Goal: Information Seeking & Learning: Compare options

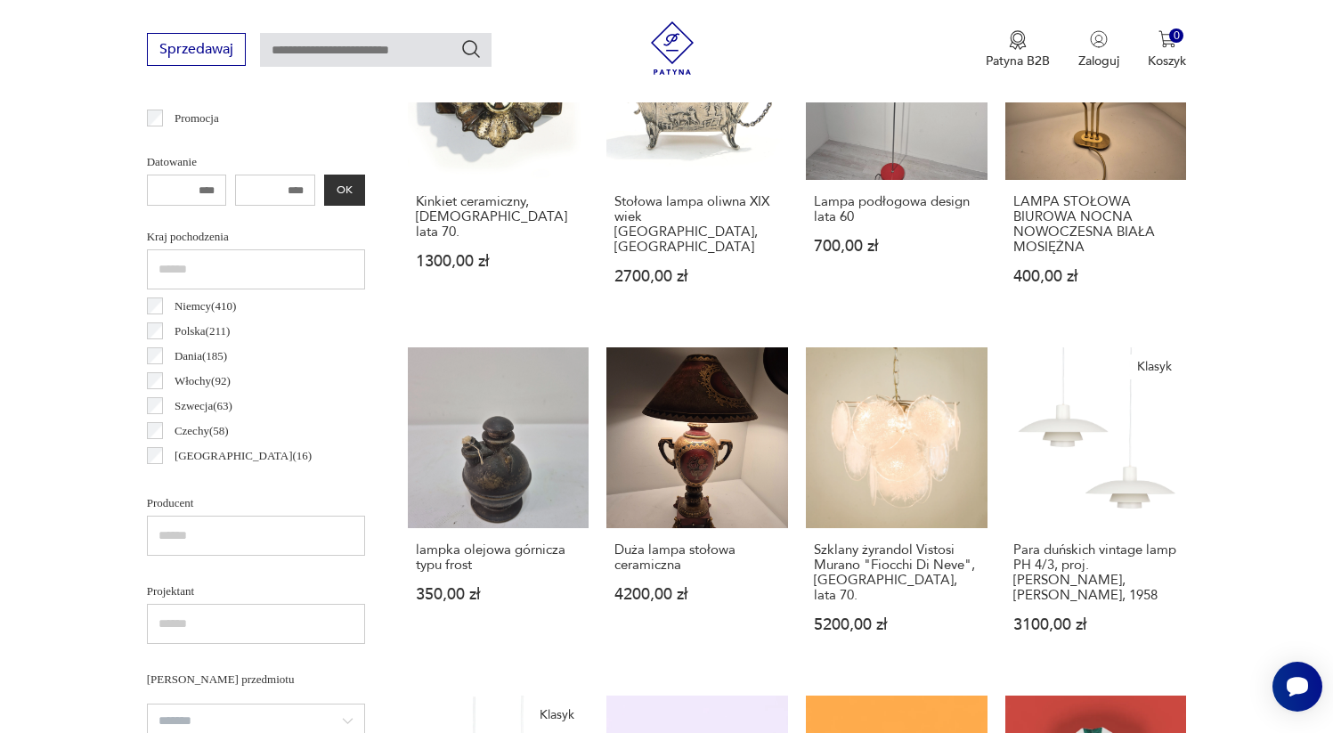
scroll to position [381, 0]
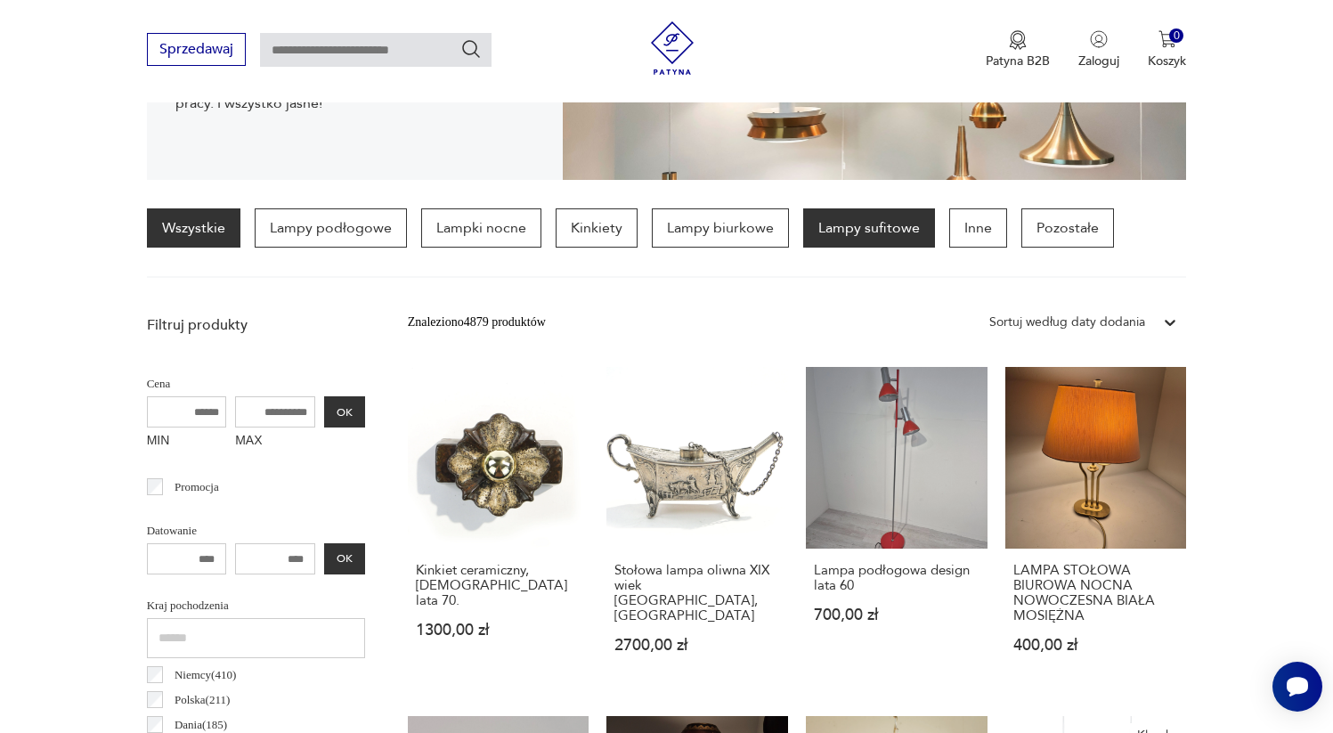
click at [851, 240] on p "Lampy sufitowe" at bounding box center [869, 227] width 132 height 39
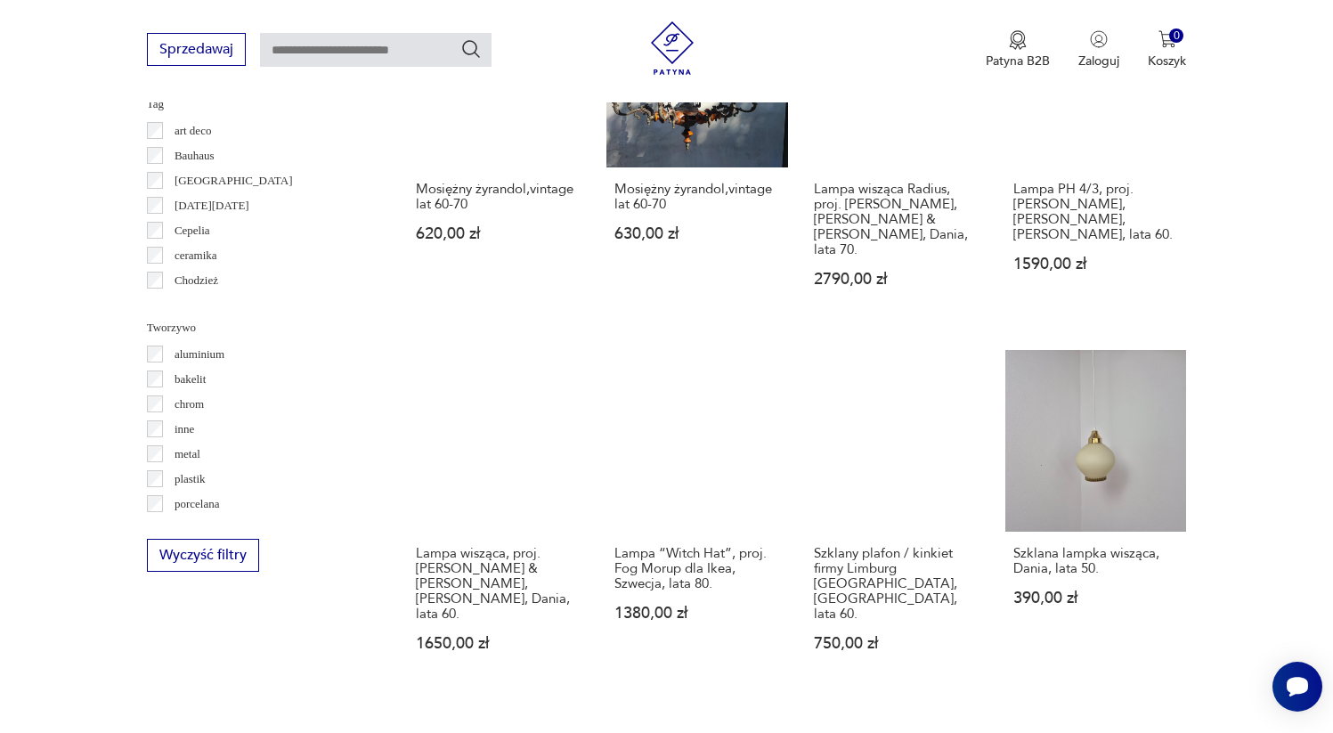
scroll to position [1517, 0]
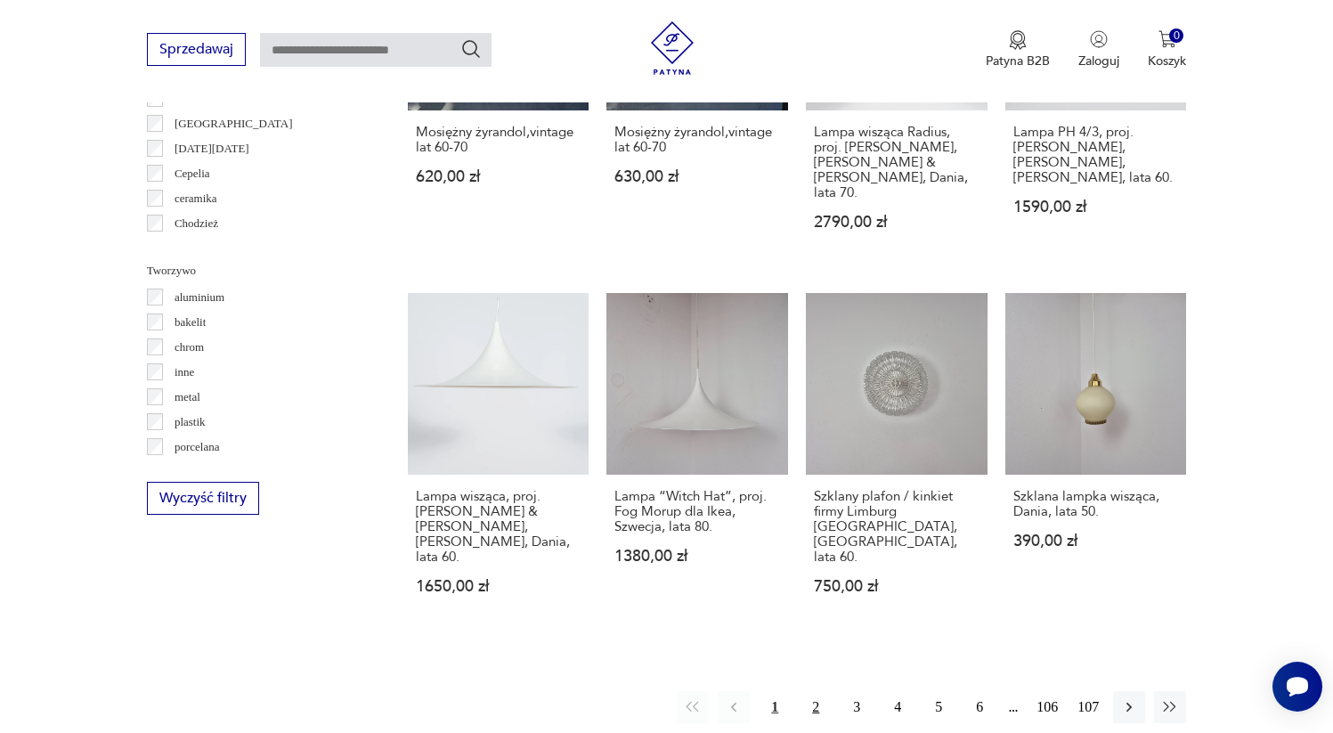
click at [818, 691] on button "2" at bounding box center [816, 707] width 32 height 32
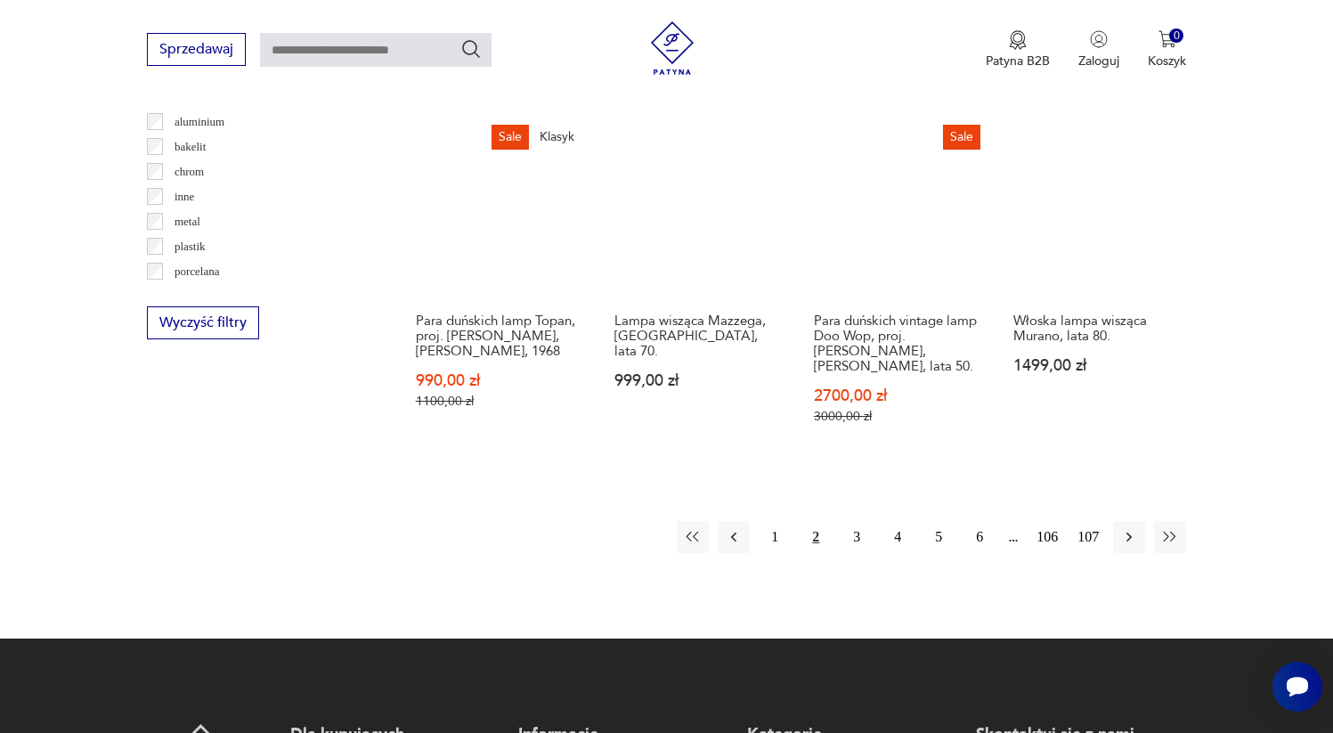
scroll to position [1702, 0]
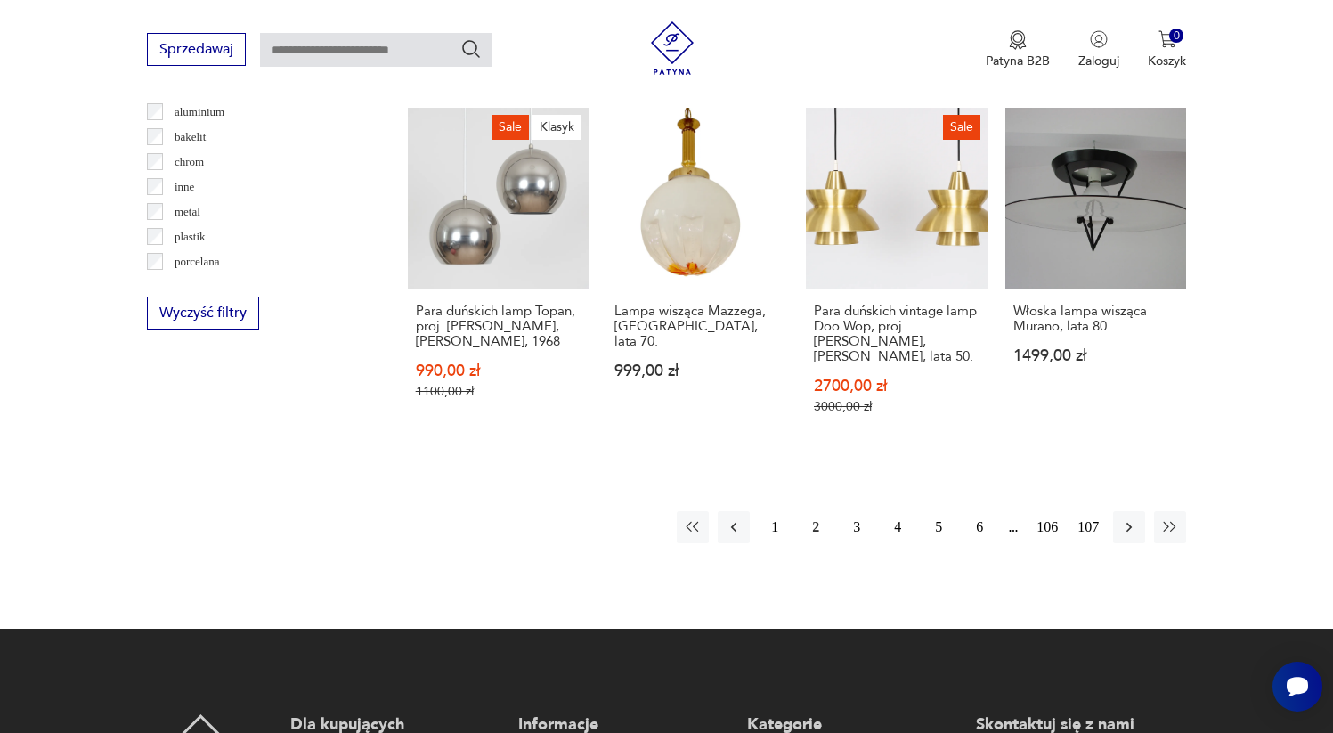
click at [849, 511] on button "3" at bounding box center [857, 527] width 32 height 32
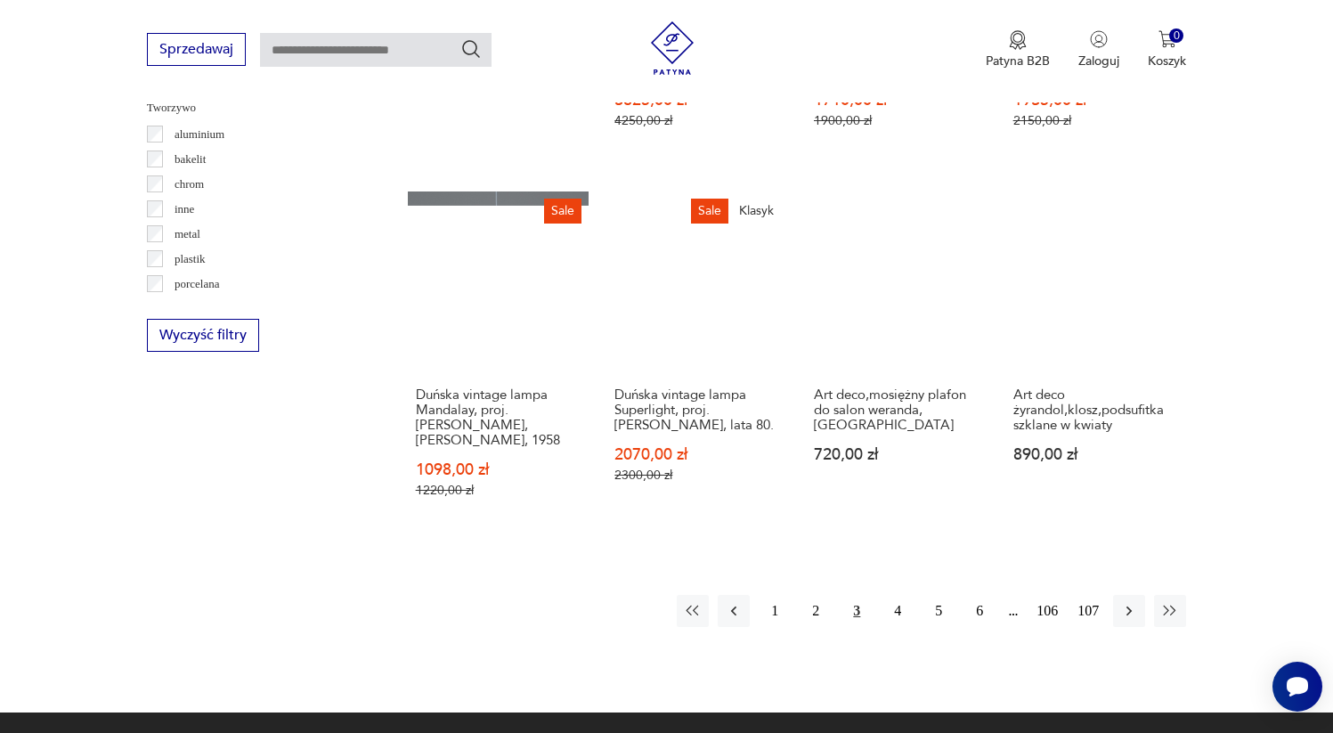
scroll to position [1808, 0]
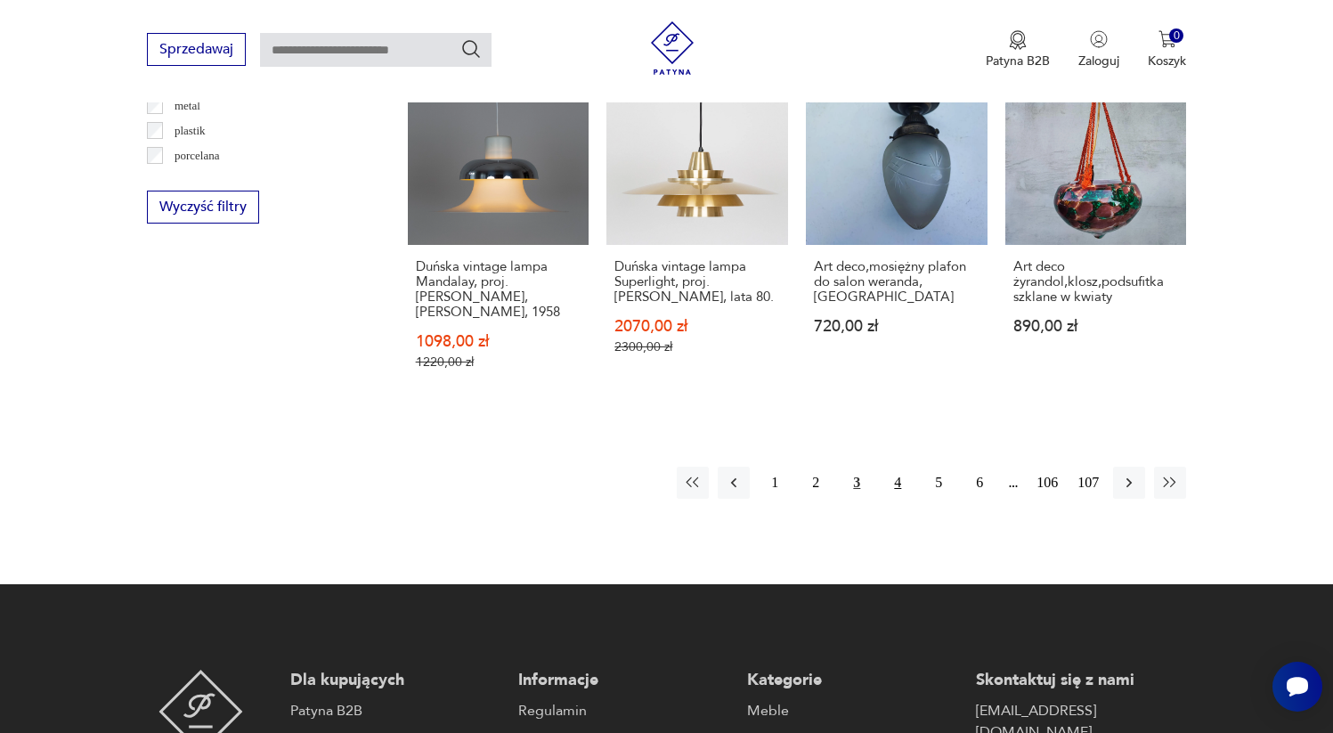
click at [893, 467] on button "4" at bounding box center [898, 483] width 32 height 32
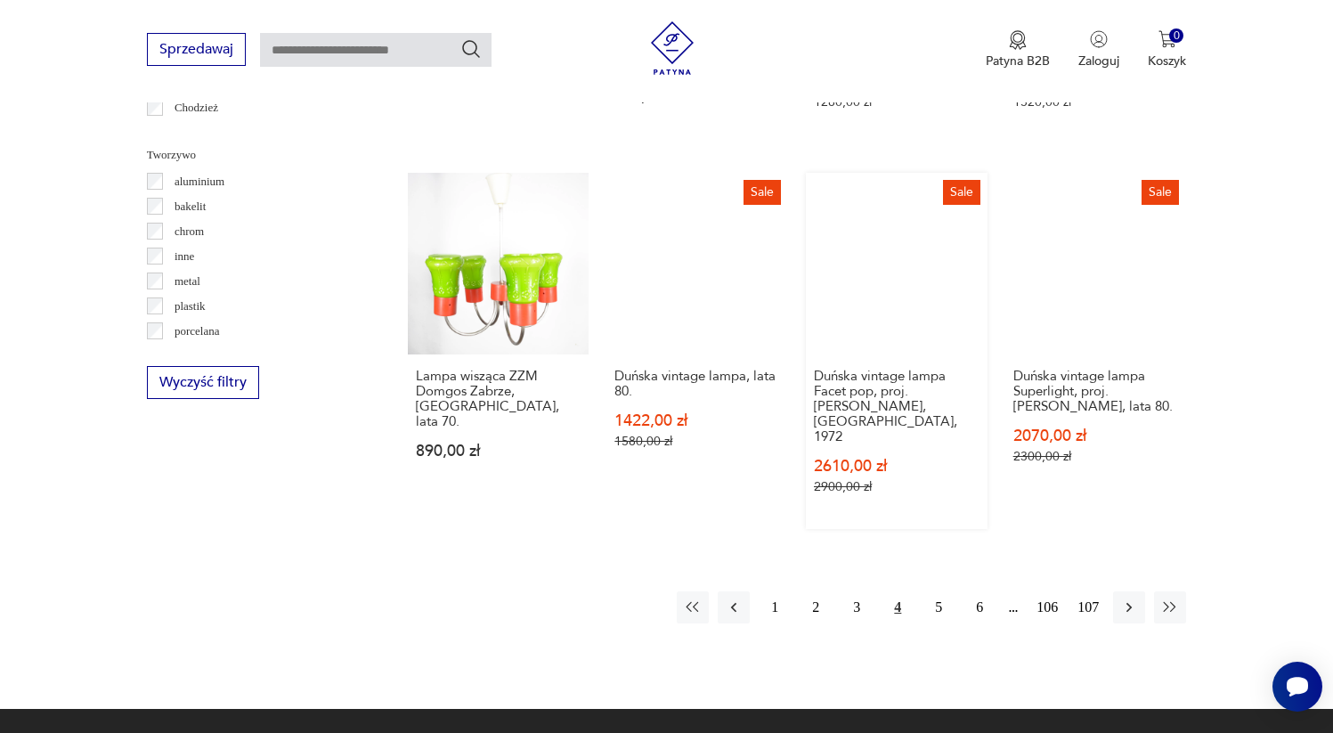
scroll to position [1582, 0]
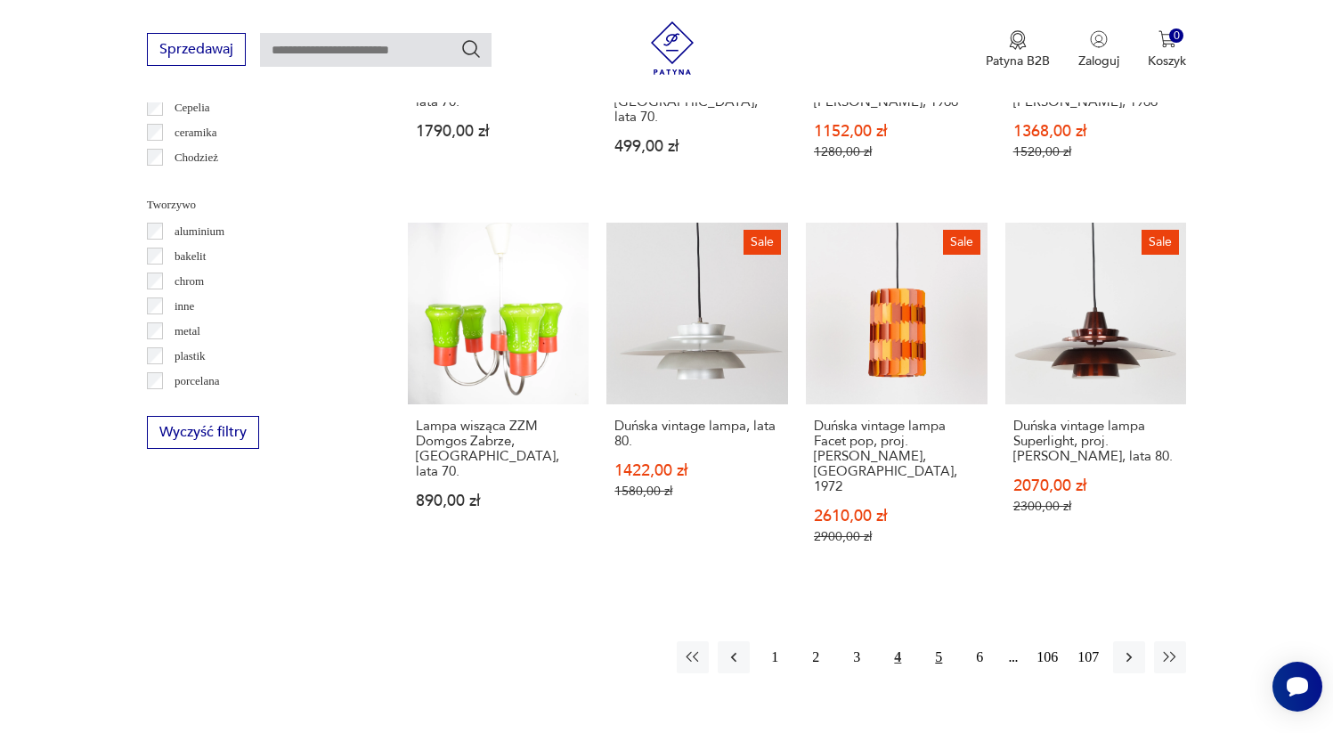
click at [938, 641] on button "5" at bounding box center [939, 657] width 32 height 32
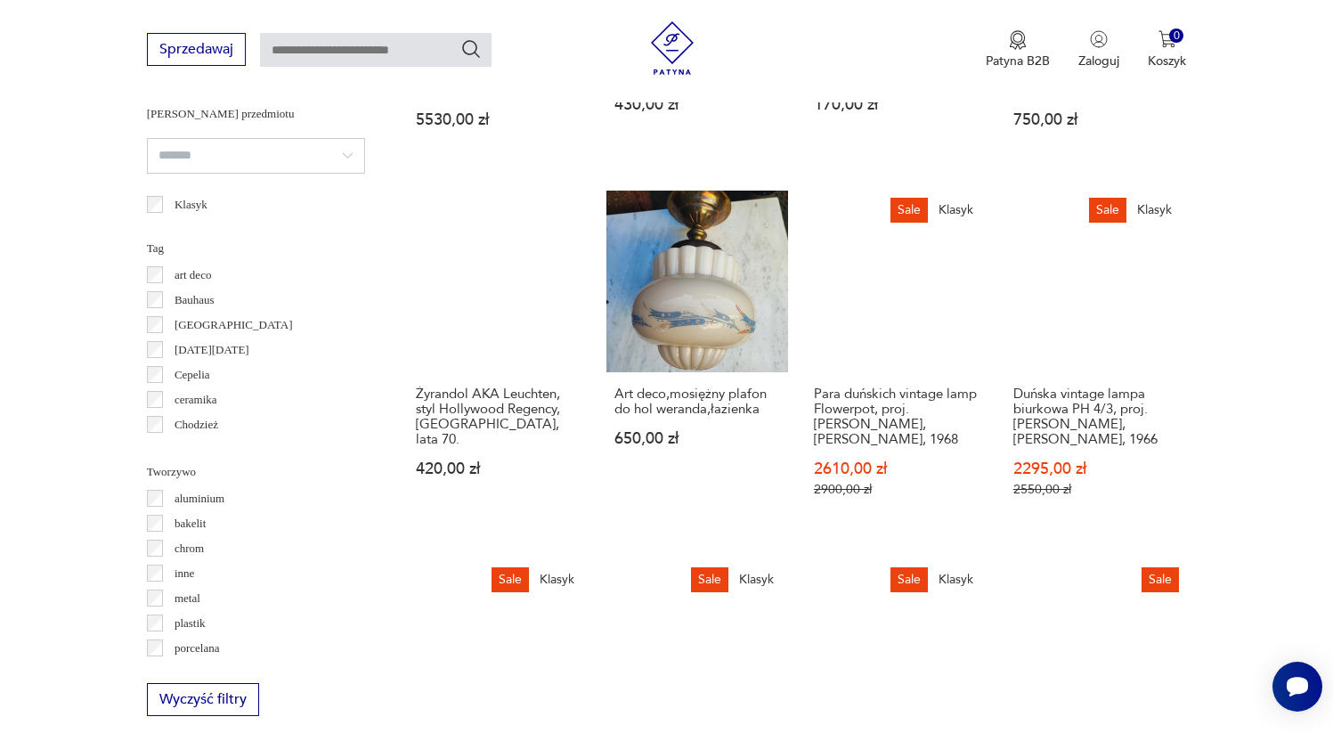
scroll to position [1649, 0]
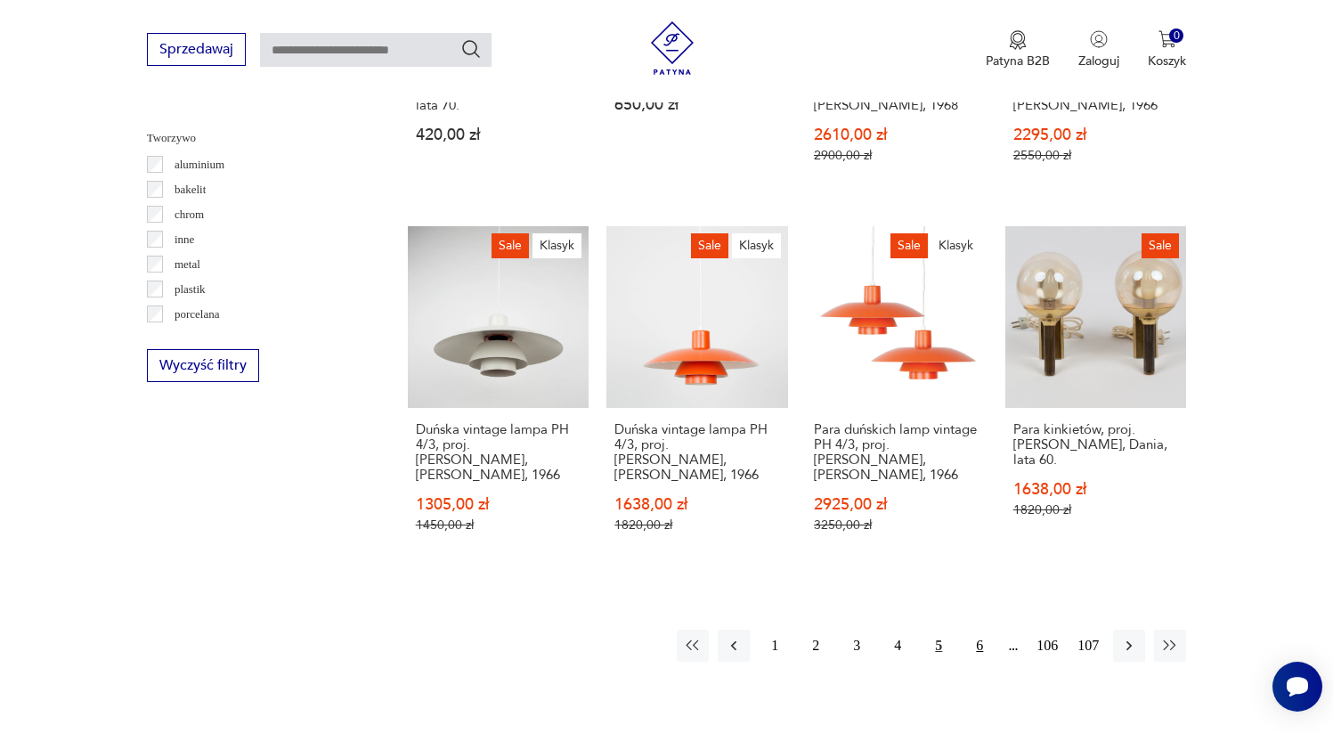
click at [972, 630] on button "6" at bounding box center [980, 646] width 32 height 32
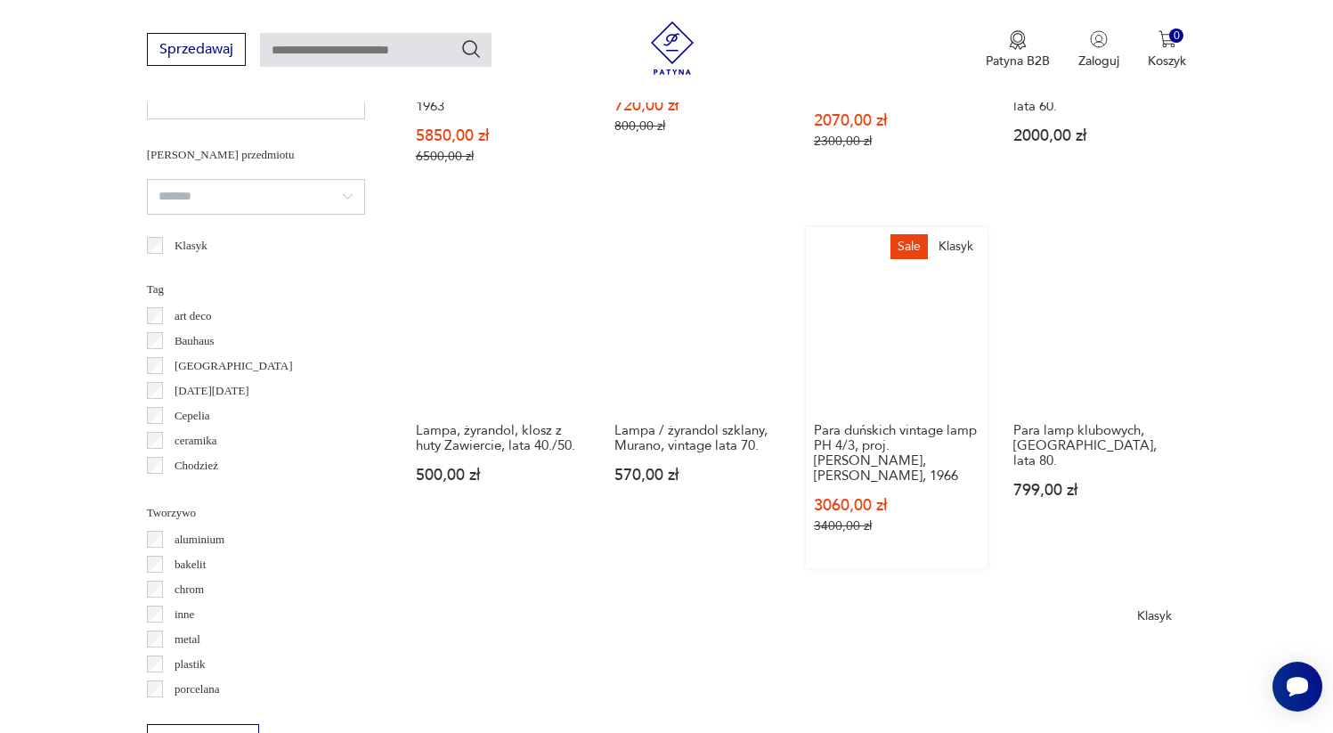
scroll to position [1524, 0]
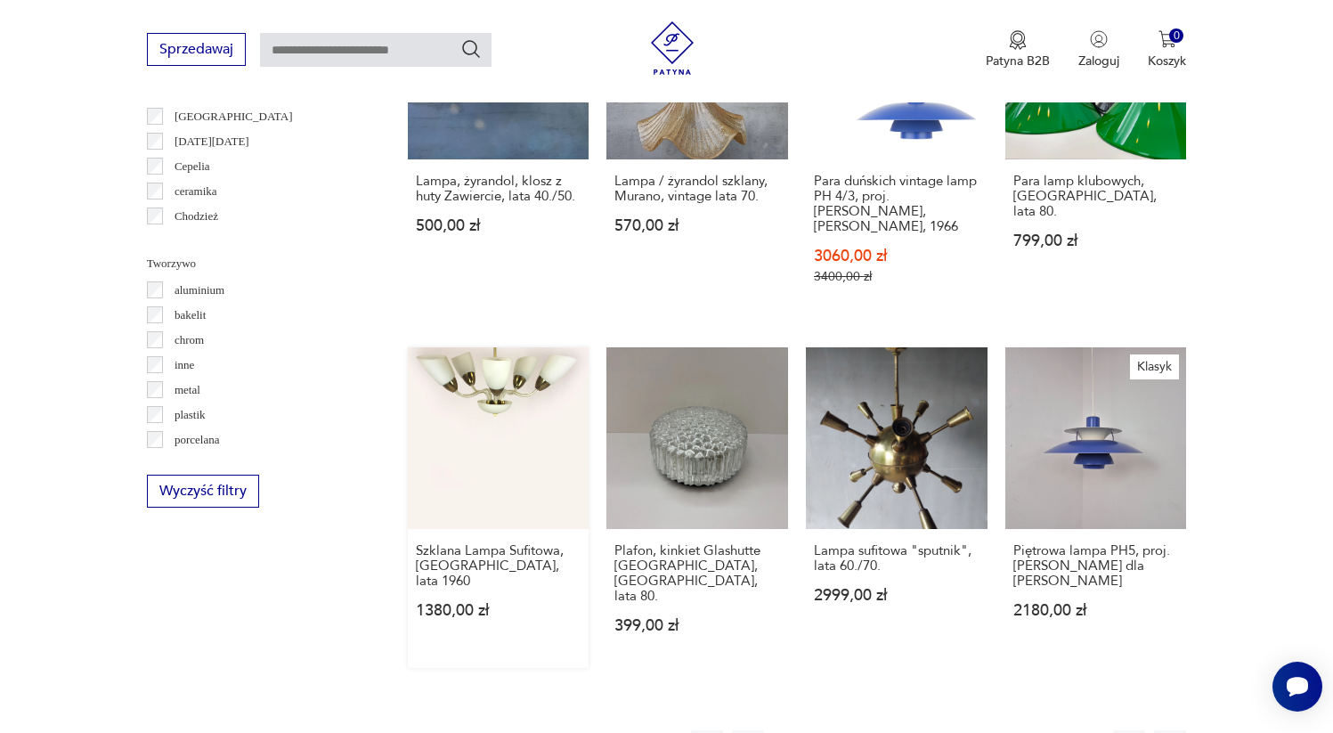
click at [527, 418] on link "Szklana Lampa Sufitowa, Czechy, lata 1960 1380,00 zł" at bounding box center [499, 507] width 182 height 321
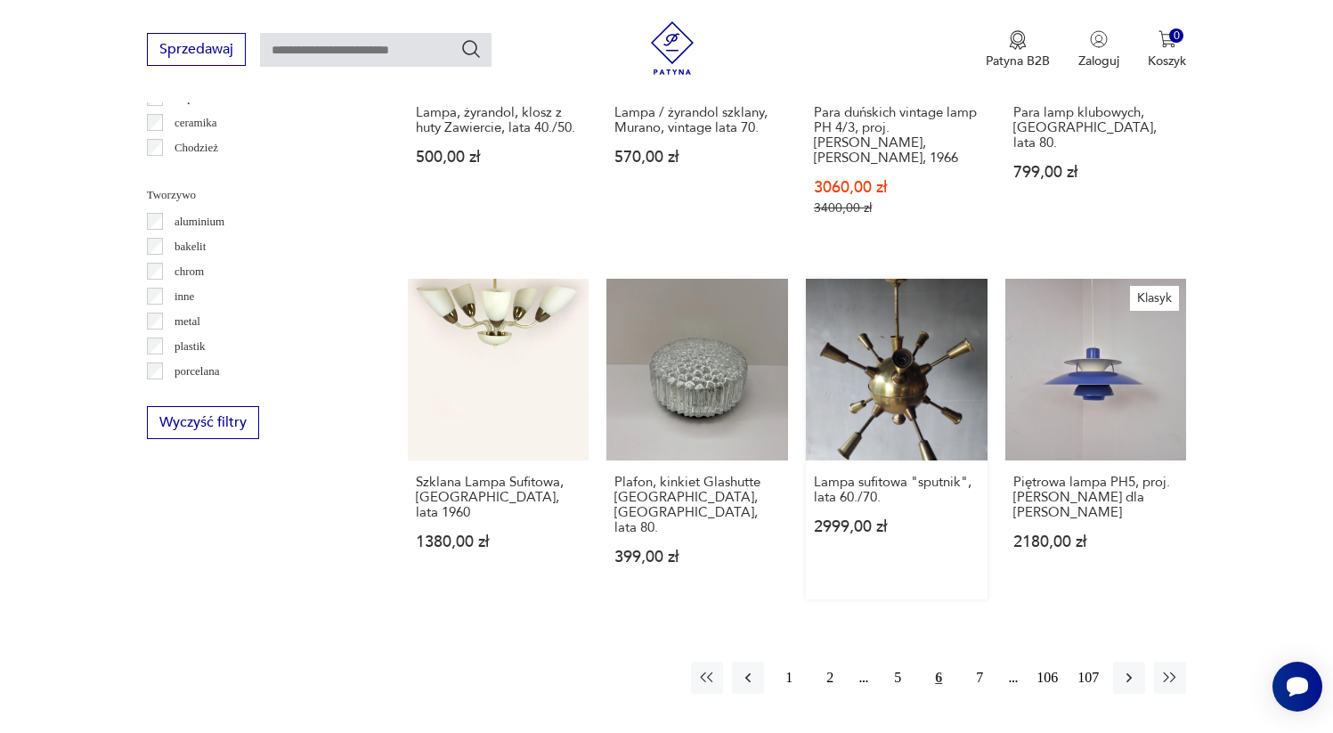
scroll to position [1610, 0]
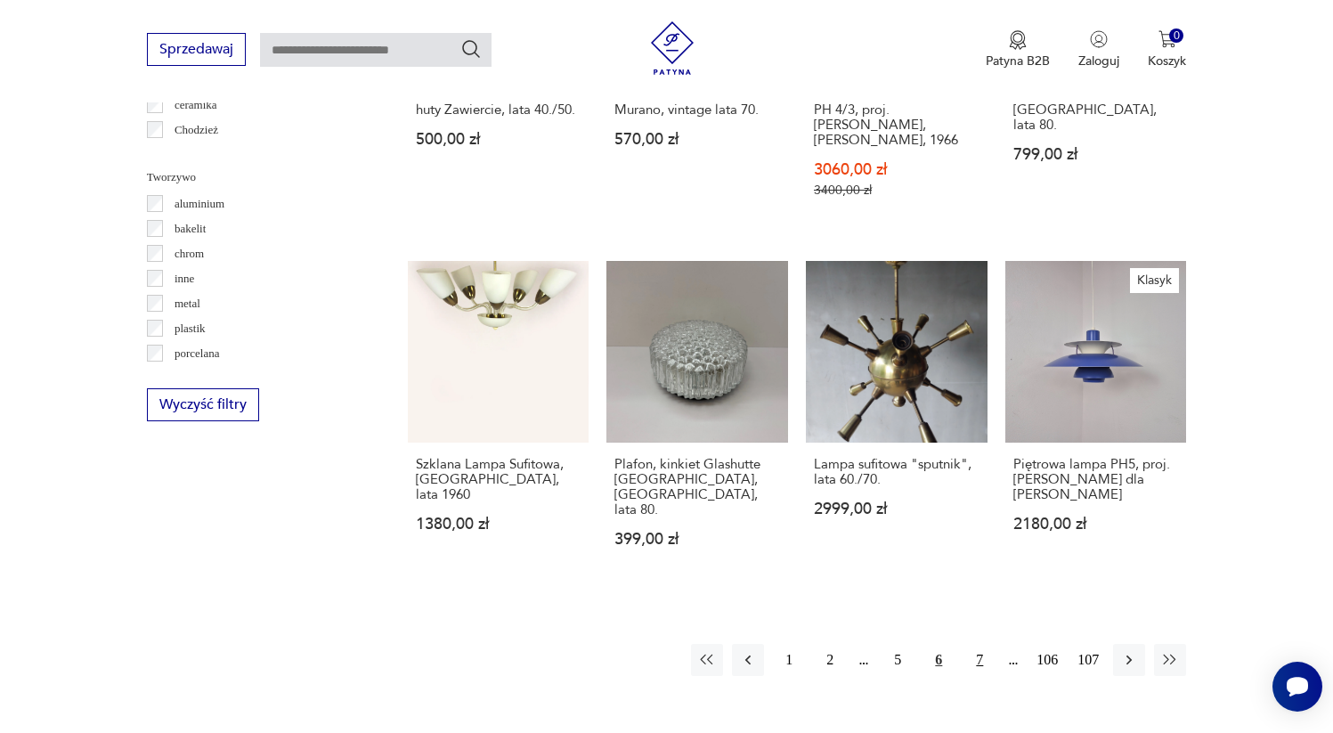
click at [972, 644] on button "7" at bounding box center [980, 660] width 32 height 32
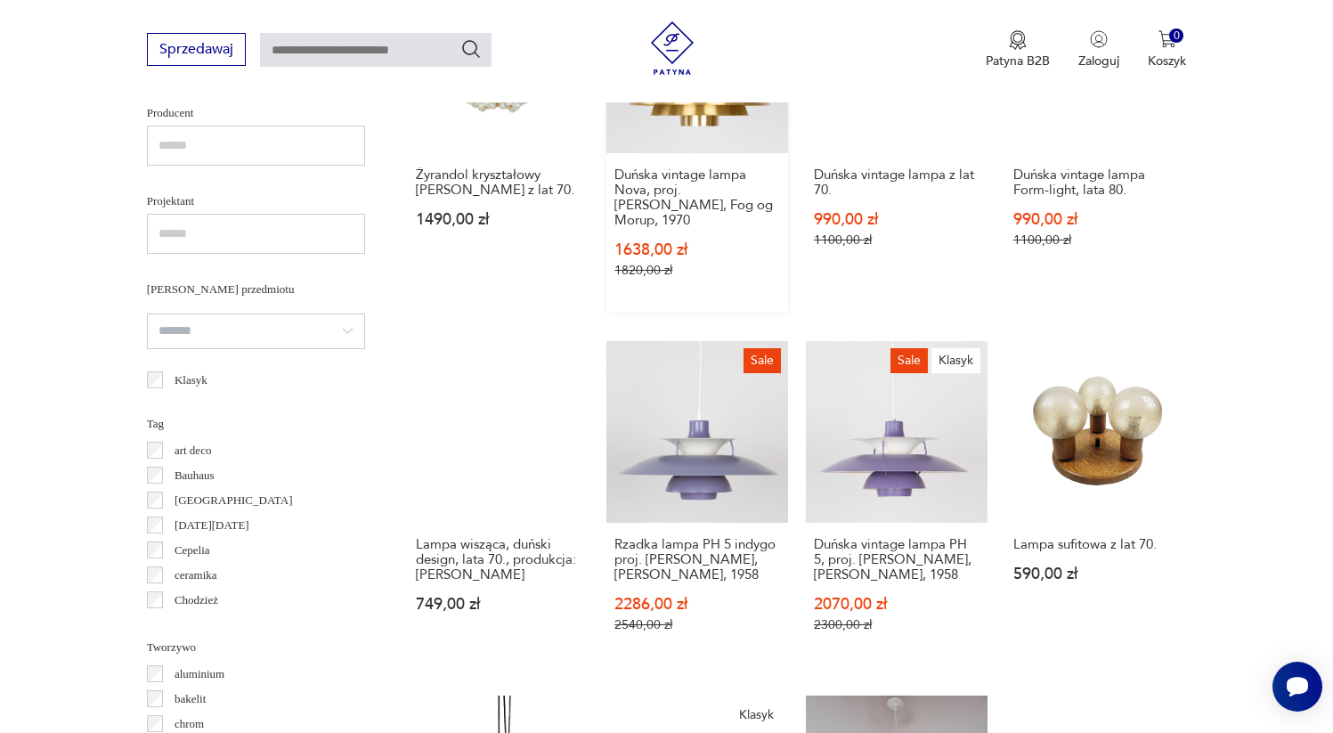
scroll to position [1519, 0]
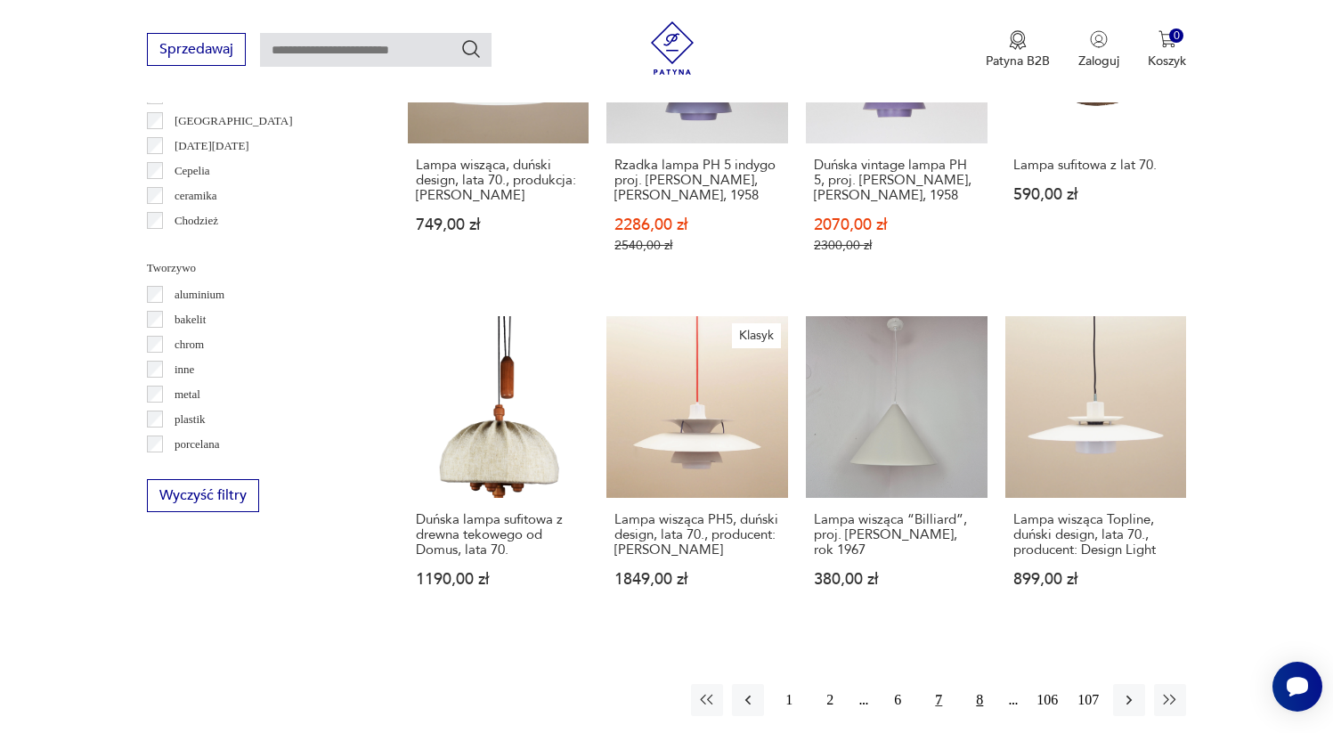
click at [977, 684] on button "8" at bounding box center [980, 700] width 32 height 32
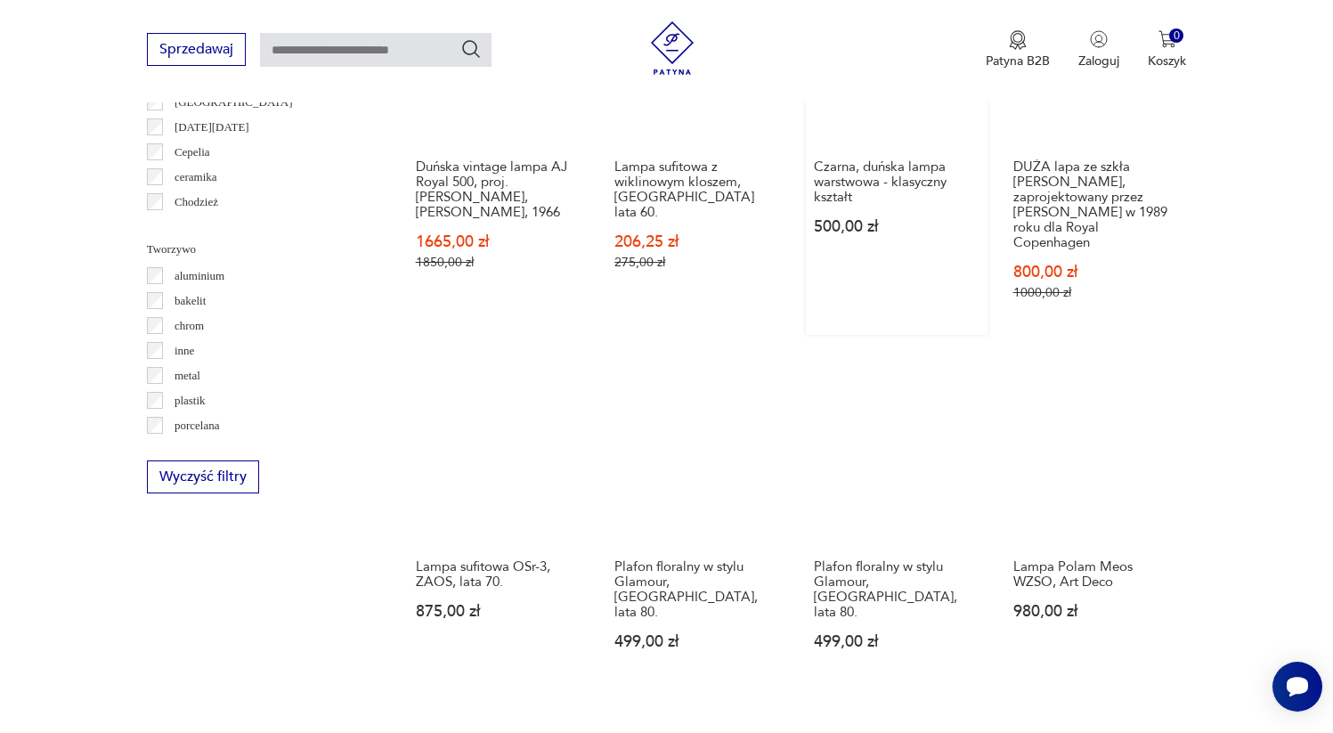
scroll to position [1548, 0]
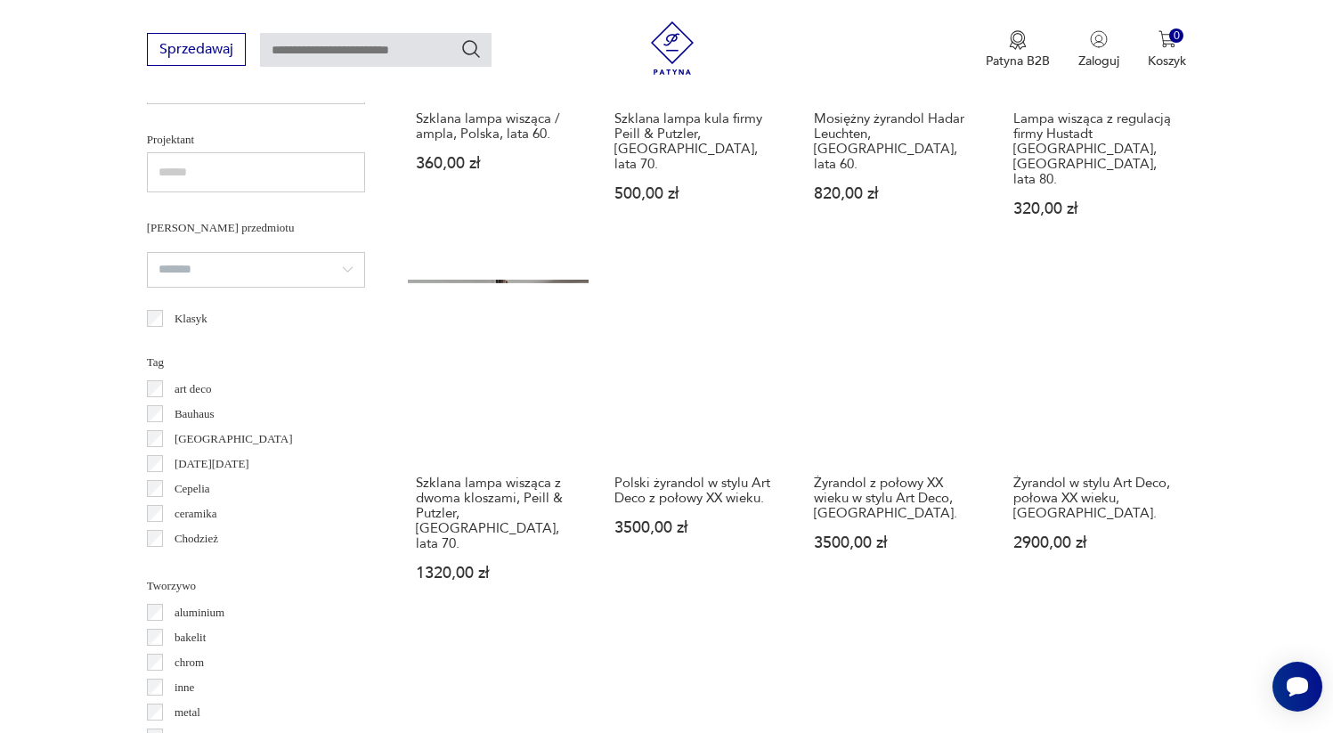
scroll to position [1551, 0]
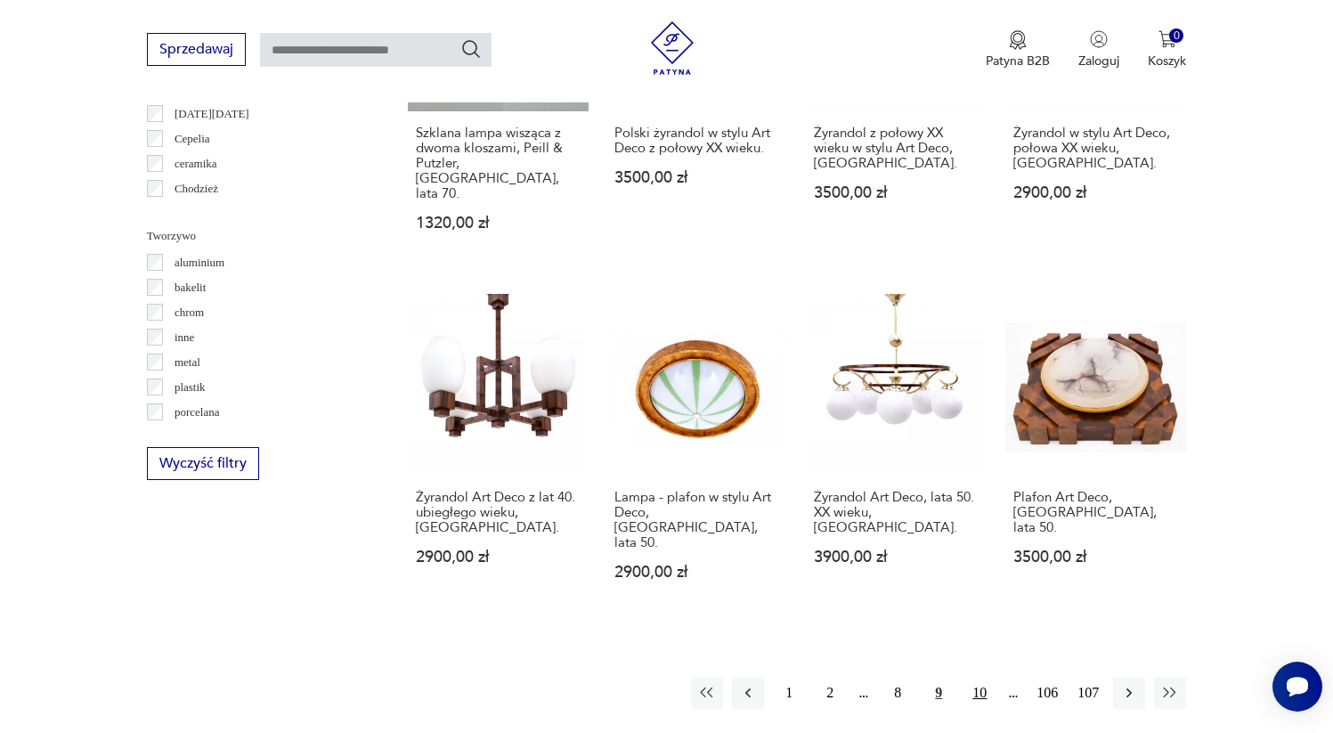
click at [988, 677] on button "10" at bounding box center [980, 693] width 32 height 32
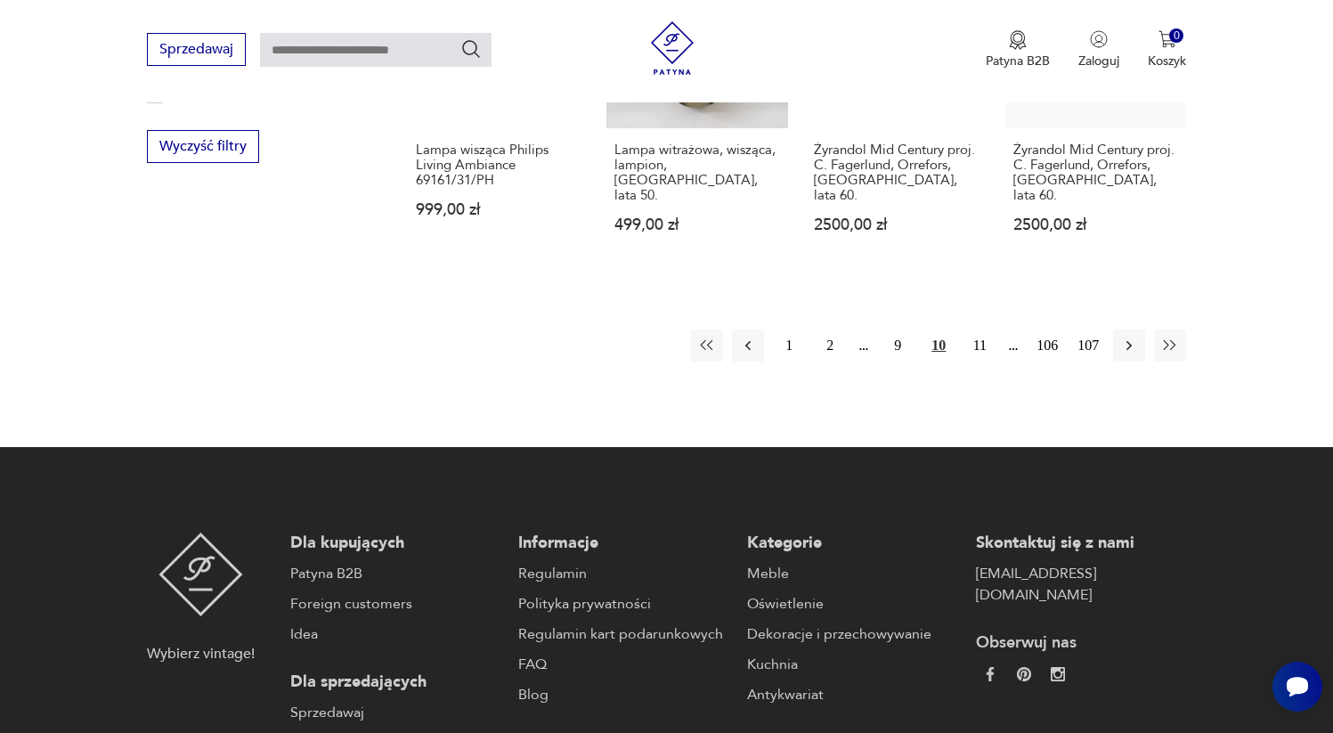
scroll to position [1702, 0]
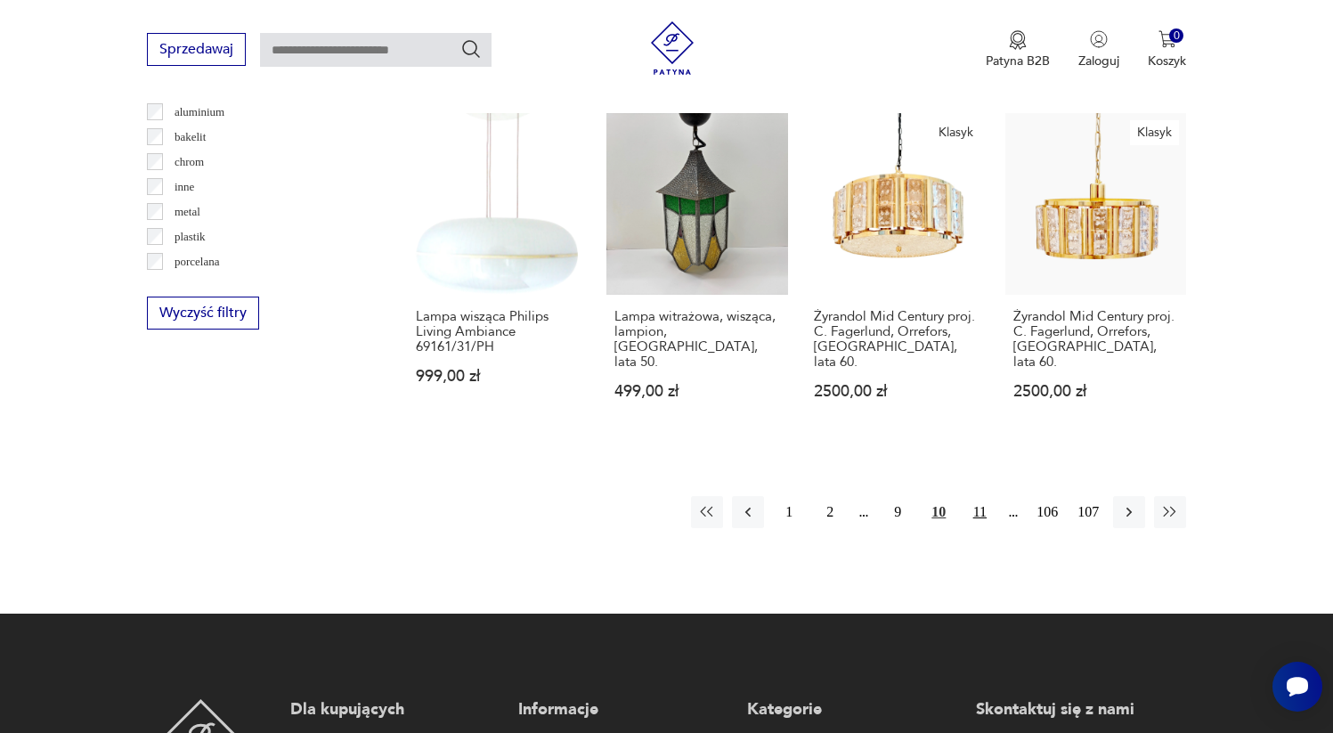
click at [982, 496] on button "11" at bounding box center [980, 512] width 32 height 32
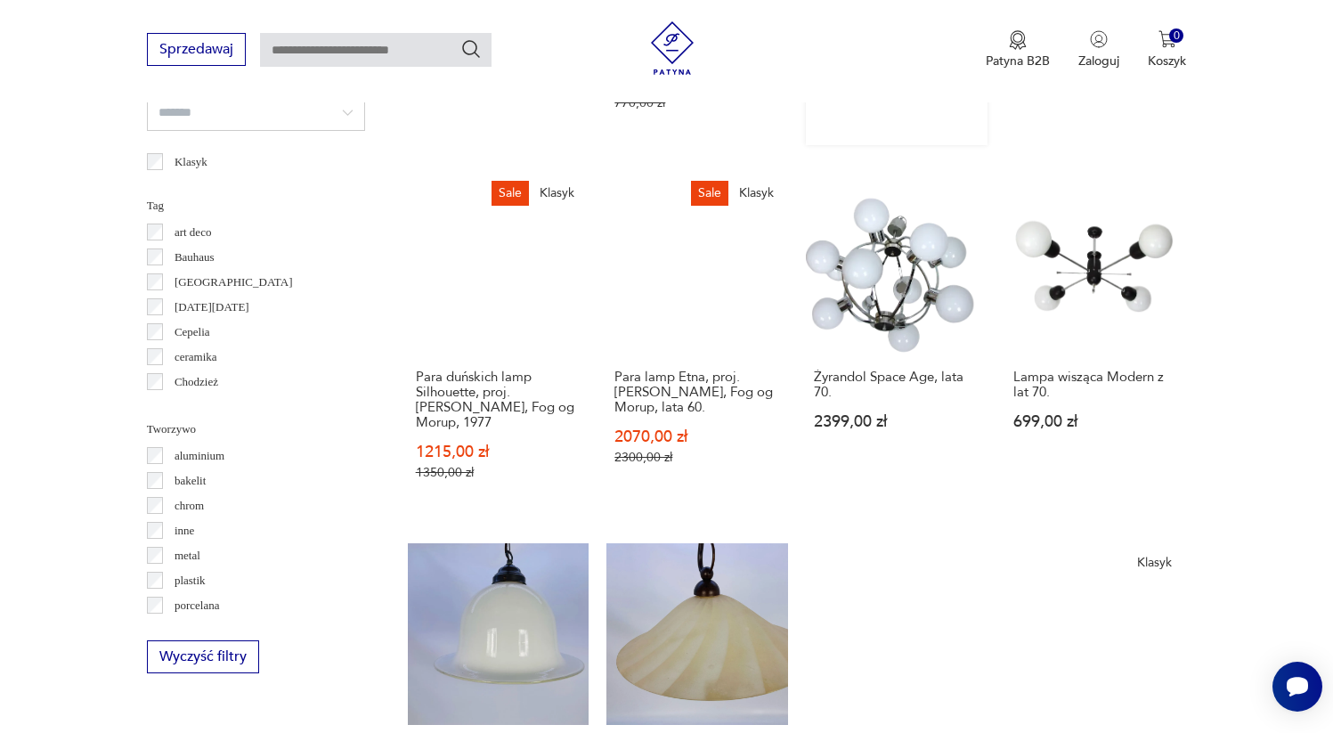
scroll to position [1576, 0]
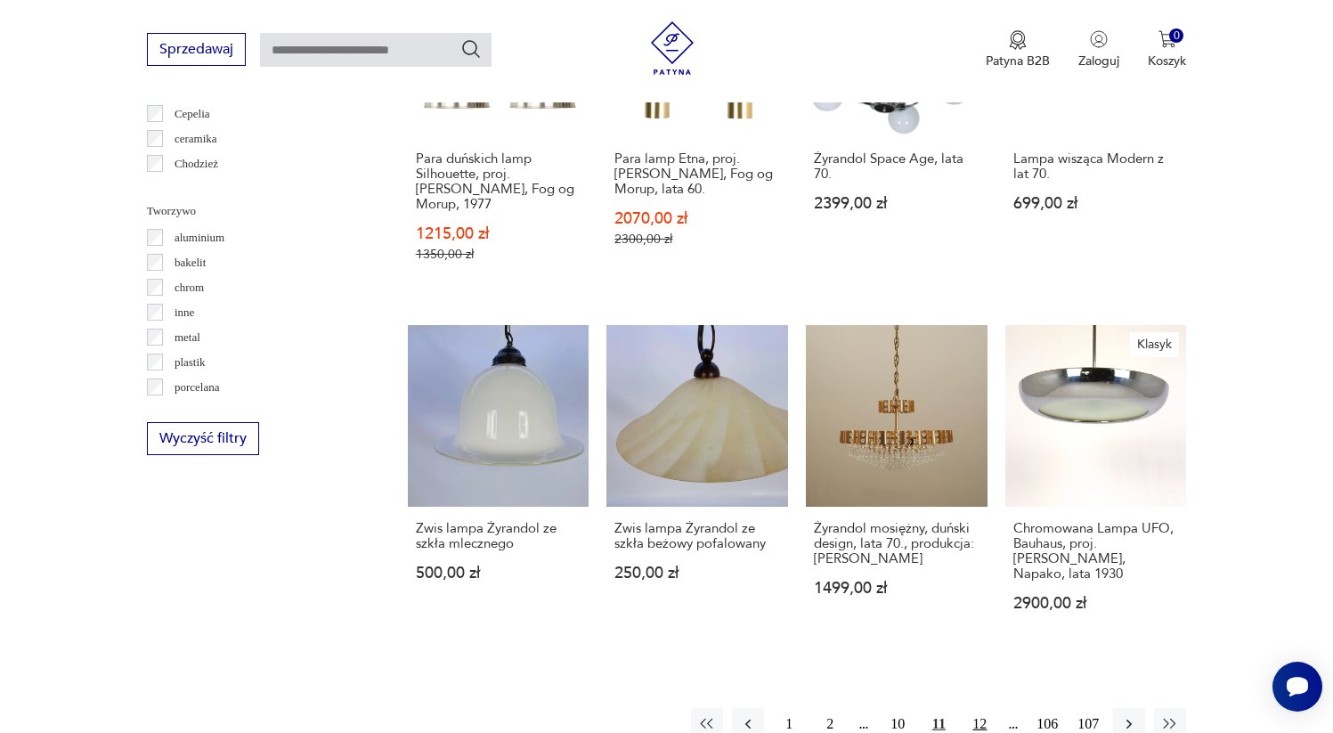
click at [982, 708] on button "12" at bounding box center [980, 724] width 32 height 32
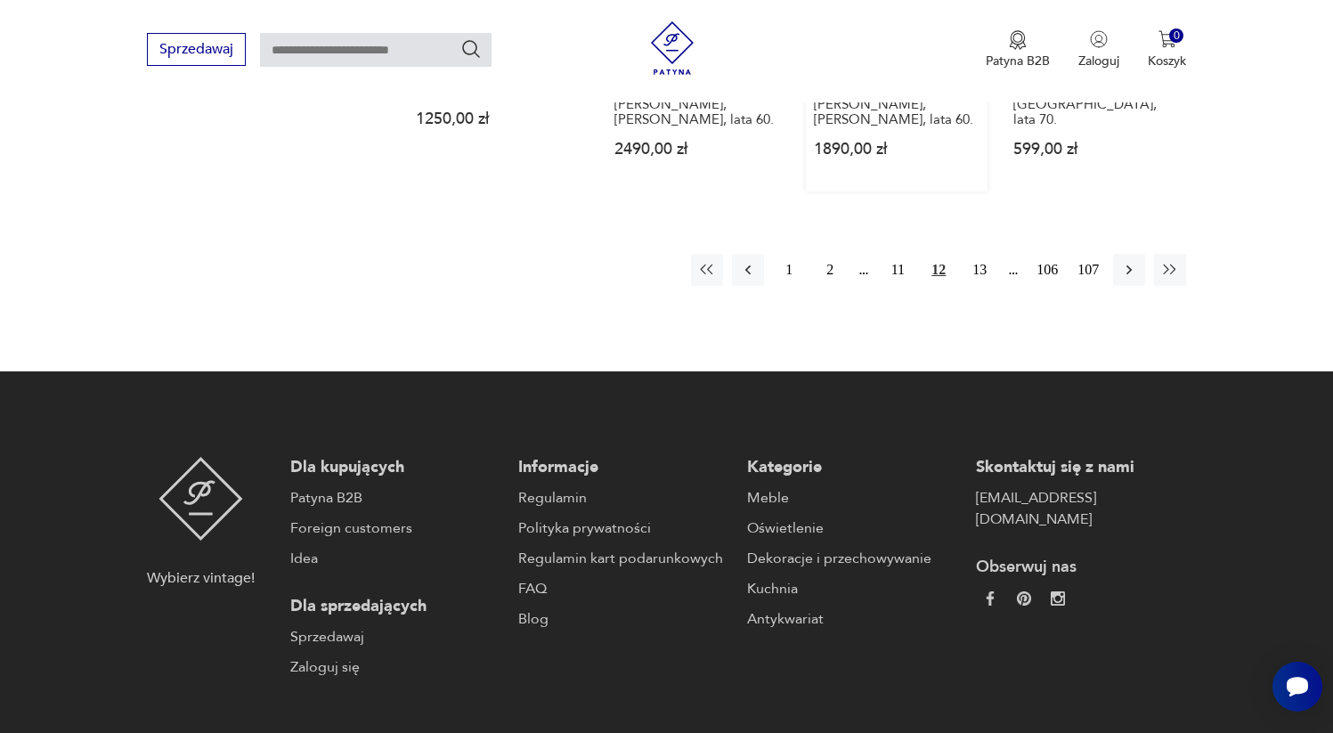
scroll to position [1559, 0]
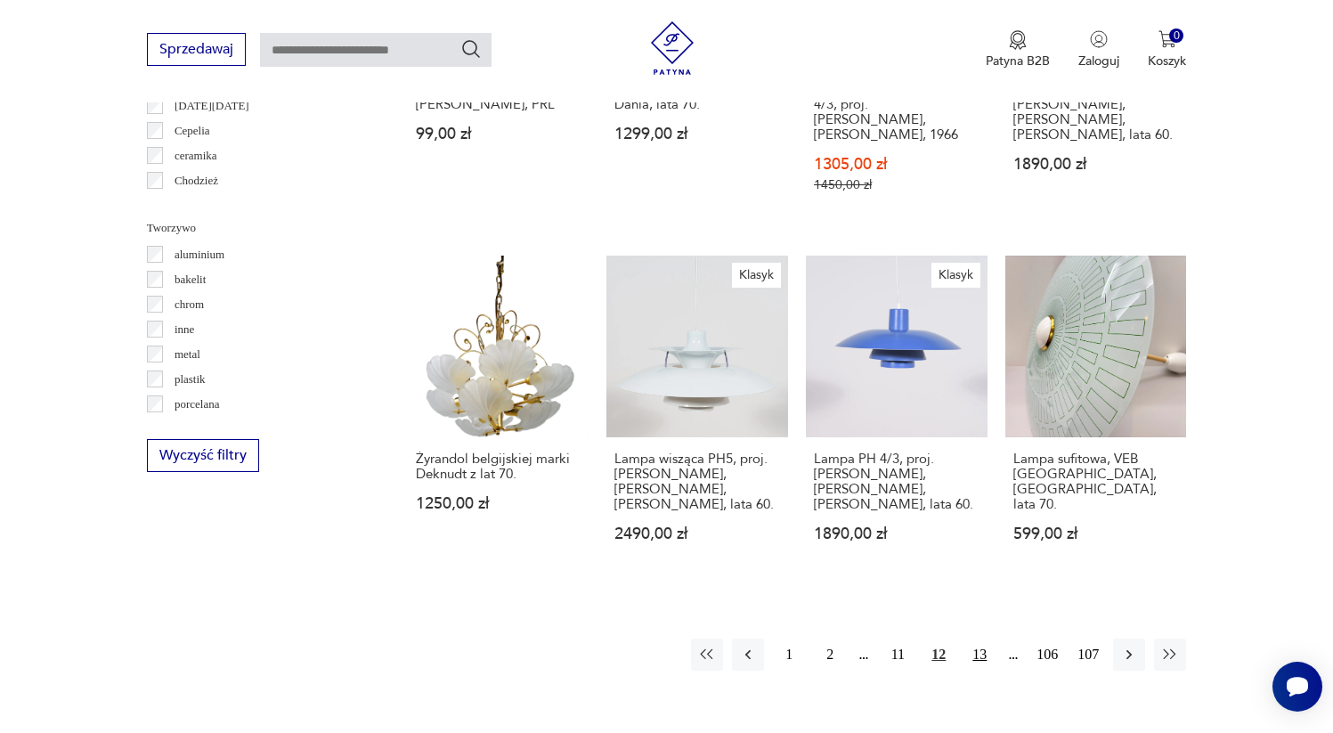
click at [981, 638] on button "13" at bounding box center [980, 654] width 32 height 32
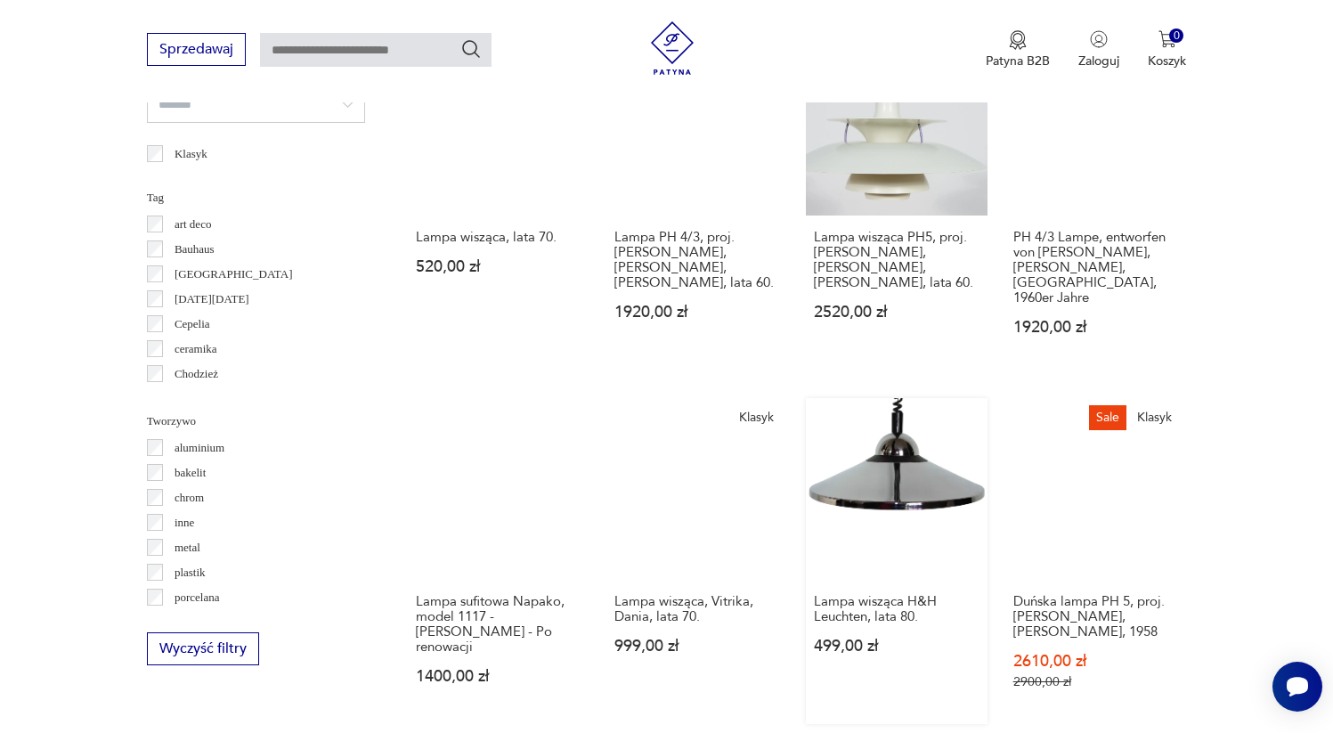
scroll to position [1589, 0]
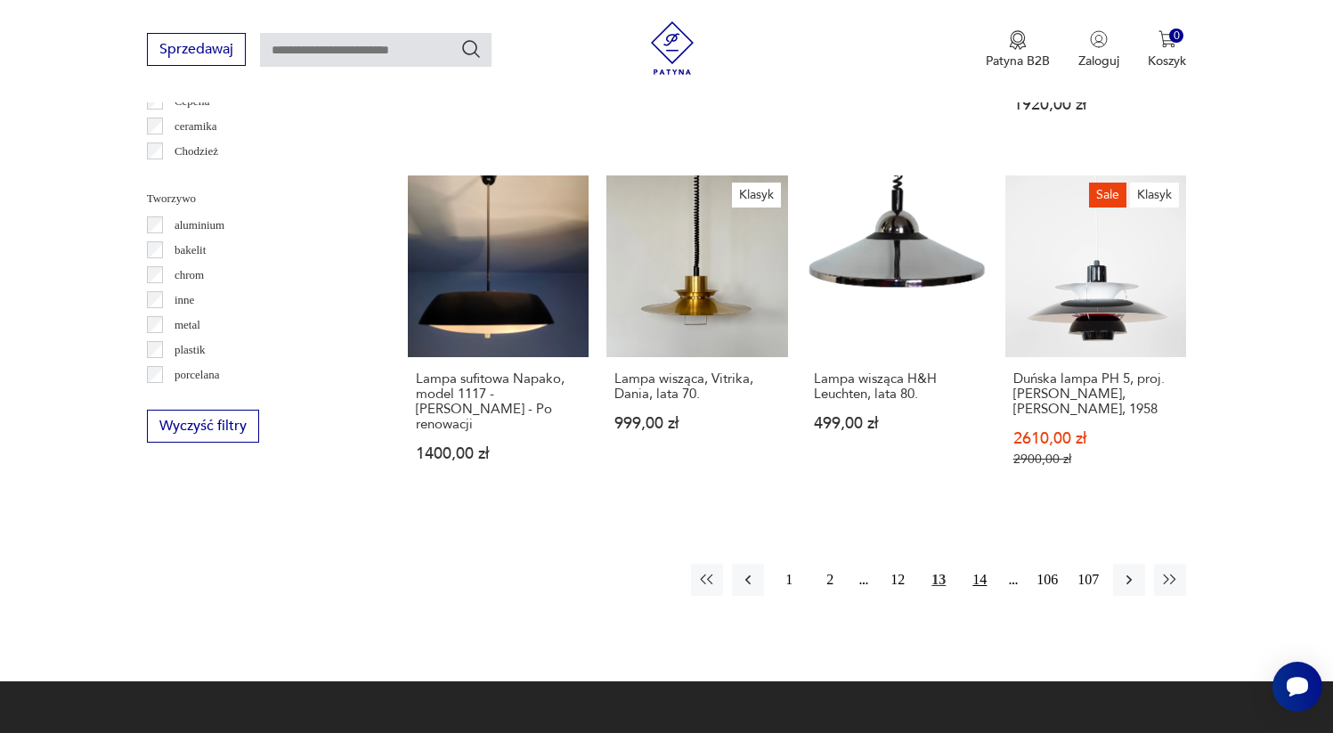
click at [968, 567] on button "14" at bounding box center [980, 580] width 32 height 32
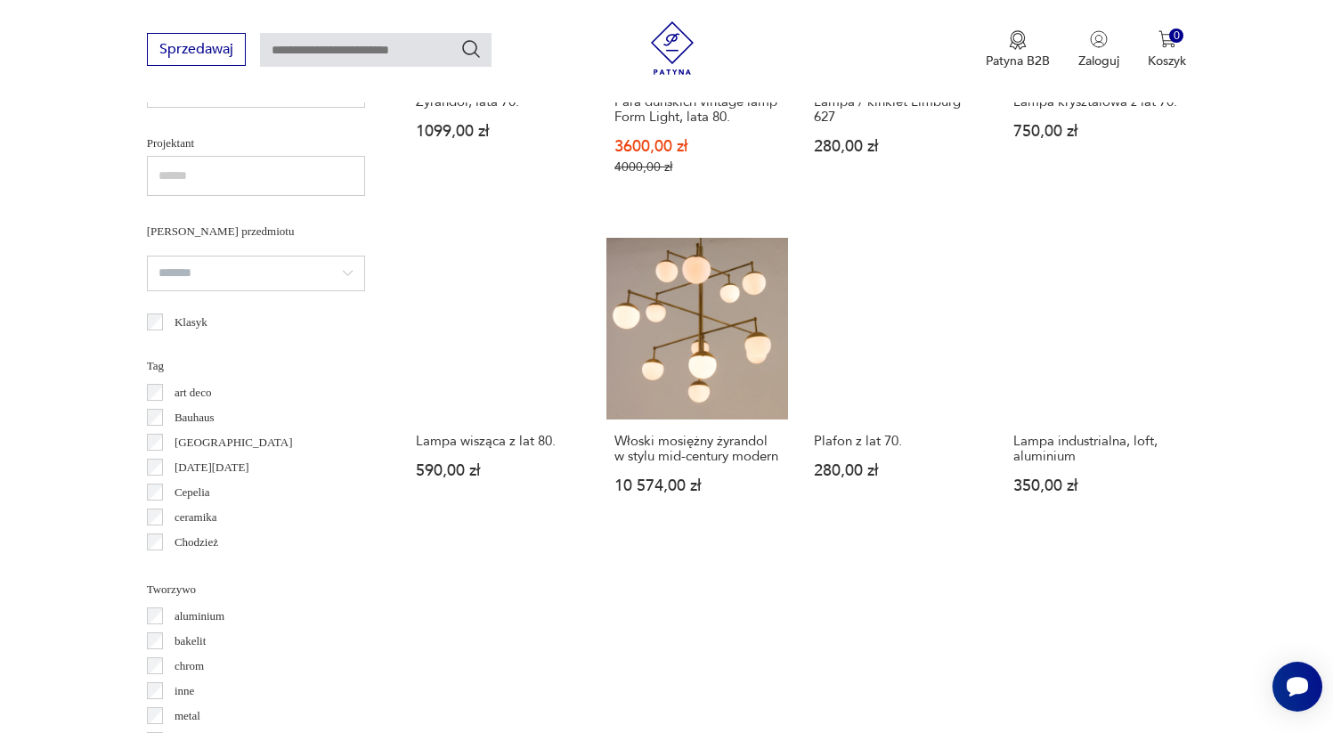
scroll to position [1606, 0]
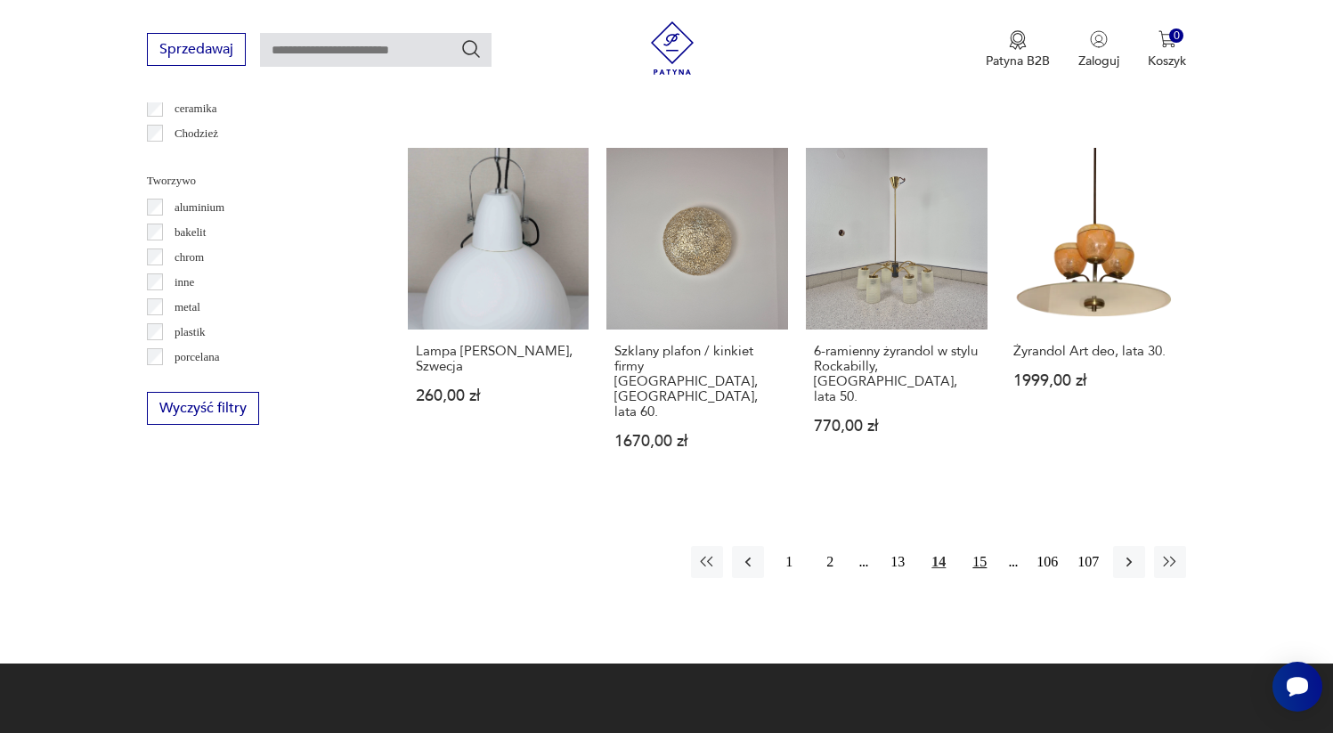
click at [984, 546] on button "15" at bounding box center [980, 562] width 32 height 32
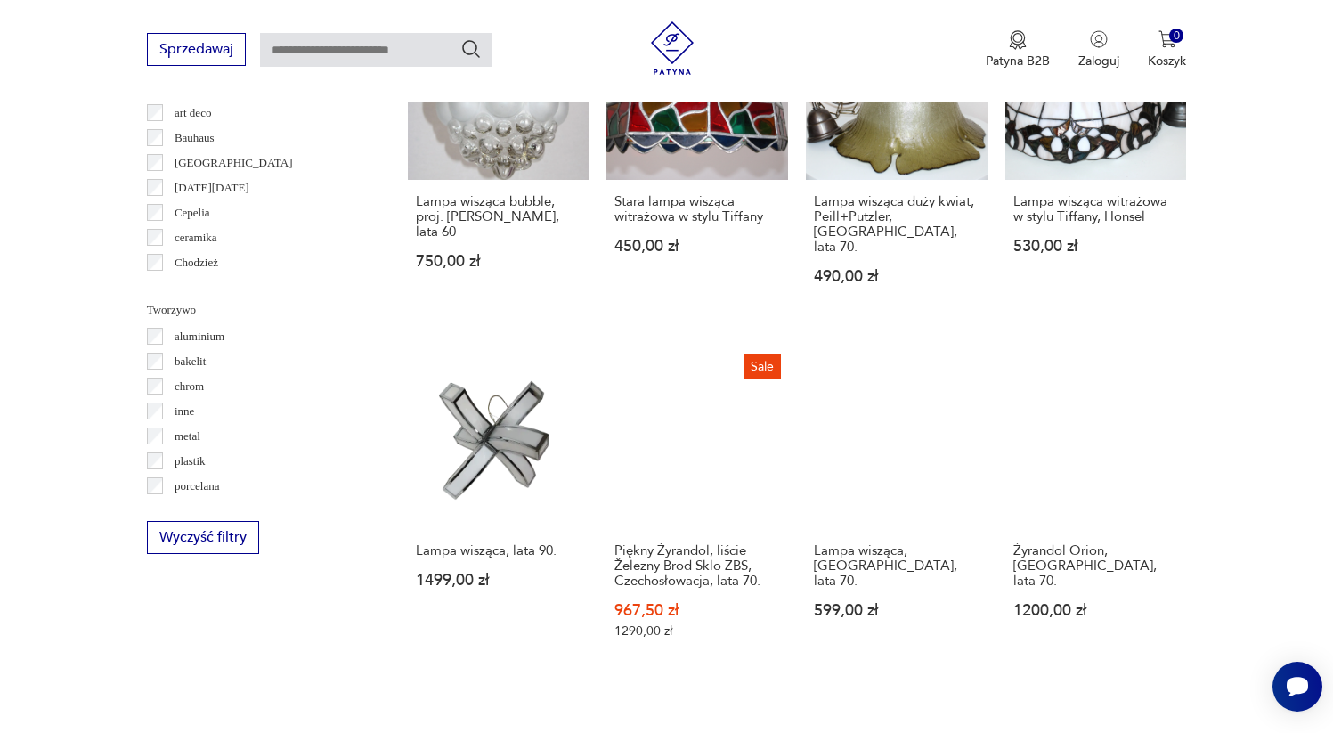
scroll to position [1474, 0]
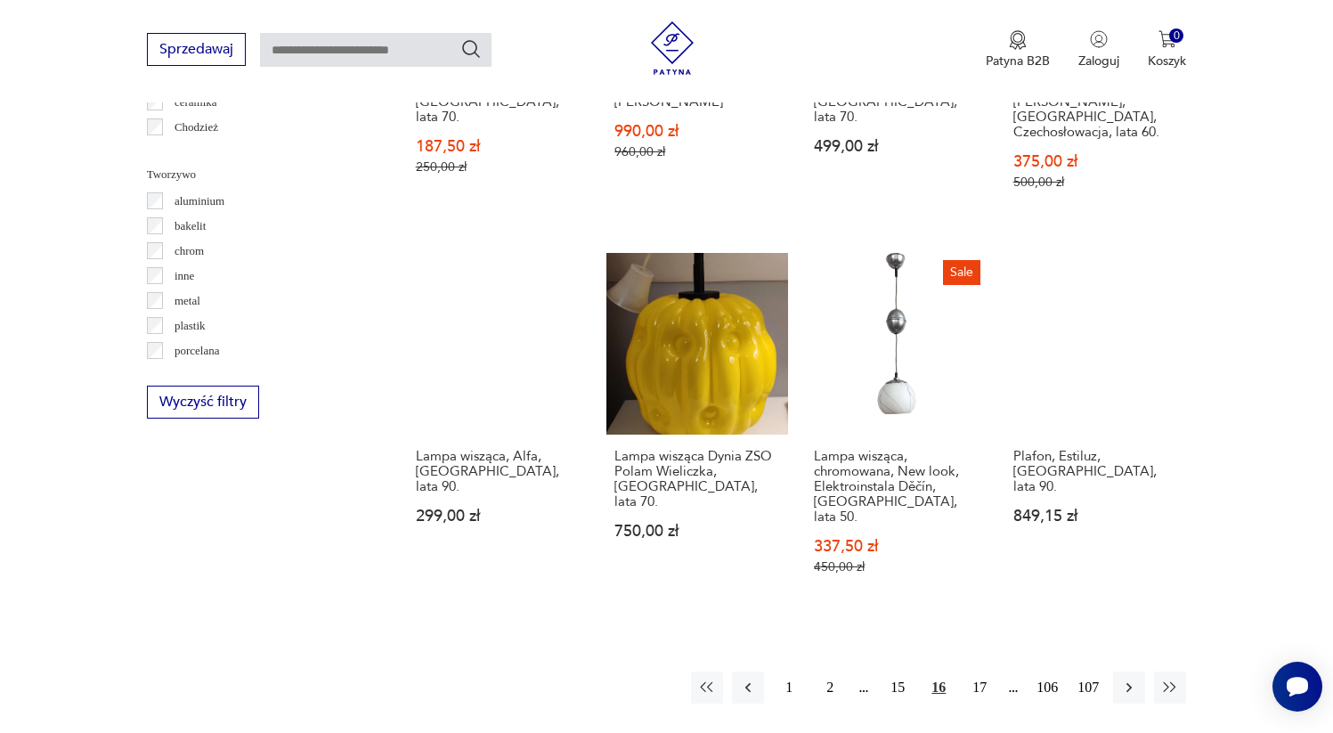
scroll to position [1617, 0]
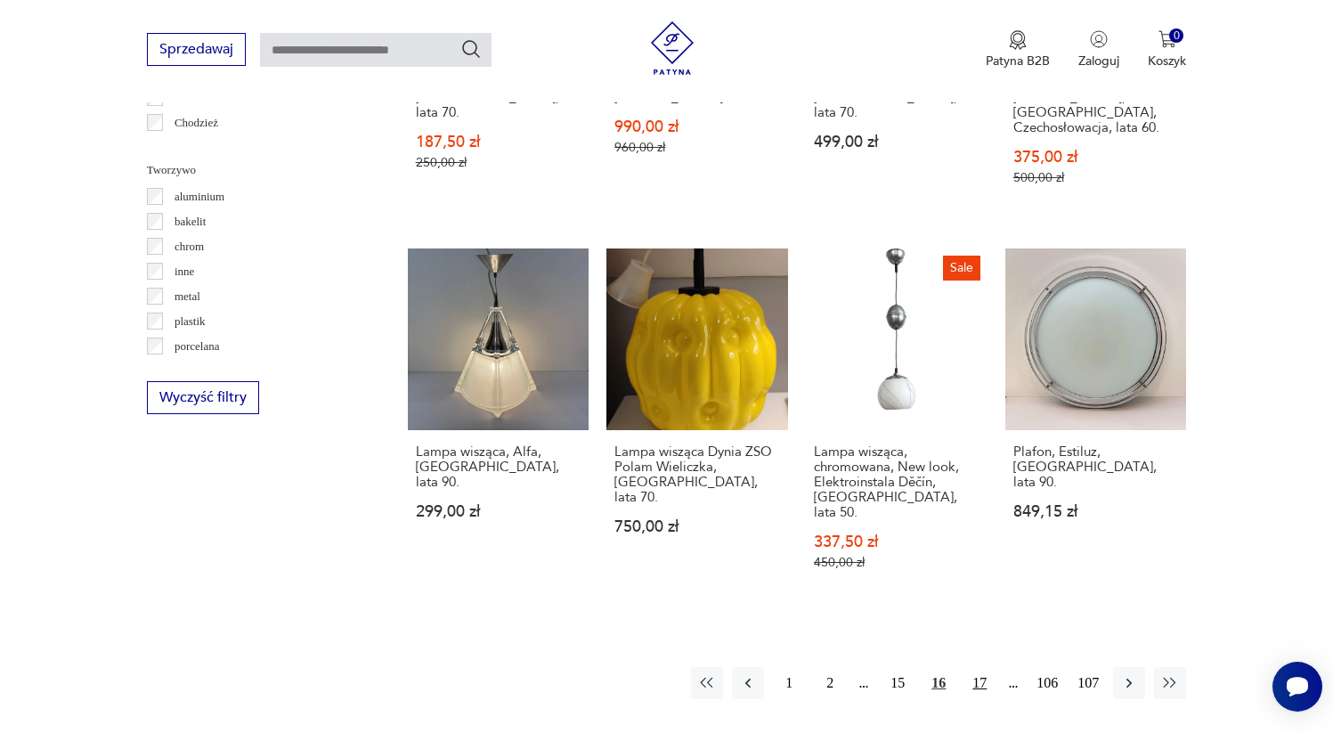
click at [980, 667] on button "17" at bounding box center [980, 683] width 32 height 32
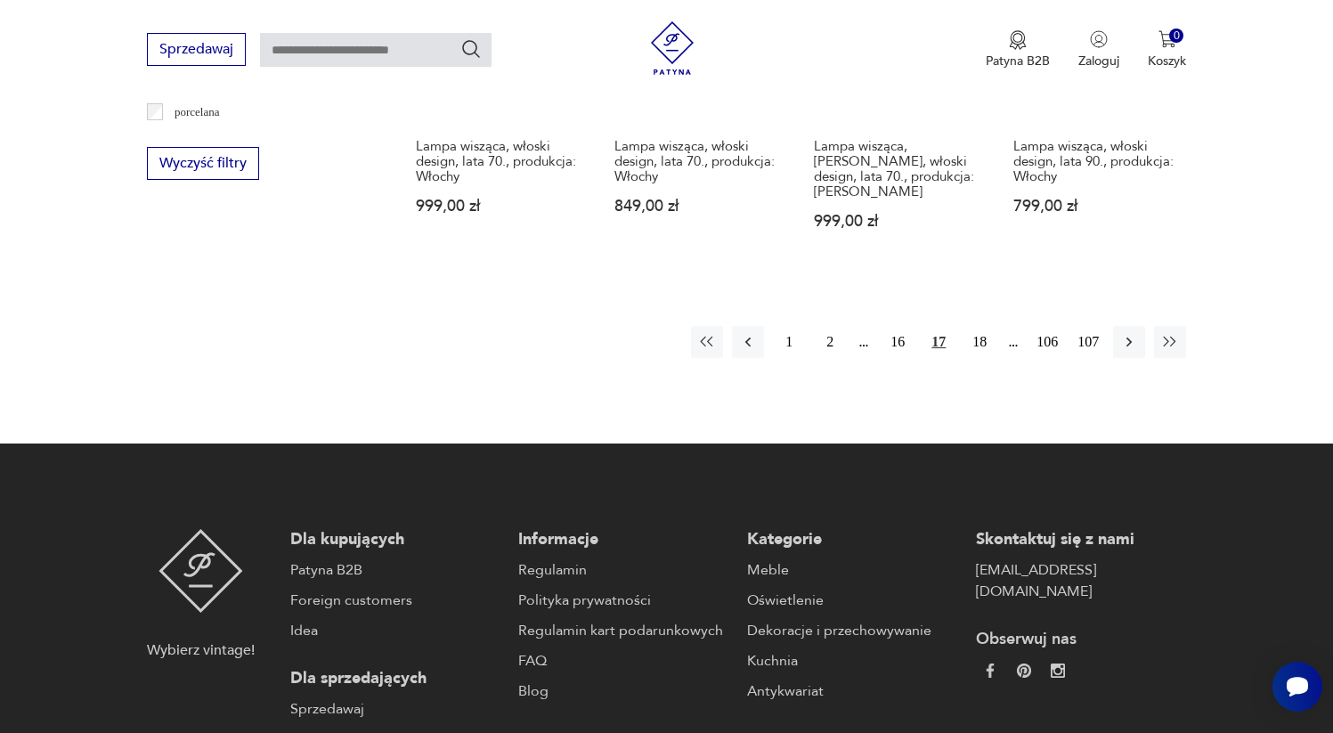
scroll to position [1675, 0]
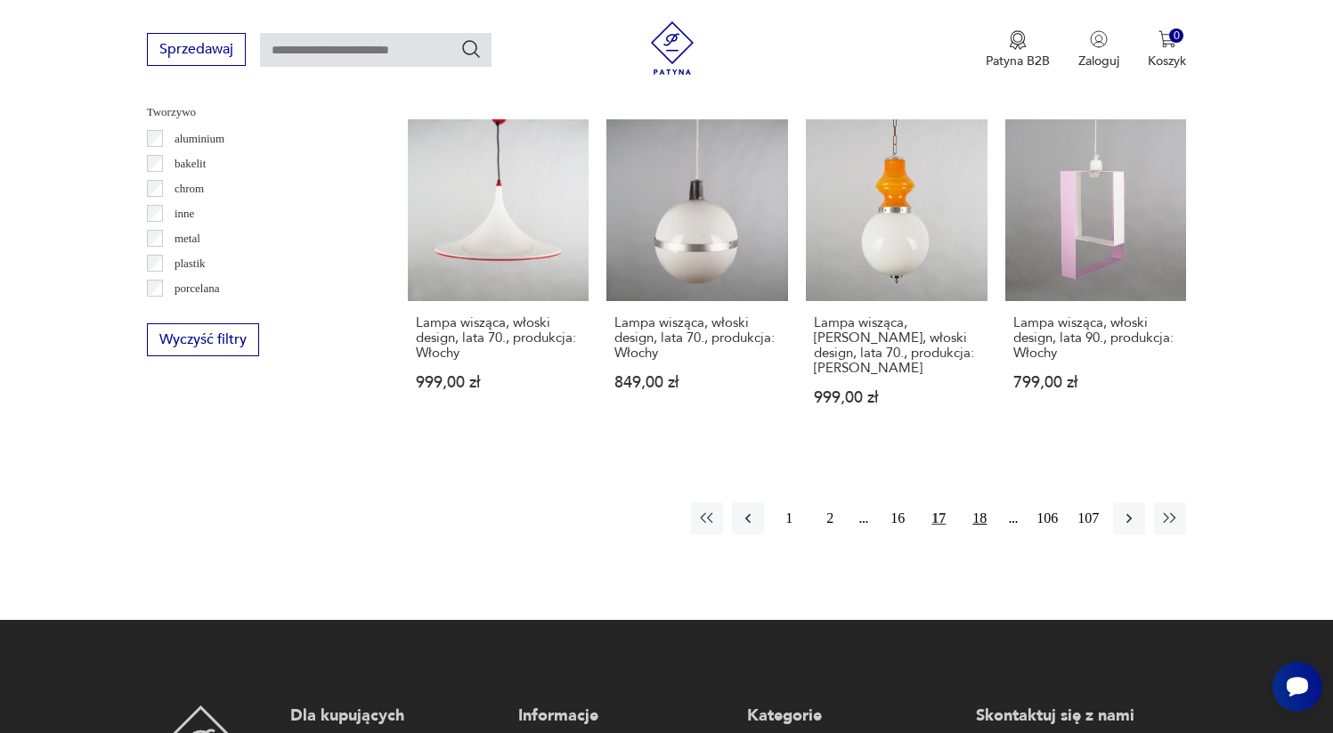
click at [976, 502] on button "18" at bounding box center [980, 518] width 32 height 32
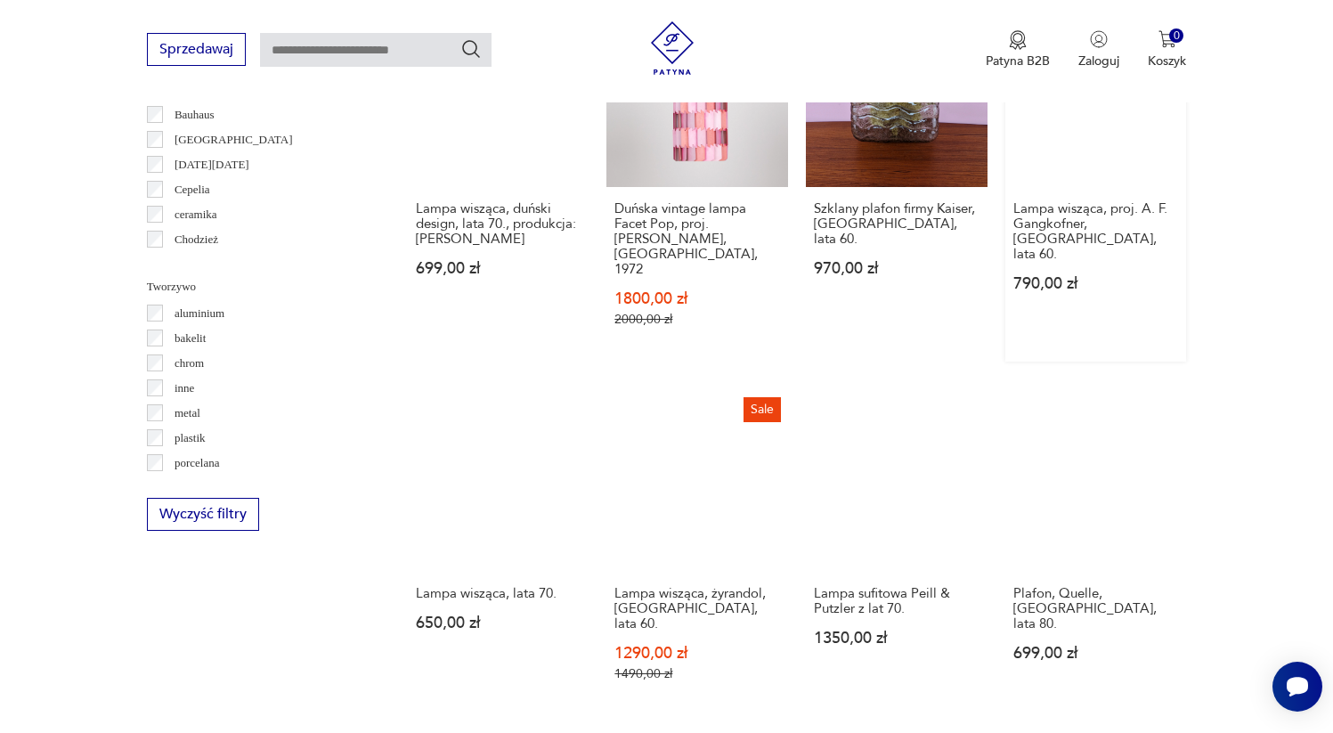
scroll to position [2014, 0]
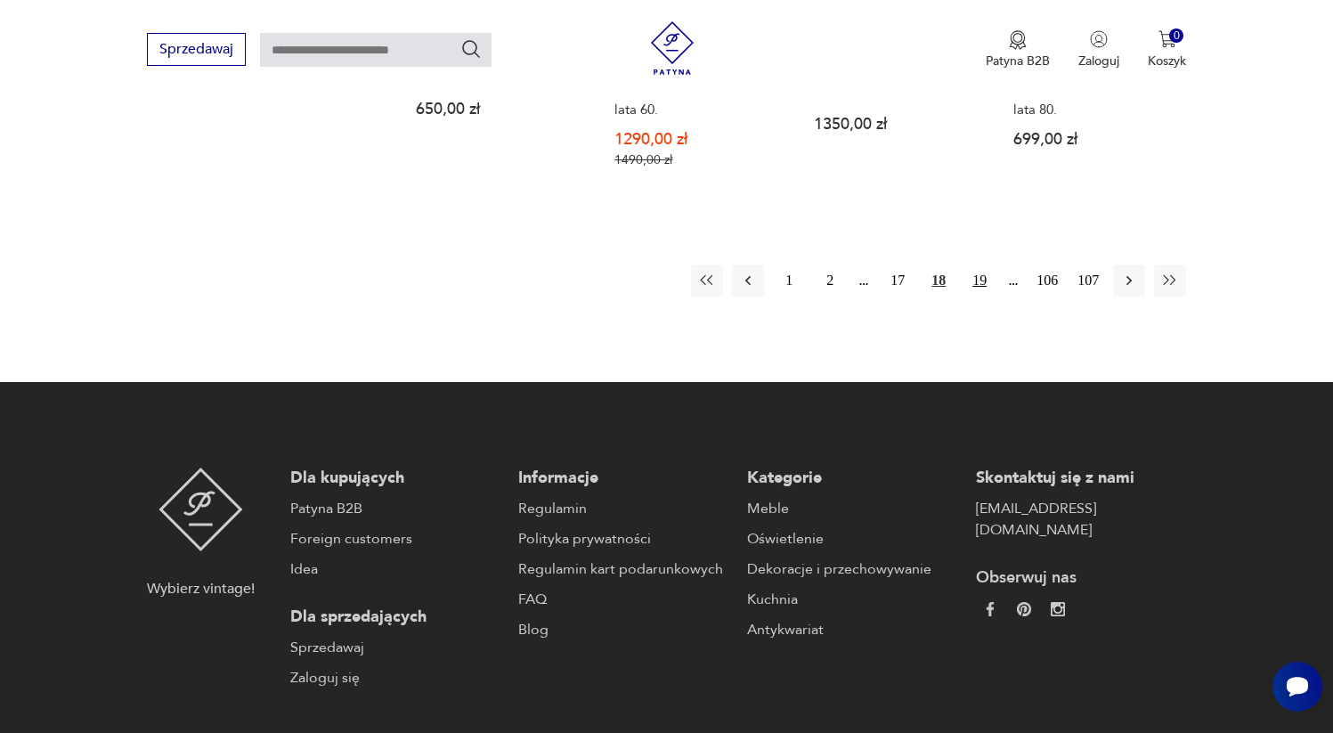
click at [988, 264] on button "19" at bounding box center [980, 280] width 32 height 32
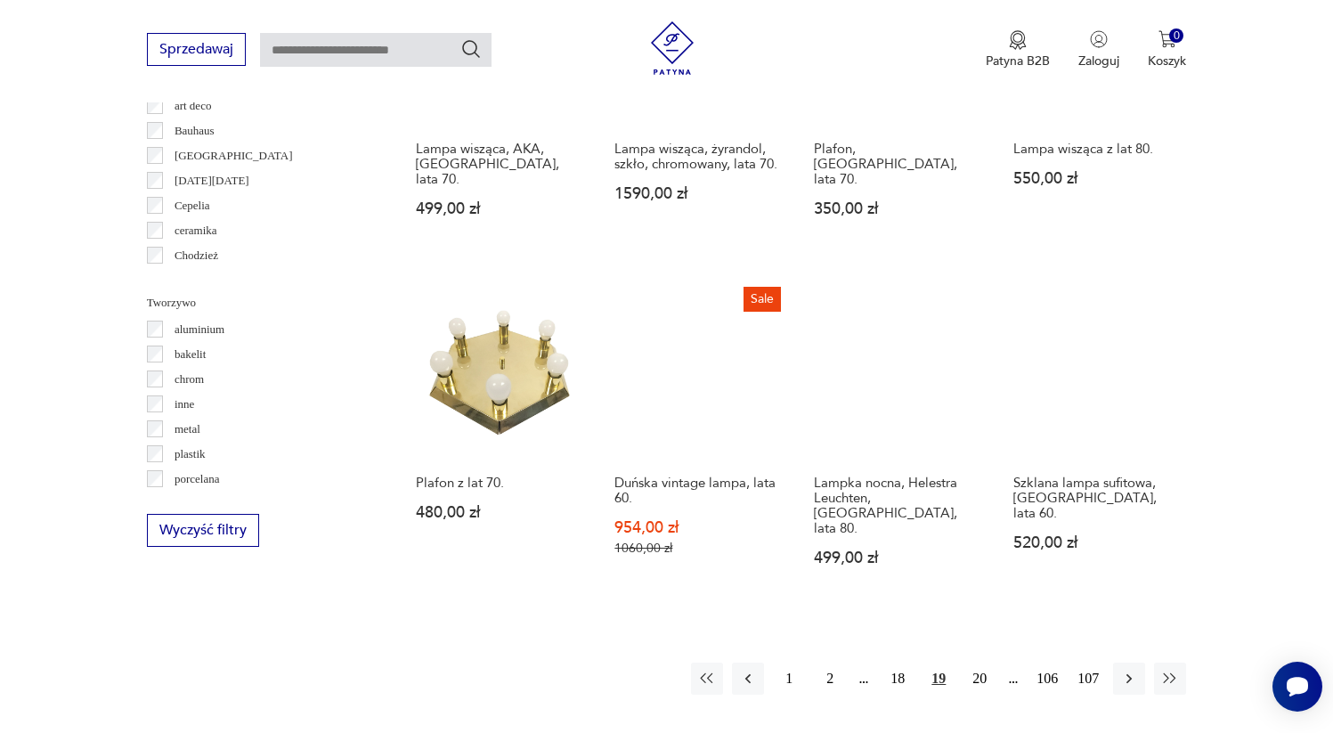
scroll to position [1486, 0]
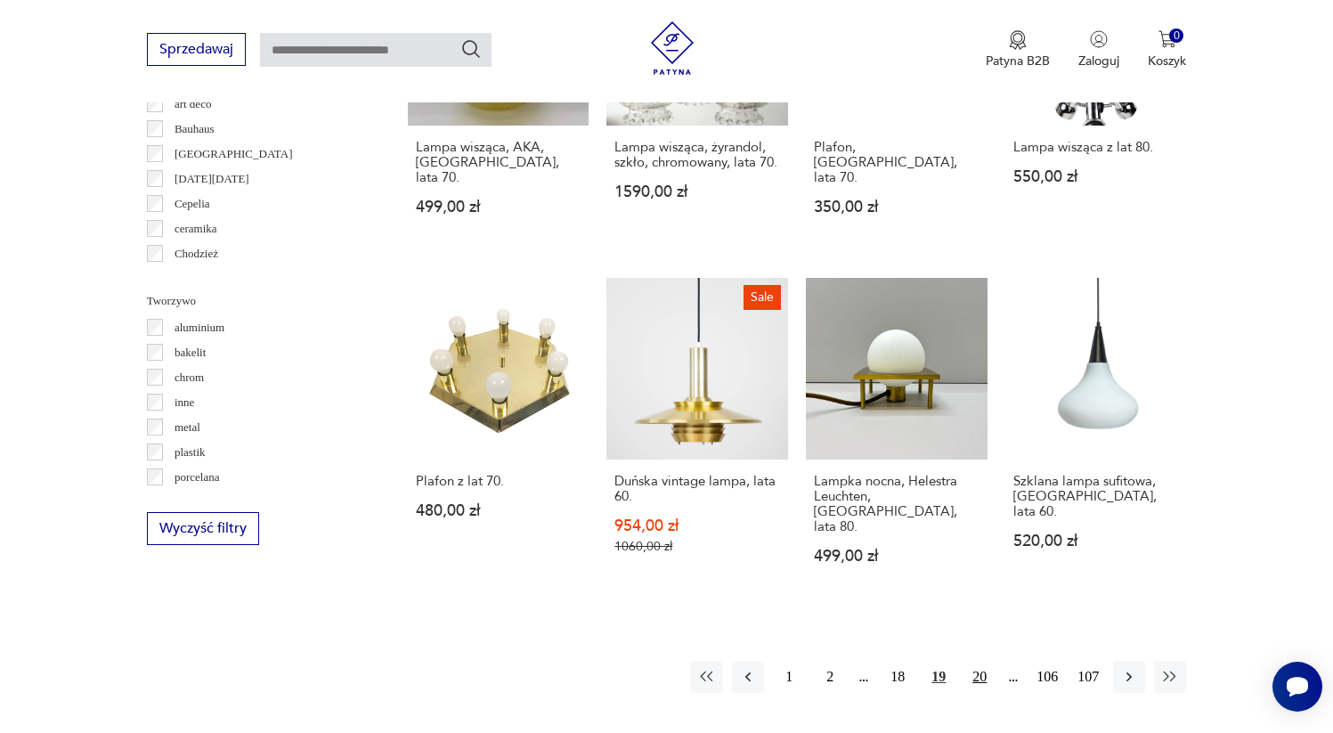
click at [978, 661] on button "20" at bounding box center [980, 677] width 32 height 32
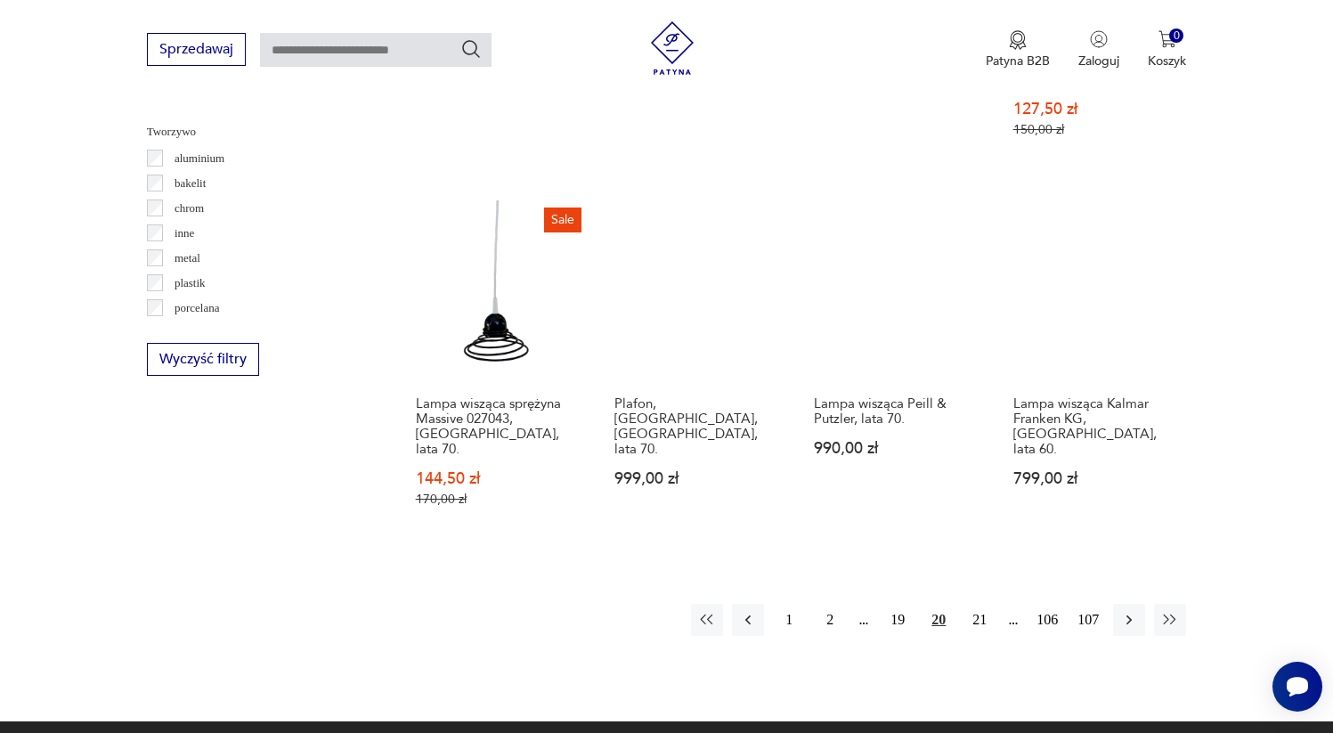
scroll to position [1679, 0]
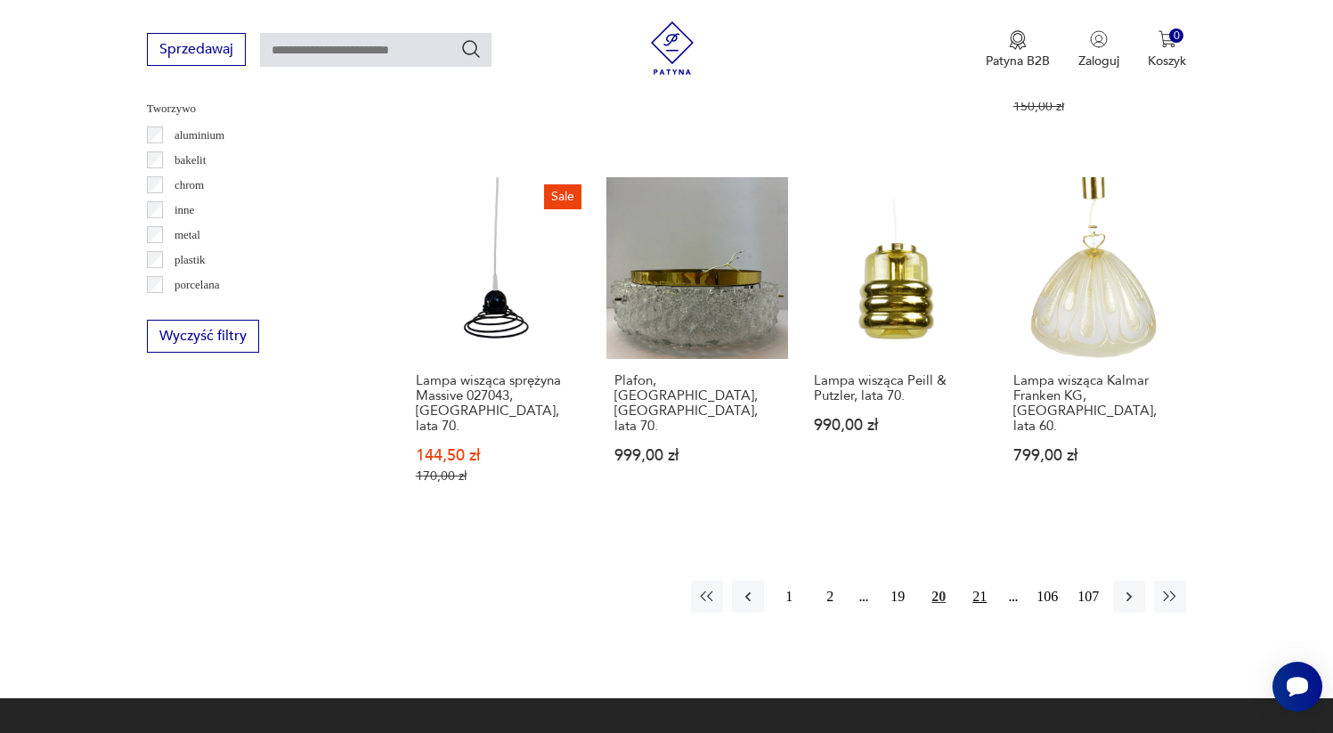
click at [978, 581] on button "21" at bounding box center [980, 597] width 32 height 32
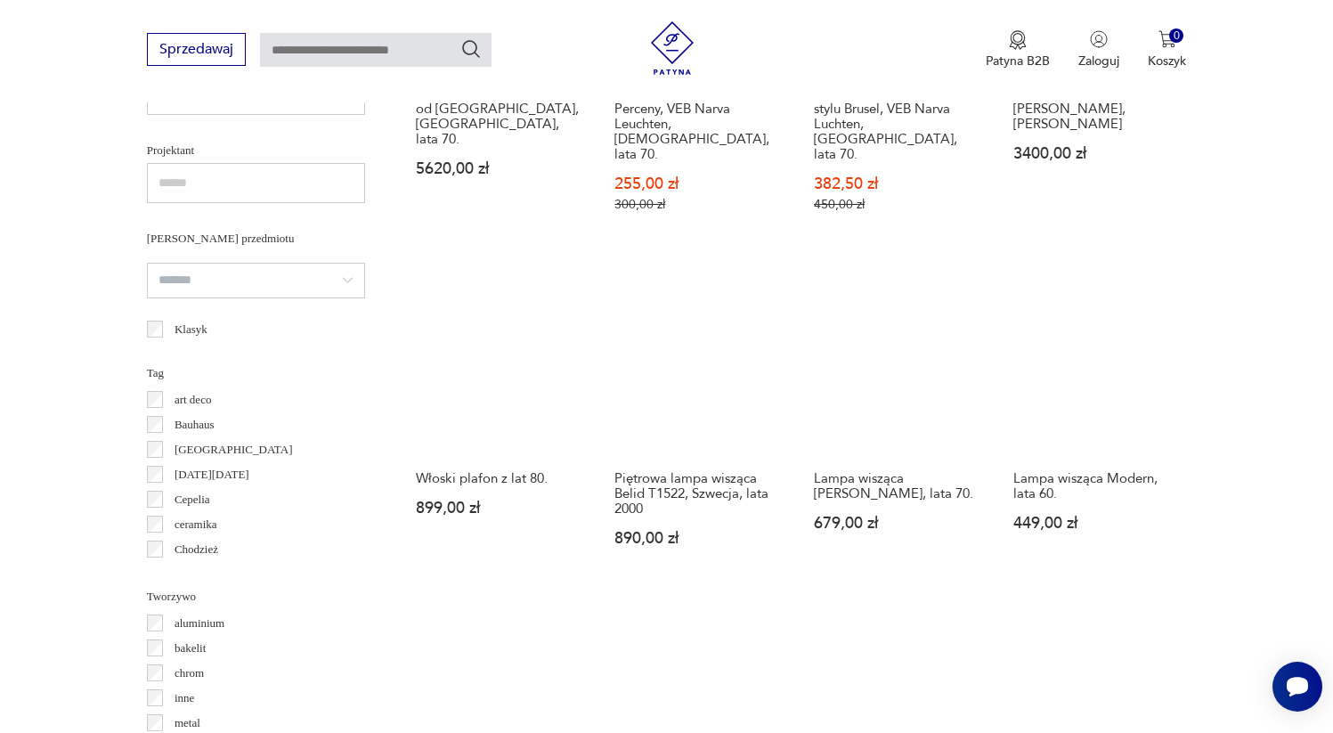
scroll to position [1555, 0]
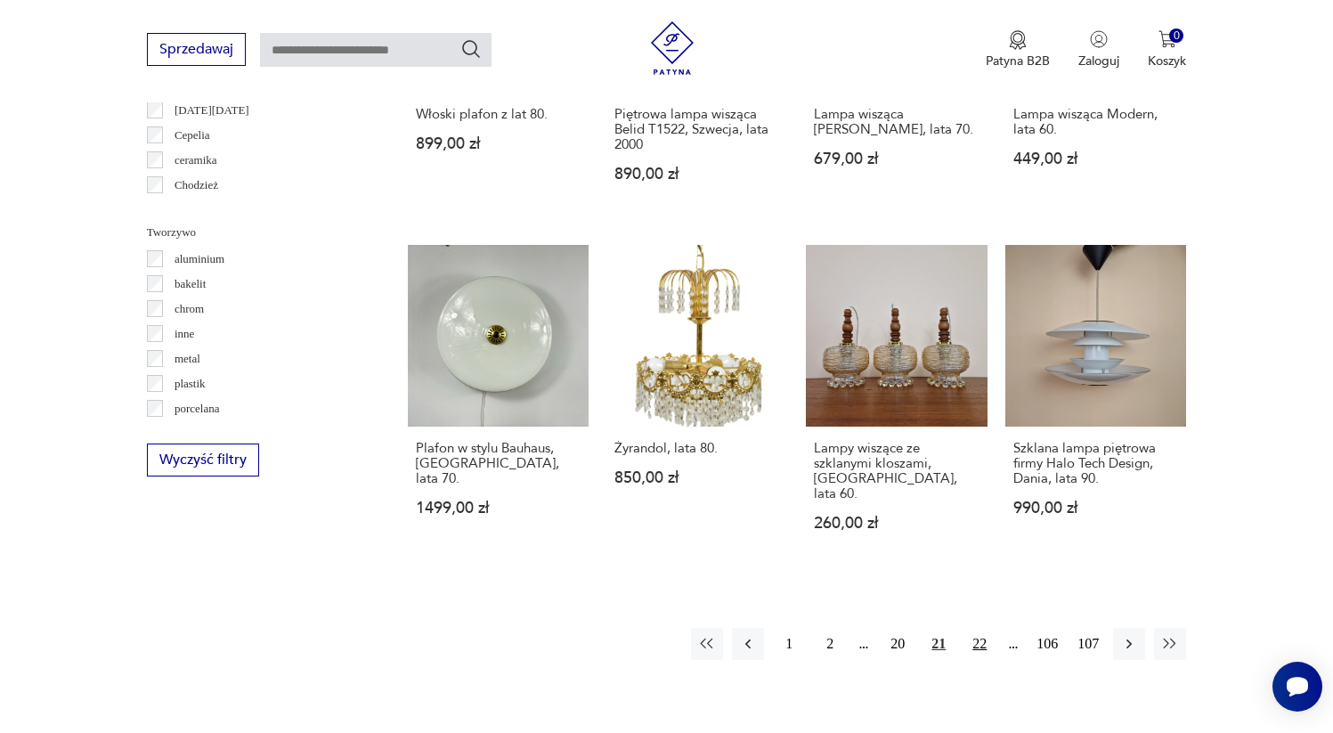
click at [983, 628] on button "22" at bounding box center [980, 644] width 32 height 32
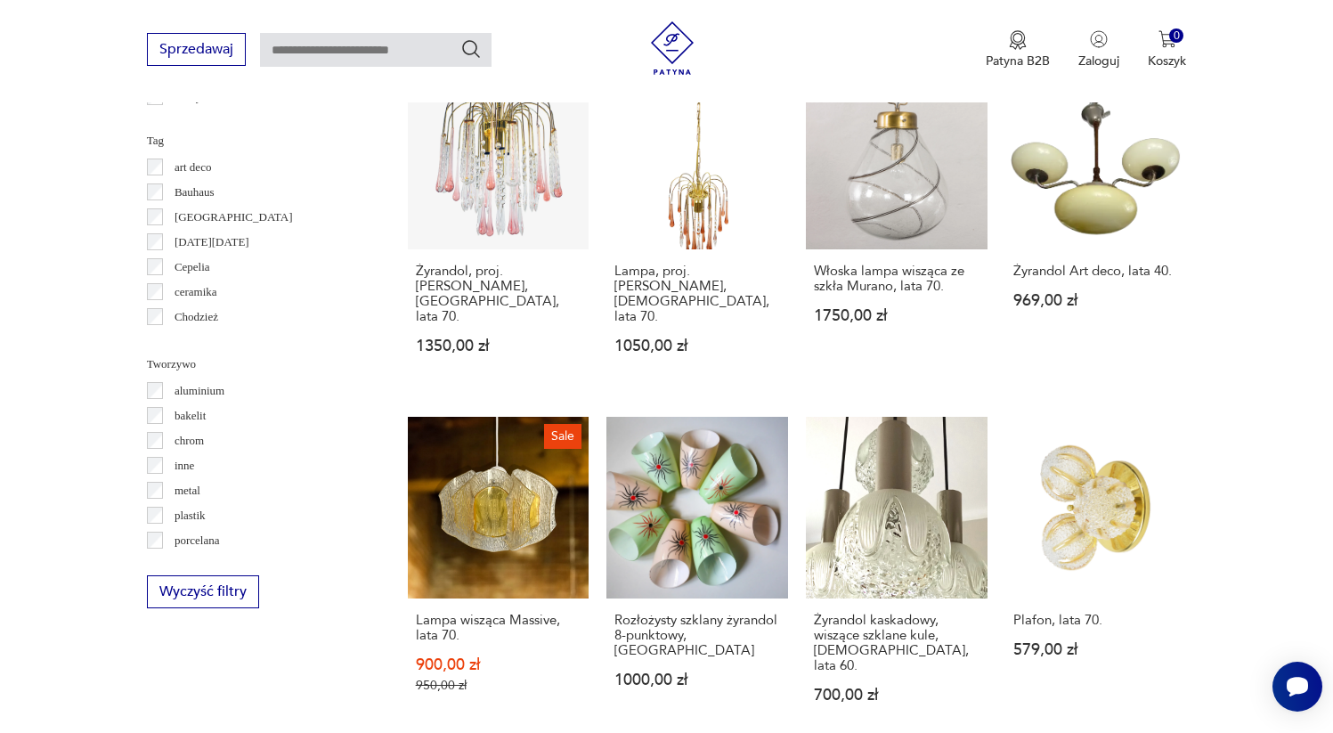
scroll to position [1498, 0]
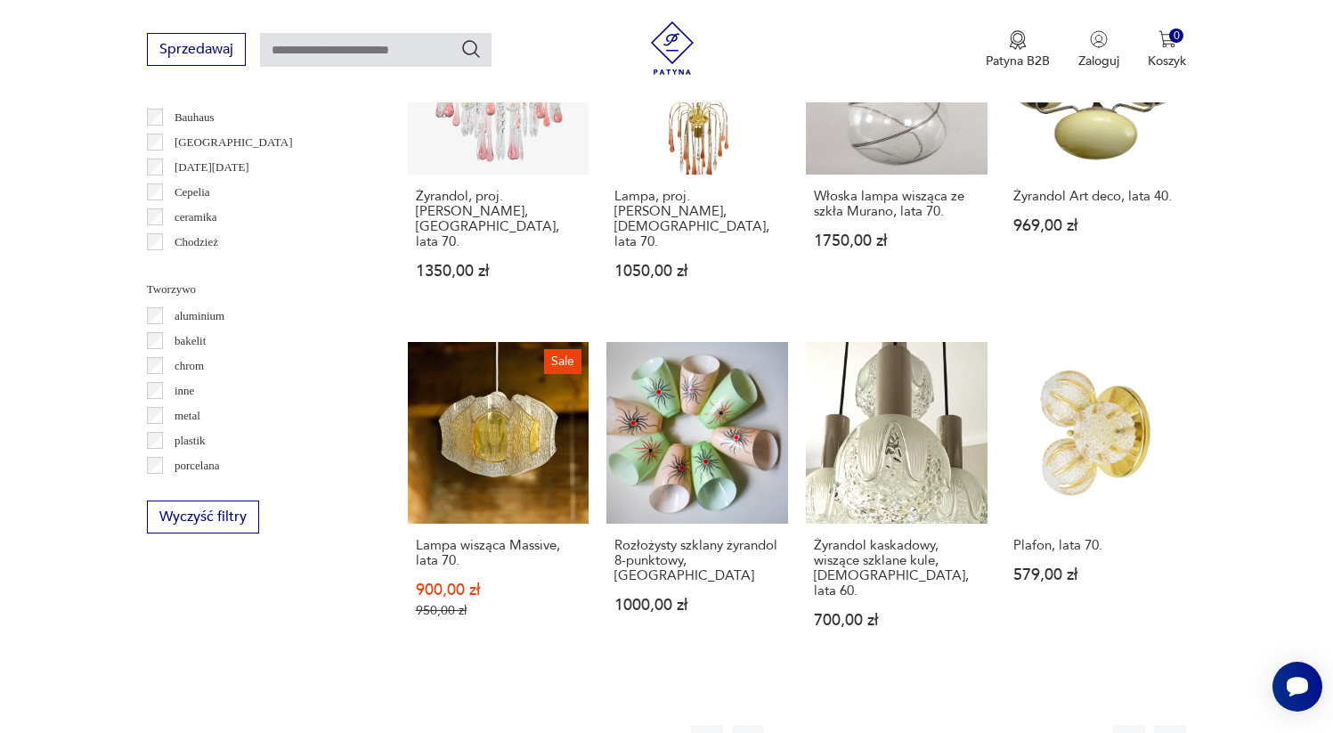
click at [978, 725] on button "23" at bounding box center [980, 741] width 32 height 32
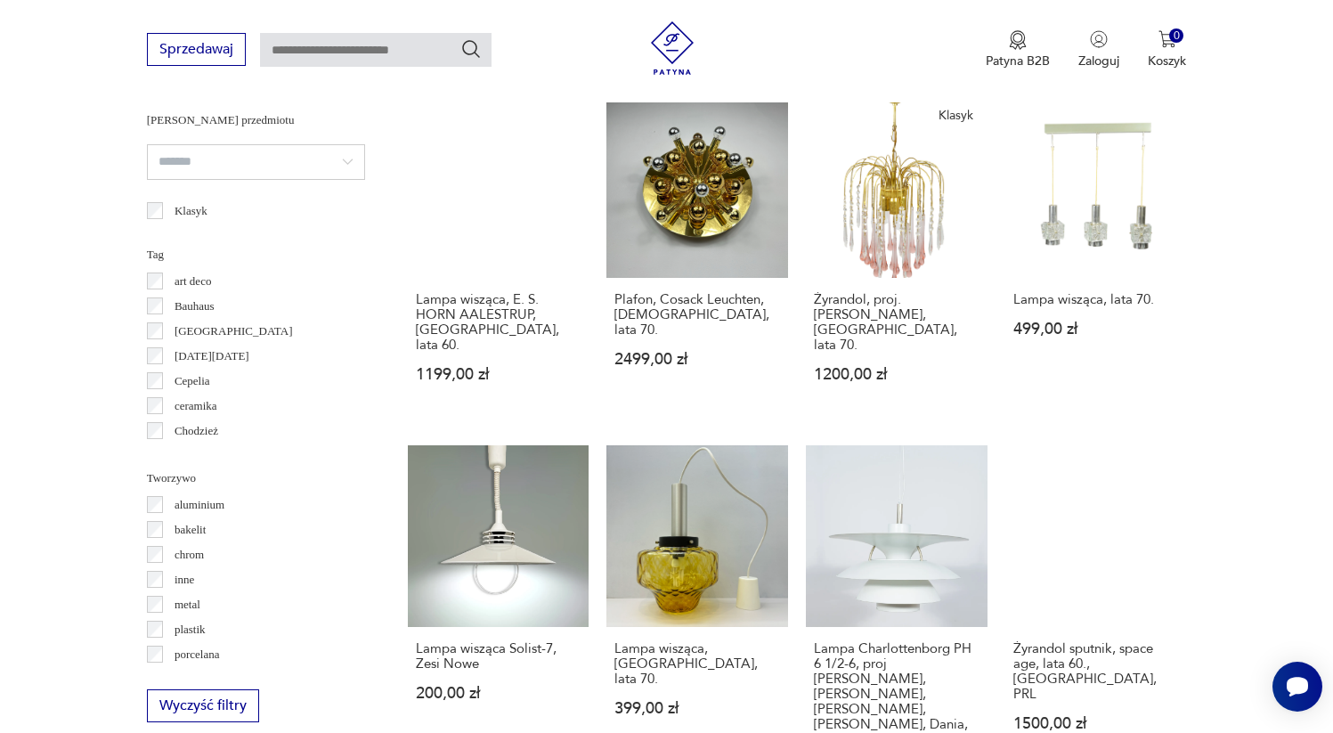
scroll to position [1365, 0]
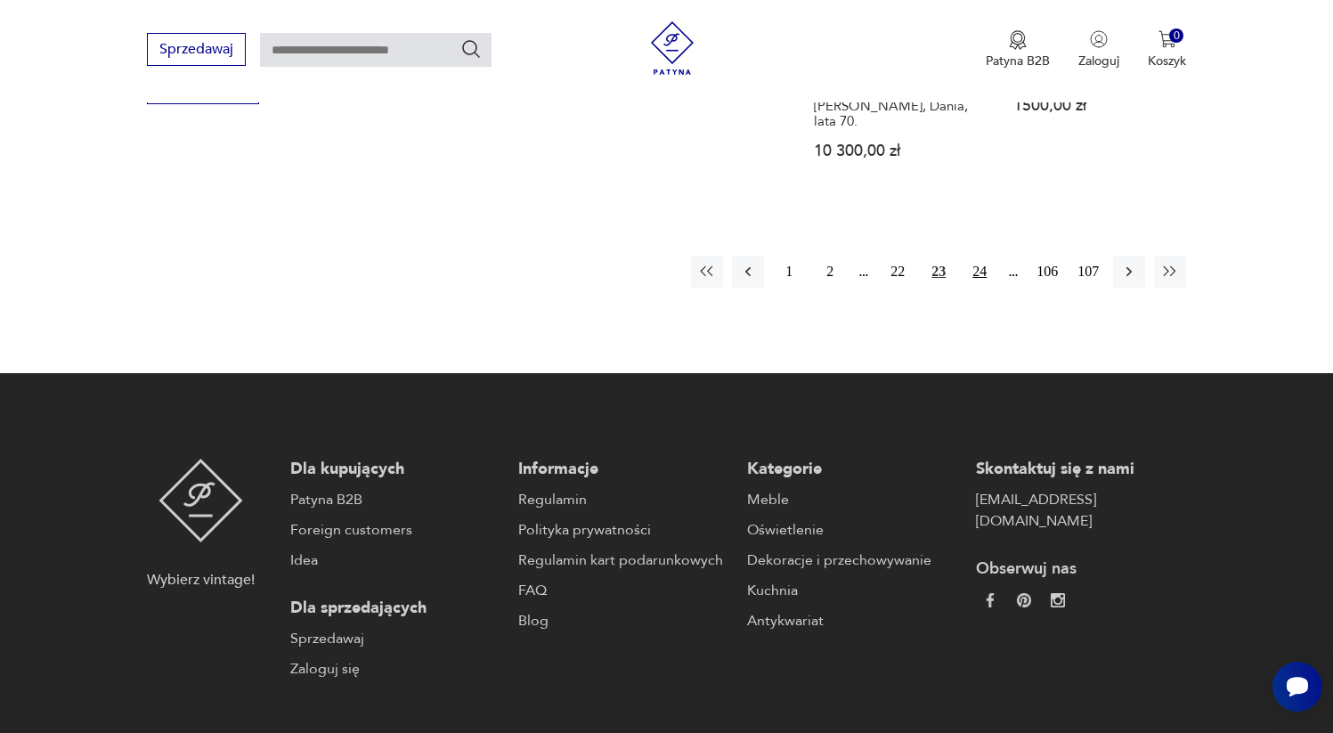
click at [981, 256] on button "24" at bounding box center [980, 272] width 32 height 32
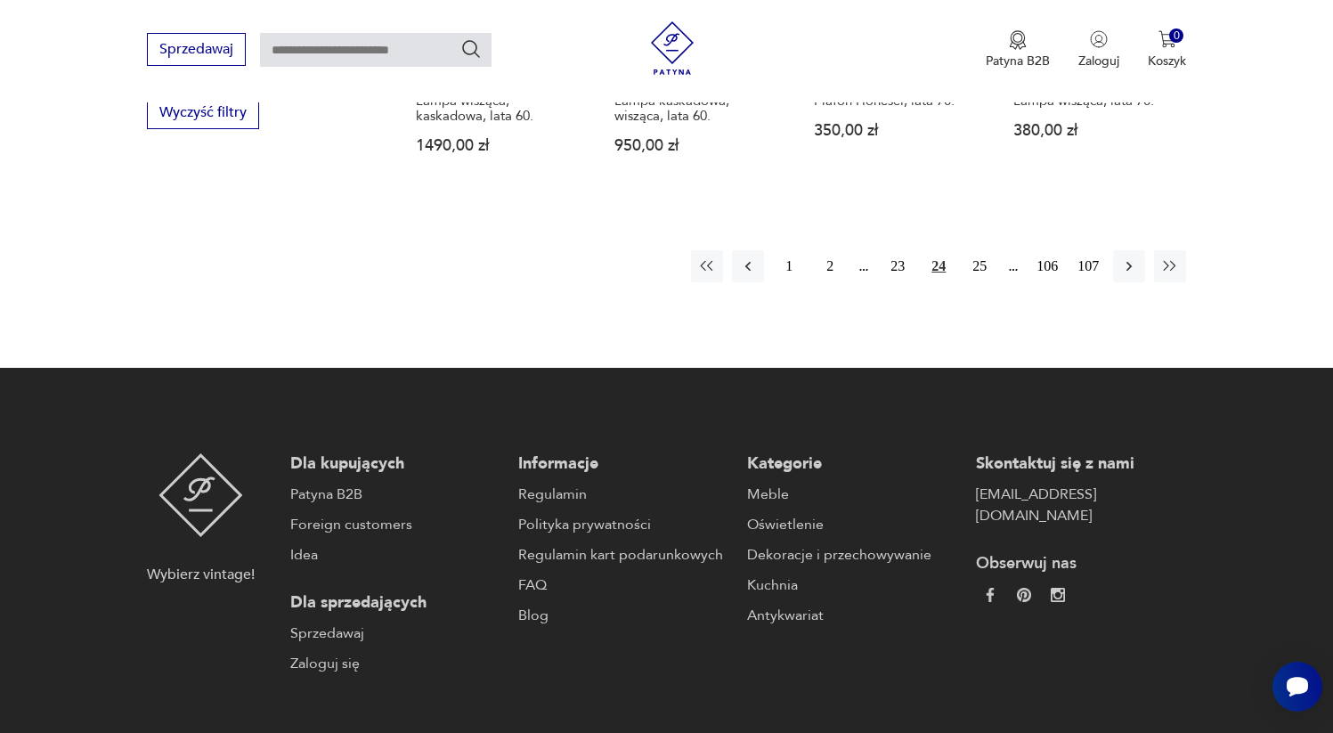
scroll to position [1908, 0]
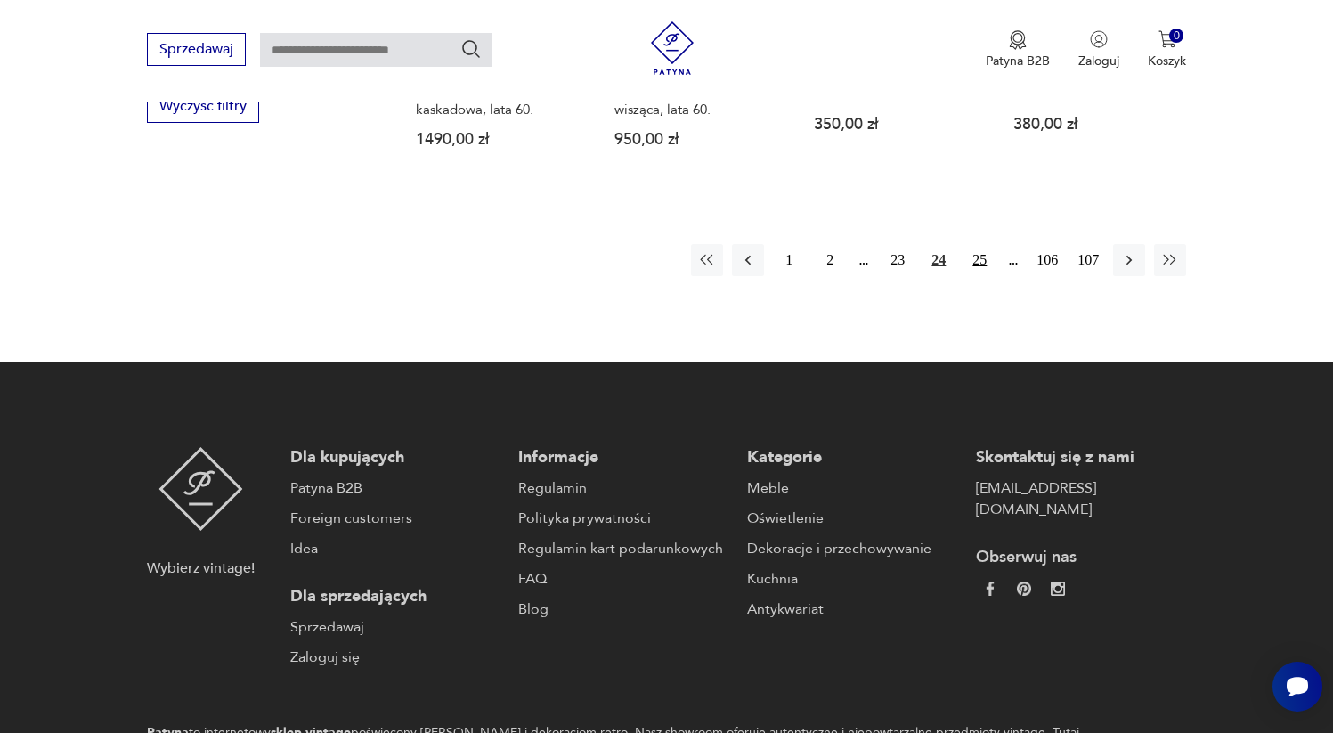
click at [984, 244] on button "25" at bounding box center [980, 260] width 32 height 32
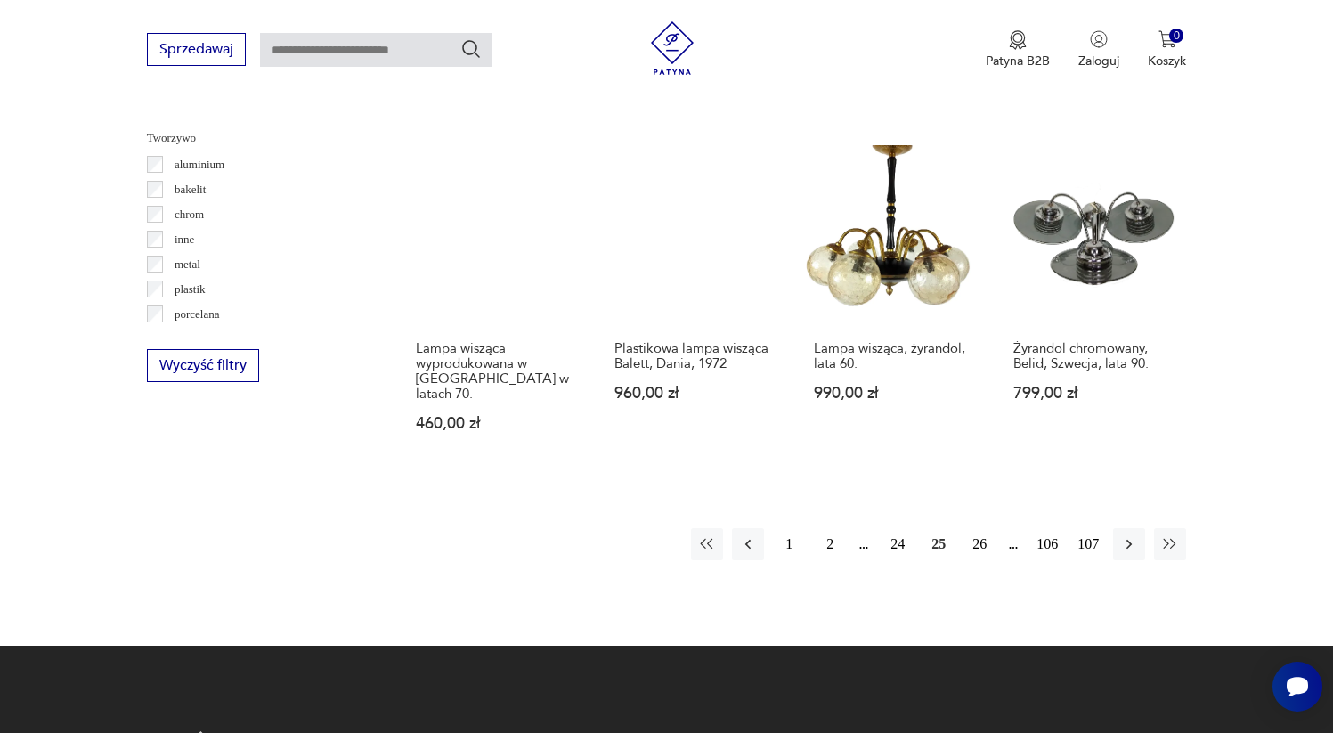
scroll to position [1681, 0]
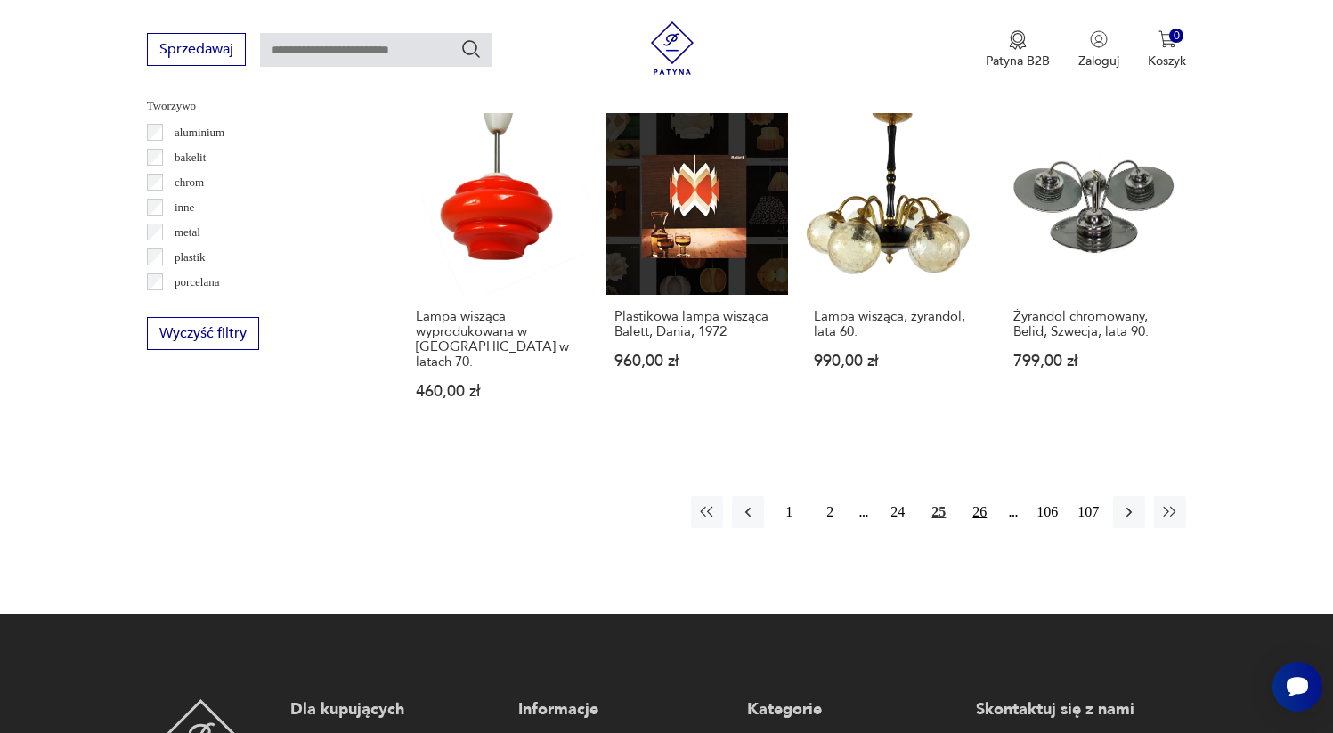
click at [968, 496] on button "26" at bounding box center [980, 512] width 32 height 32
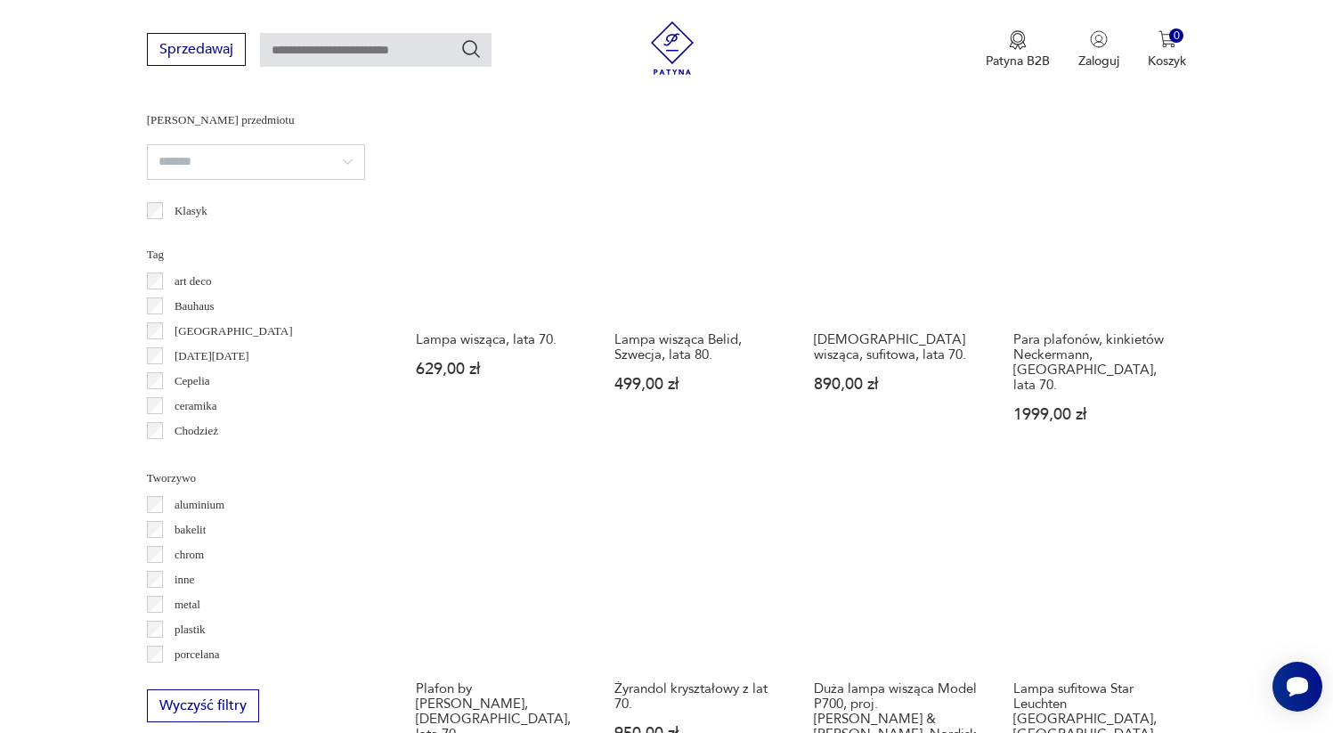
scroll to position [1912, 0]
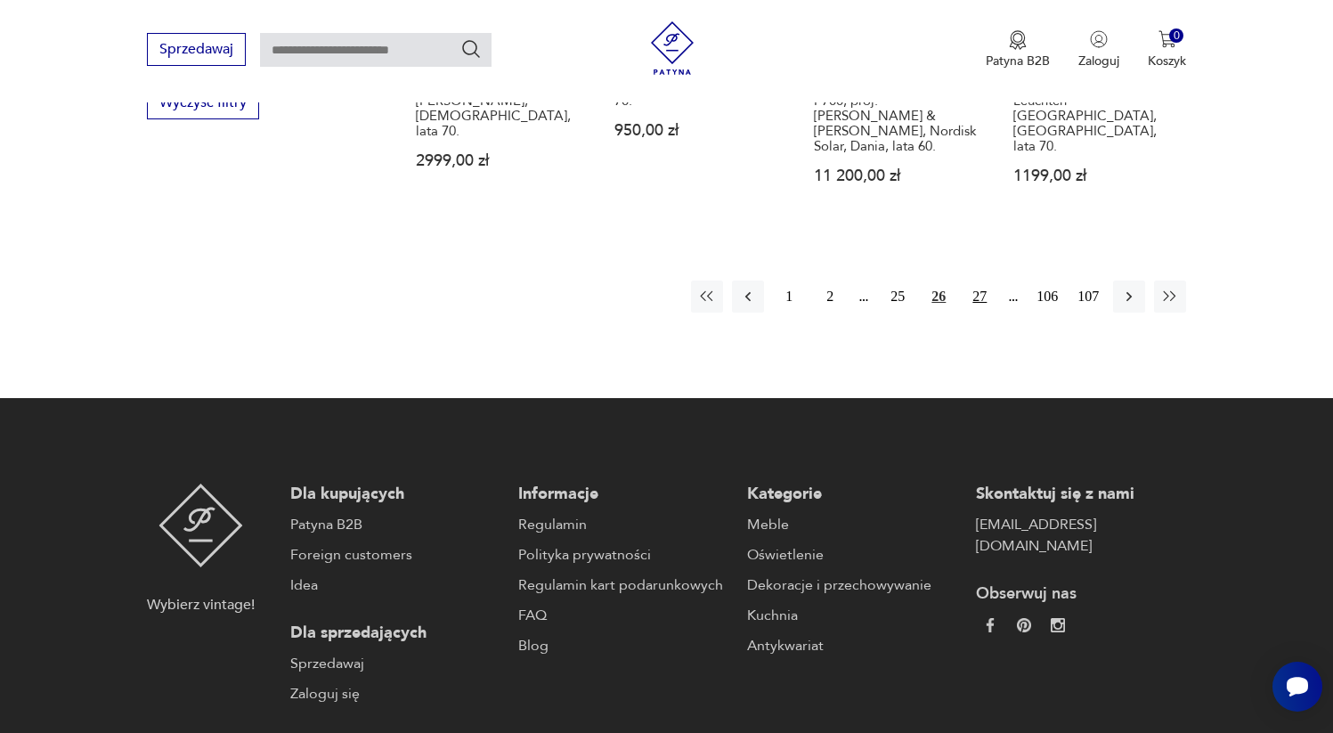
click at [975, 281] on button "27" at bounding box center [980, 297] width 32 height 32
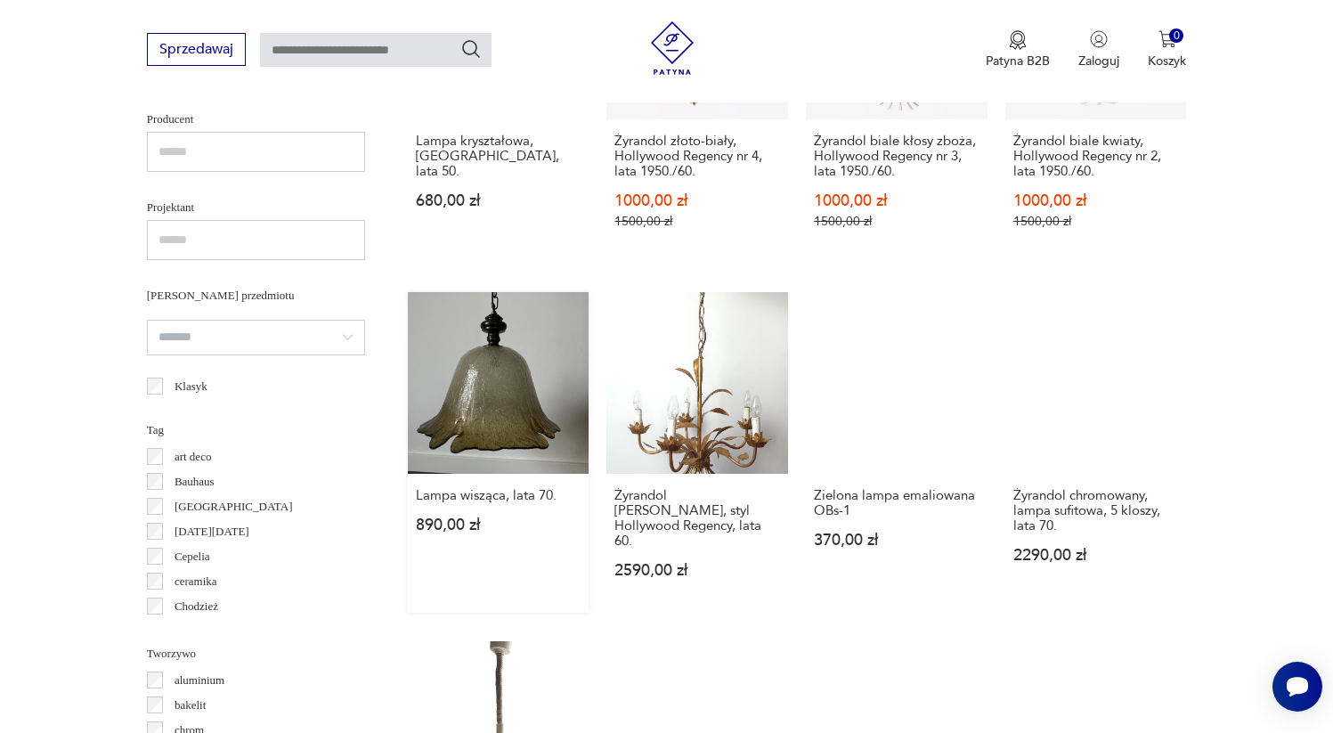
scroll to position [1523, 0]
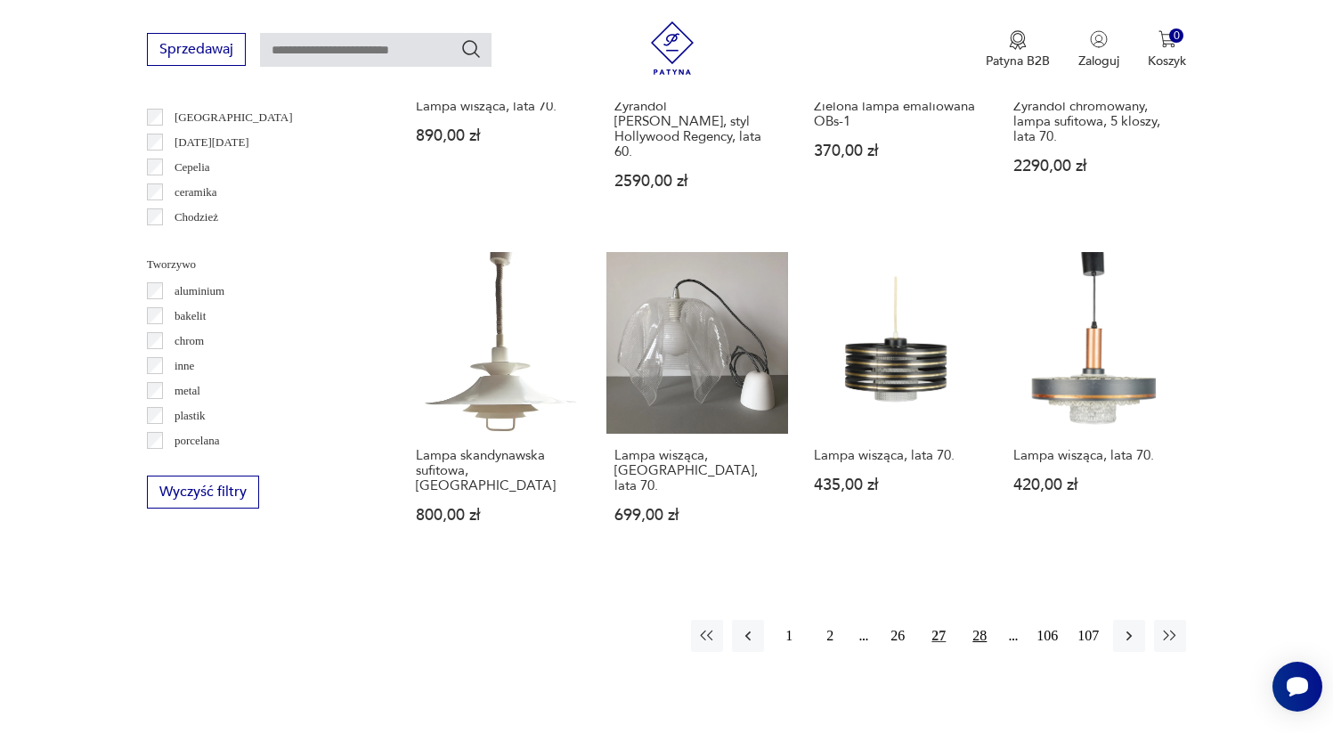
click at [979, 620] on button "28" at bounding box center [980, 636] width 32 height 32
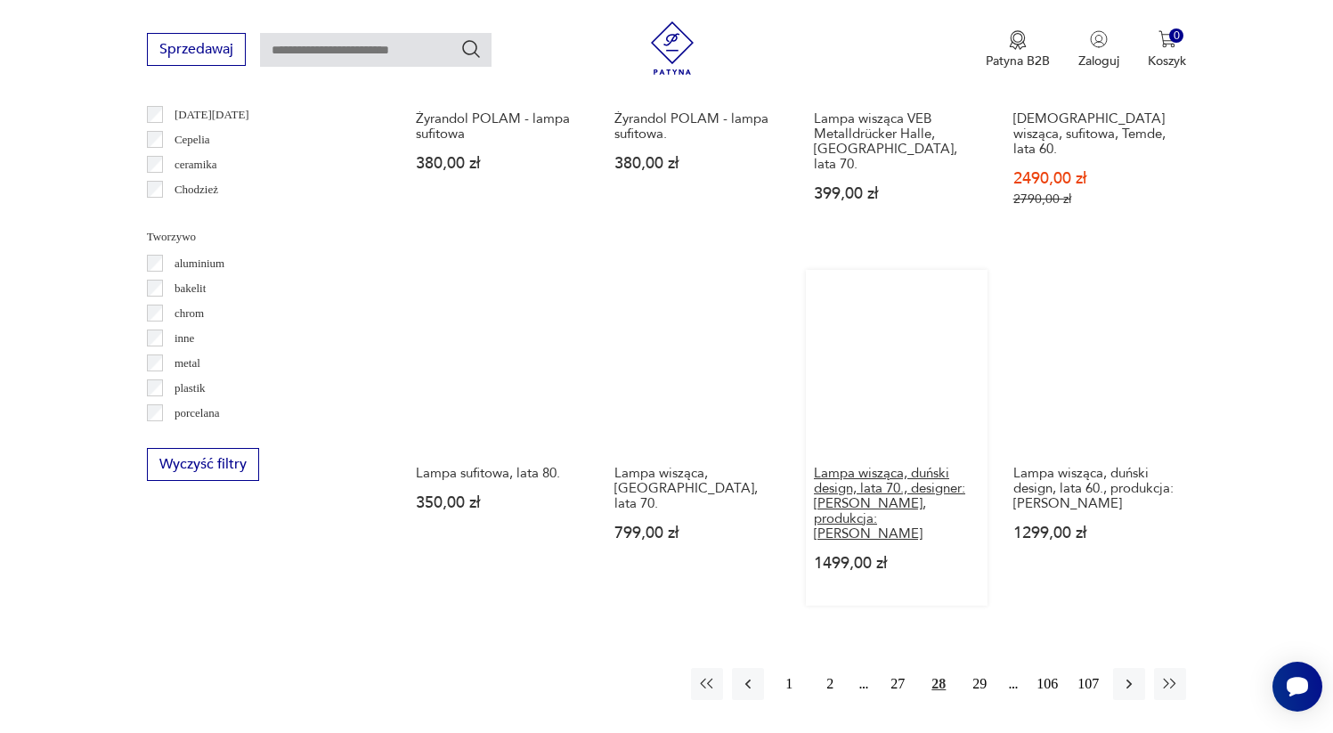
scroll to position [1760, 0]
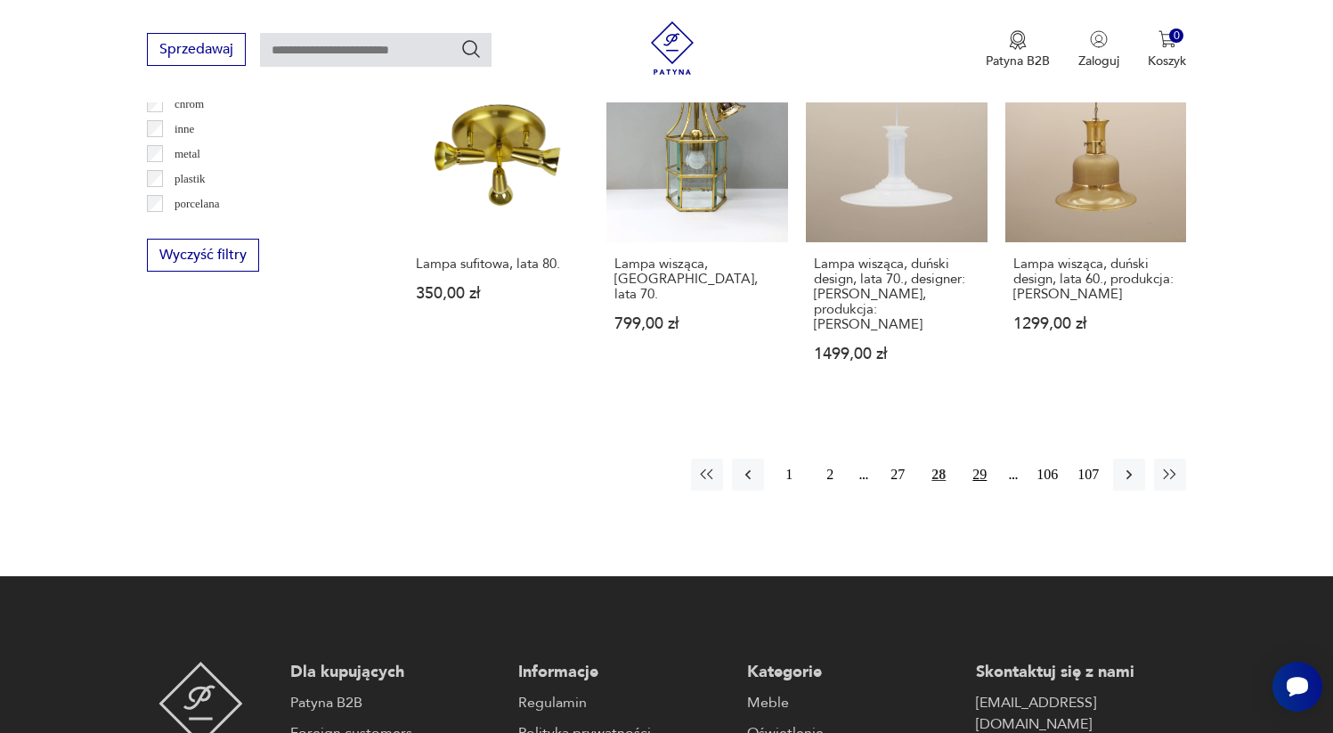
click at [981, 459] on button "29" at bounding box center [980, 475] width 32 height 32
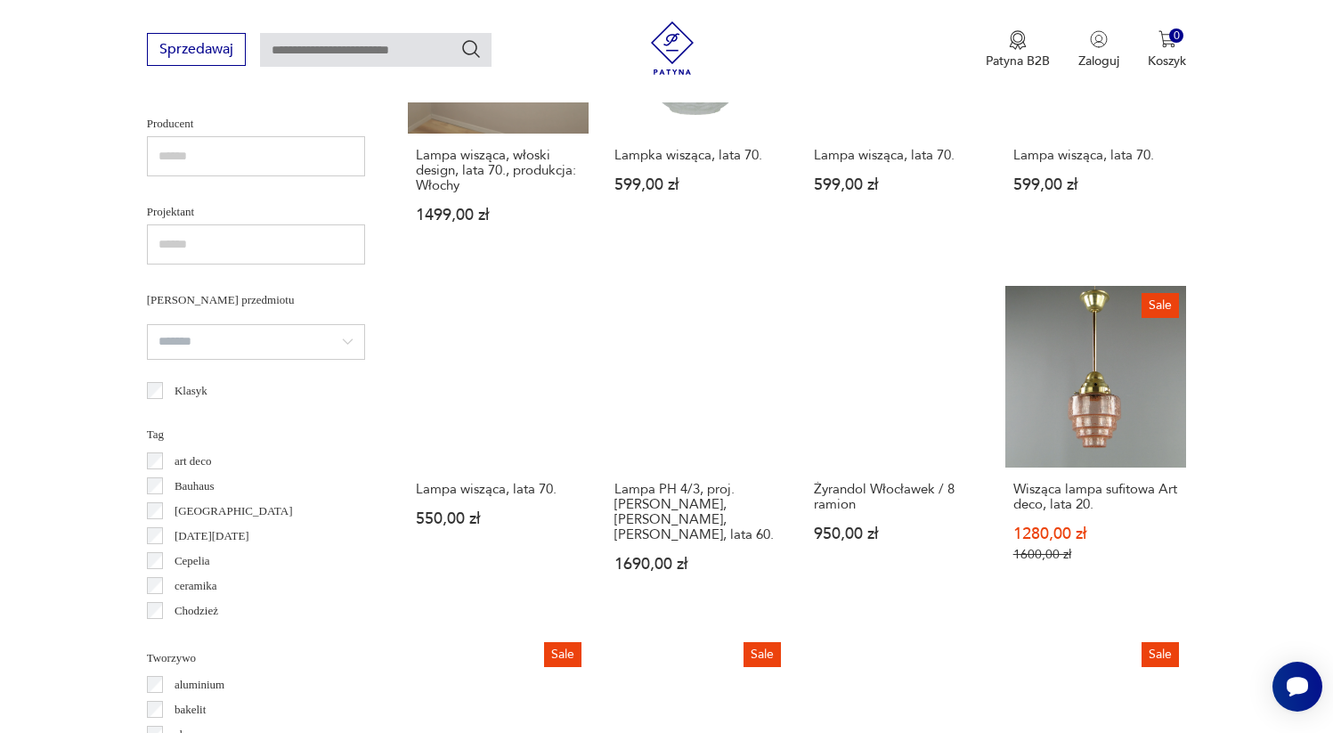
scroll to position [1523, 0]
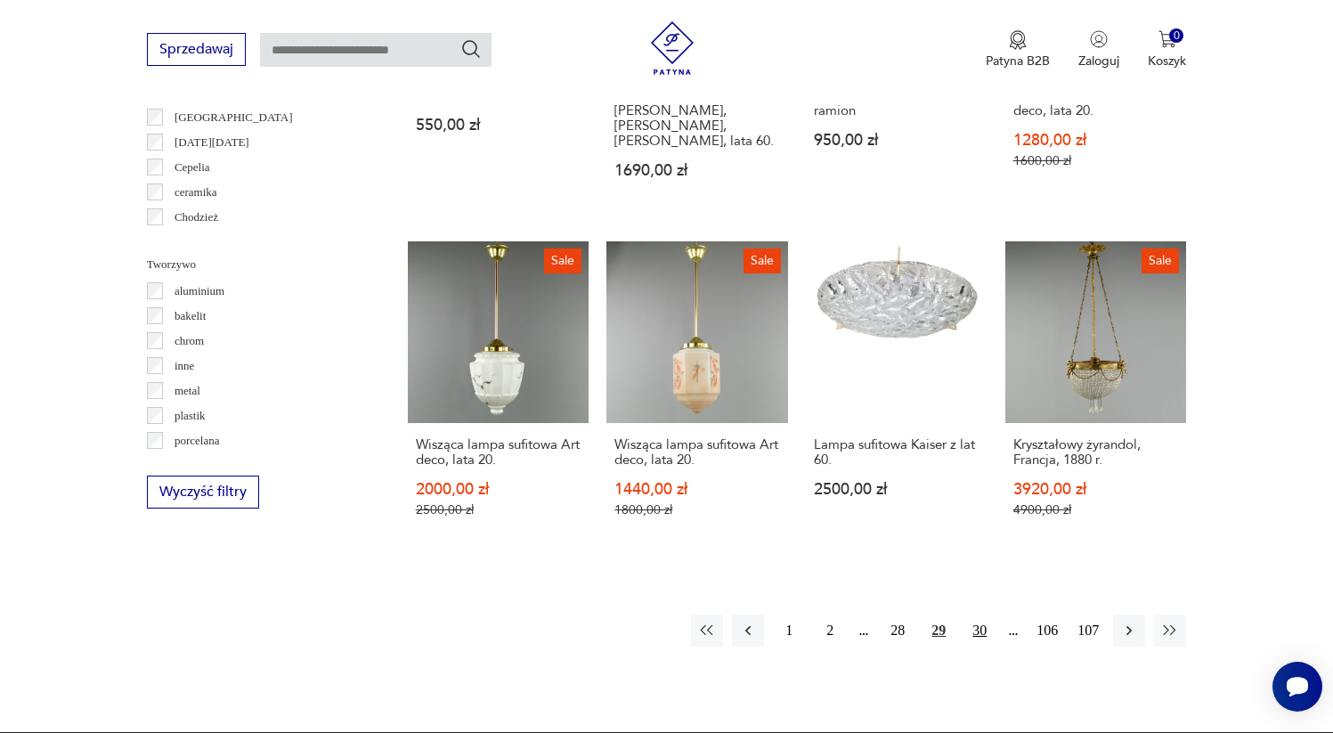
click at [983, 620] on button "30" at bounding box center [980, 630] width 32 height 32
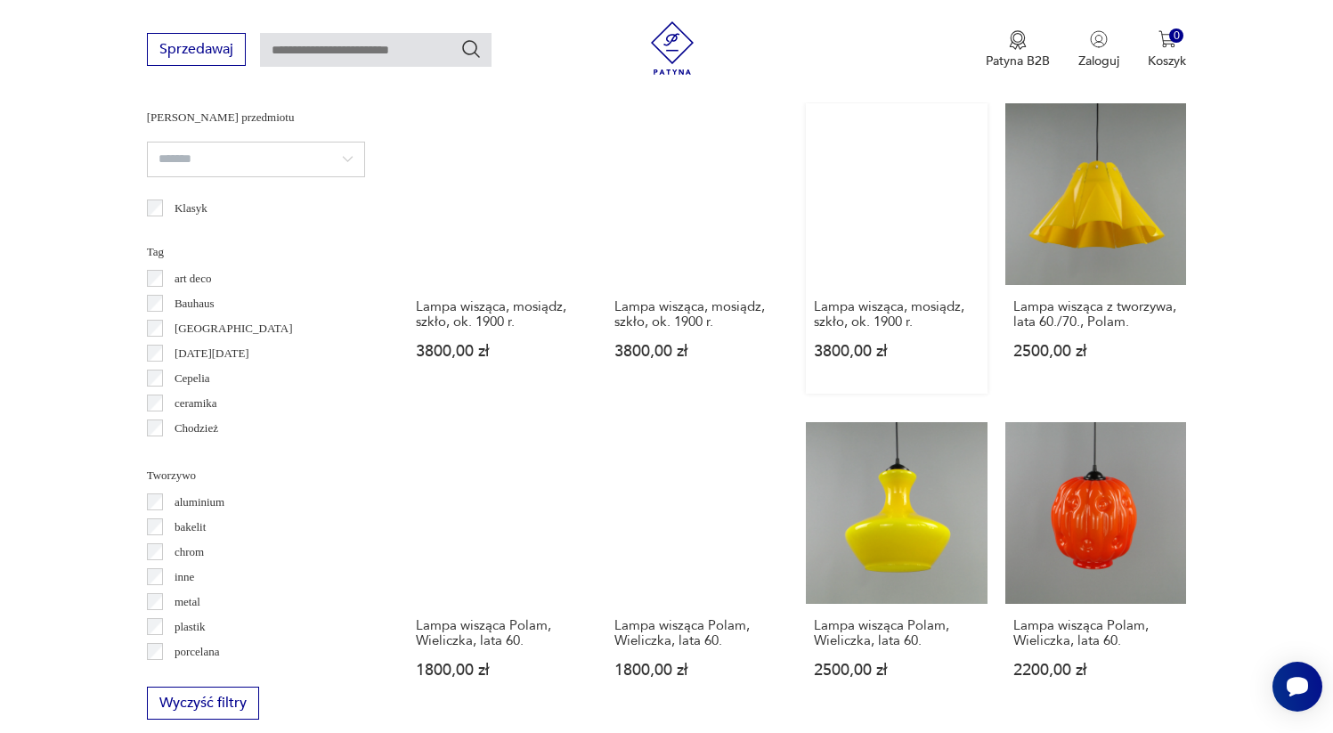
scroll to position [1395, 0]
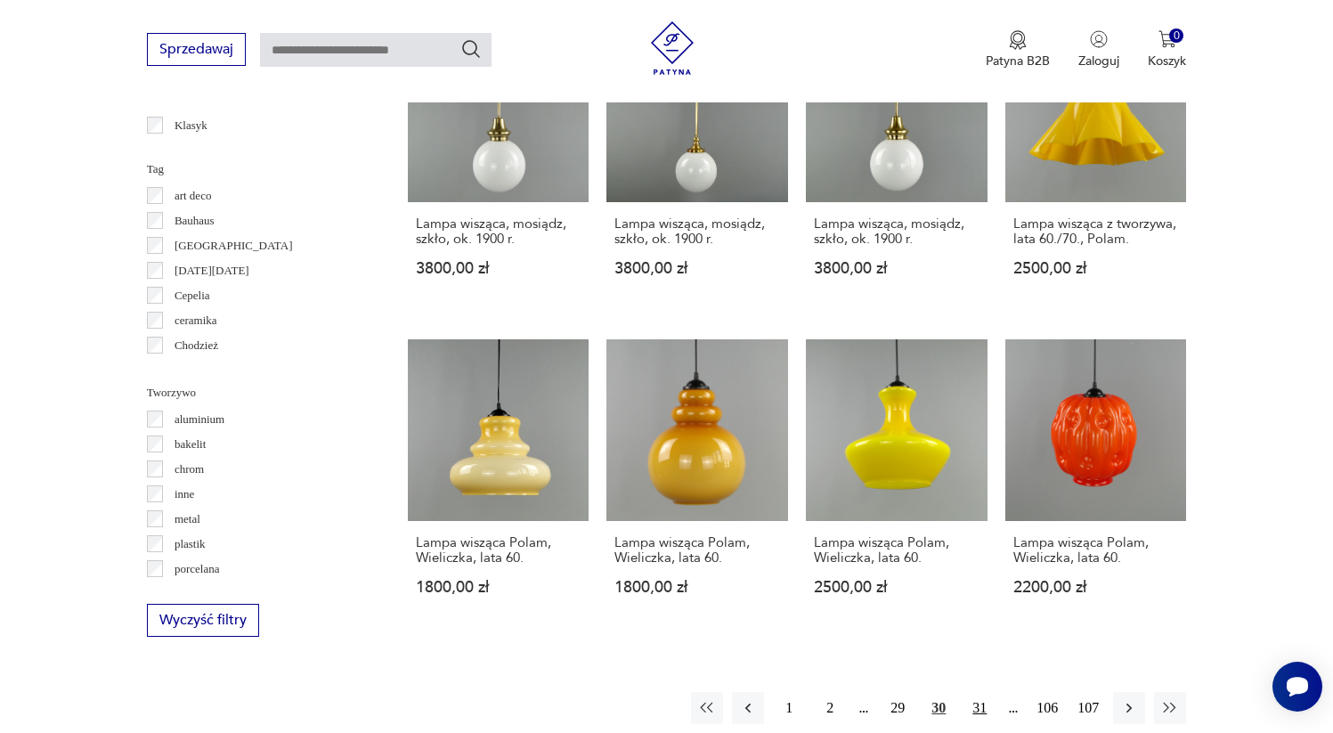
click at [980, 692] on button "31" at bounding box center [980, 708] width 32 height 32
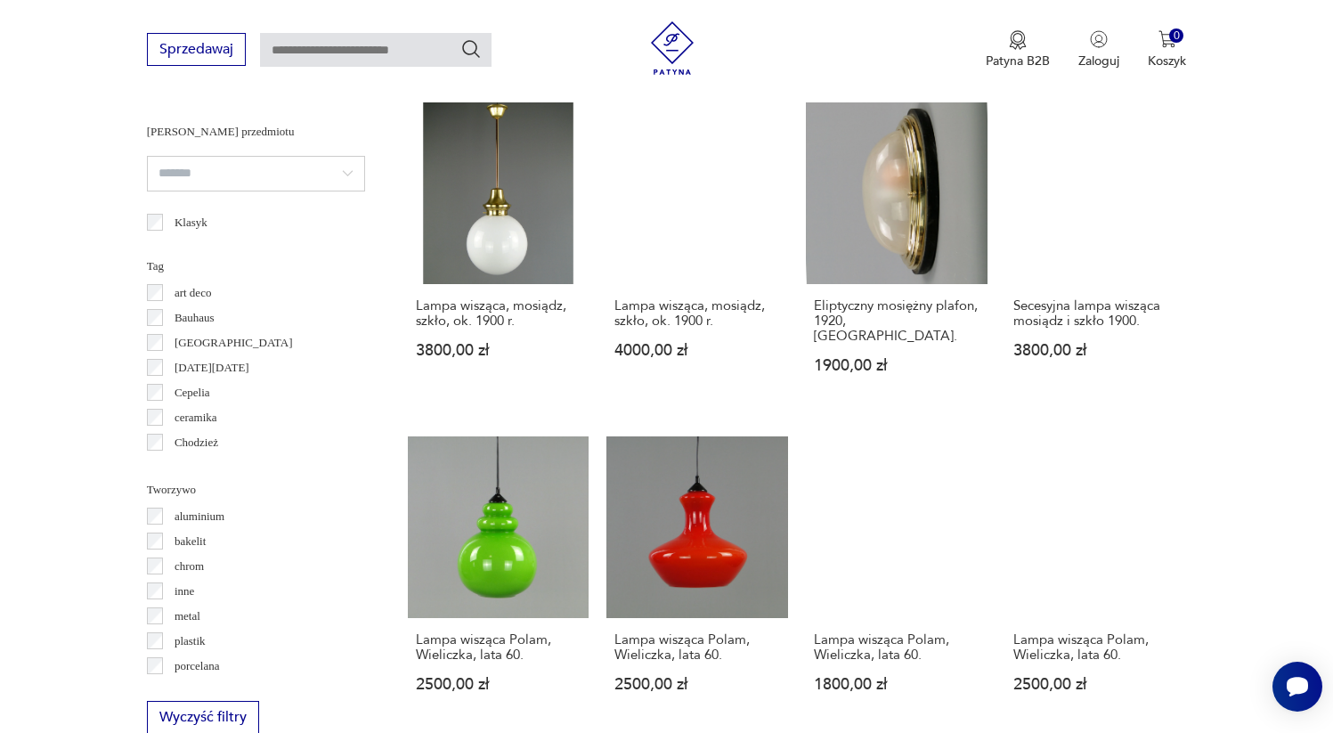
scroll to position [1676, 0]
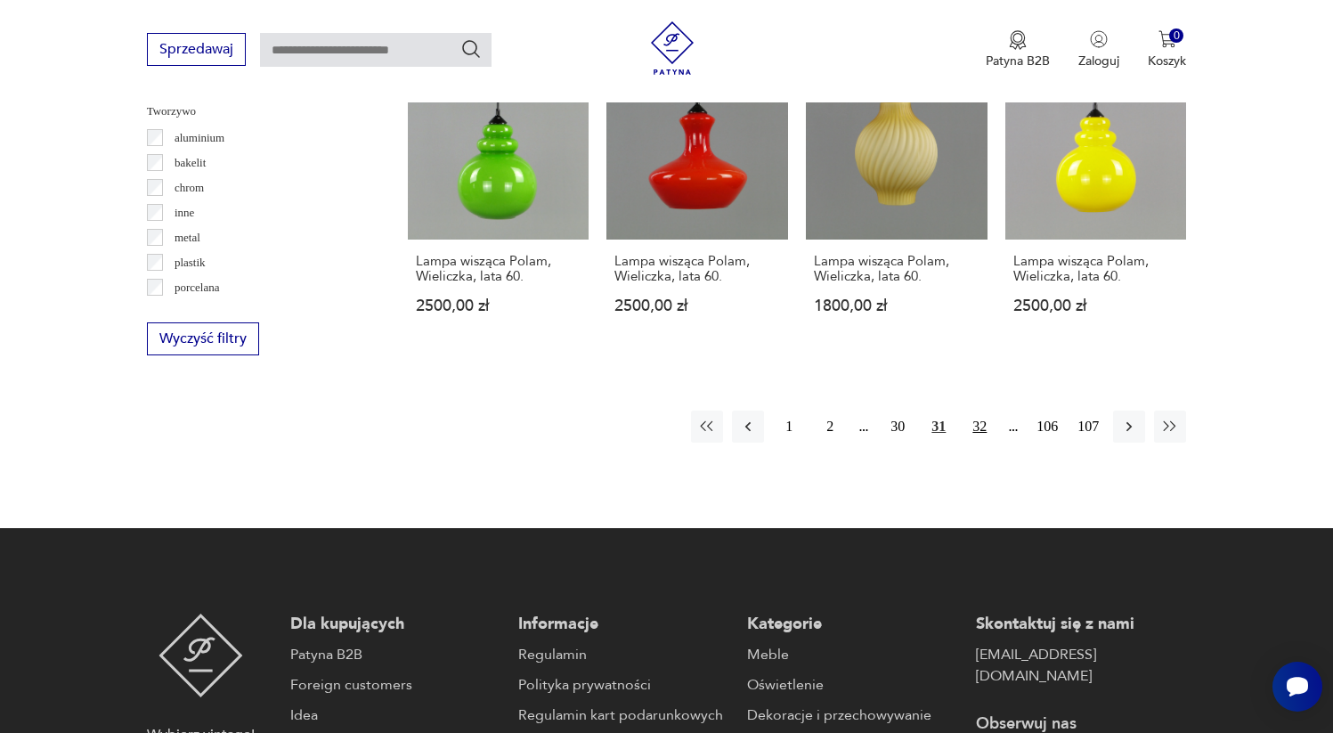
click at [977, 411] on button "32" at bounding box center [980, 427] width 32 height 32
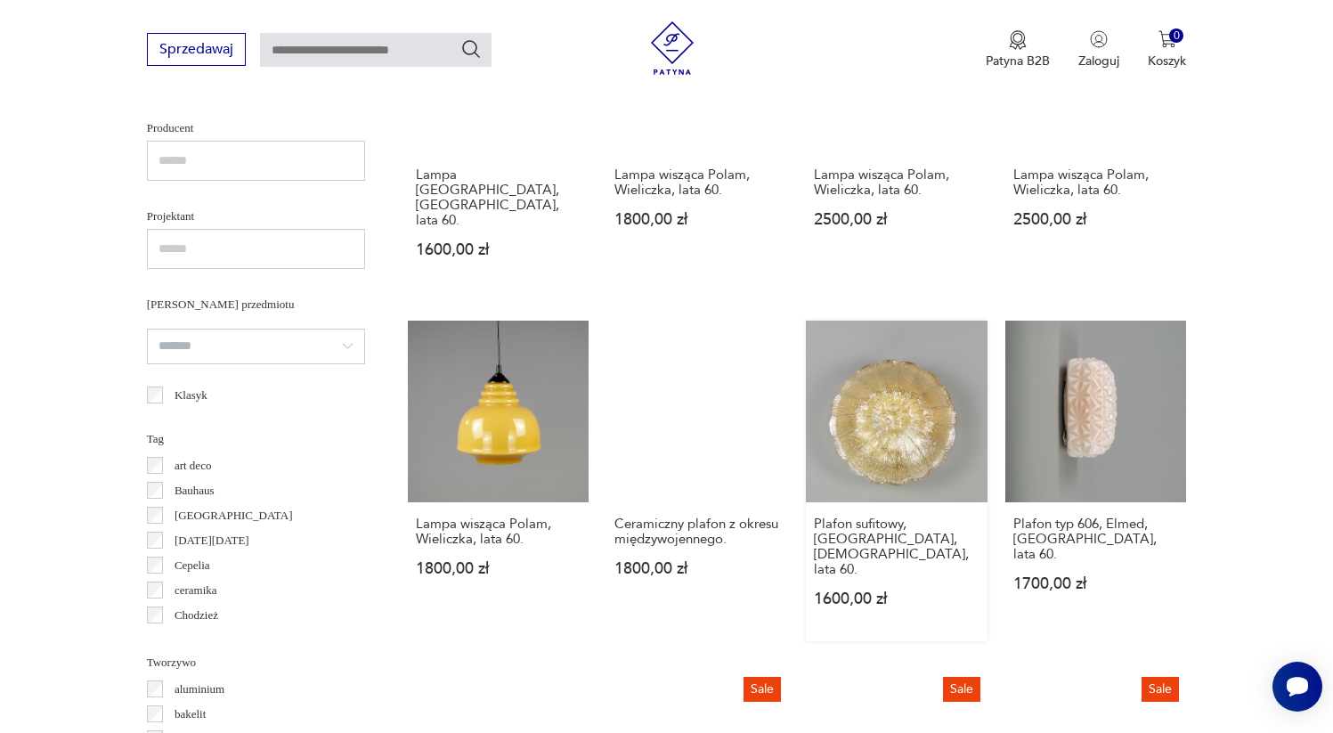
scroll to position [1463, 0]
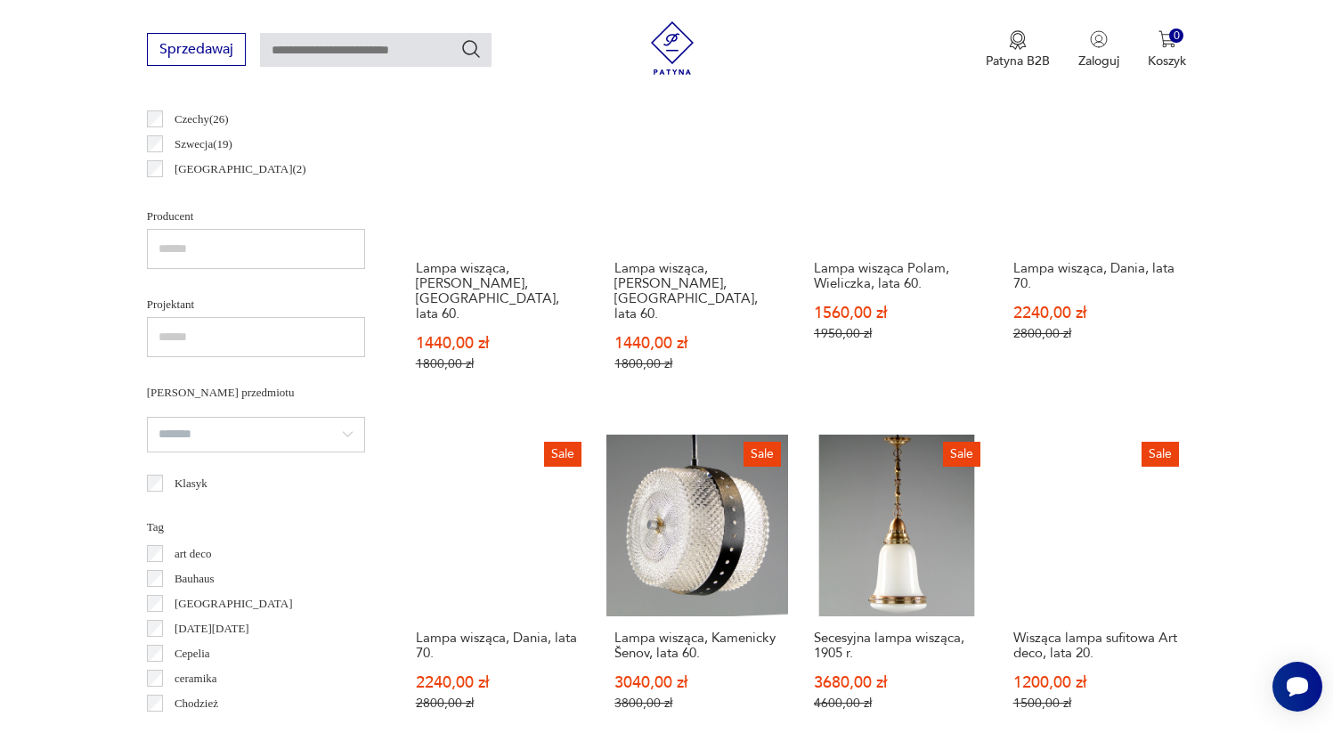
scroll to position [1646, 0]
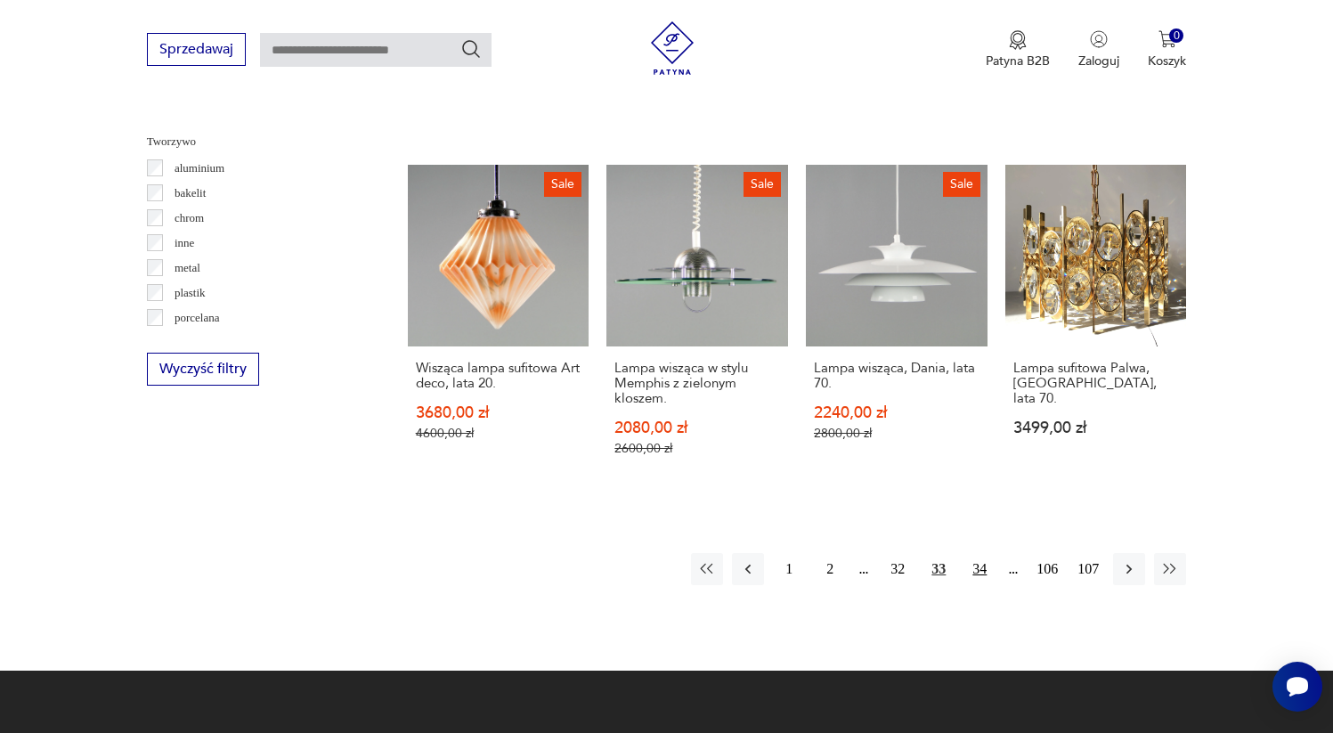
click at [972, 553] on button "34" at bounding box center [980, 569] width 32 height 32
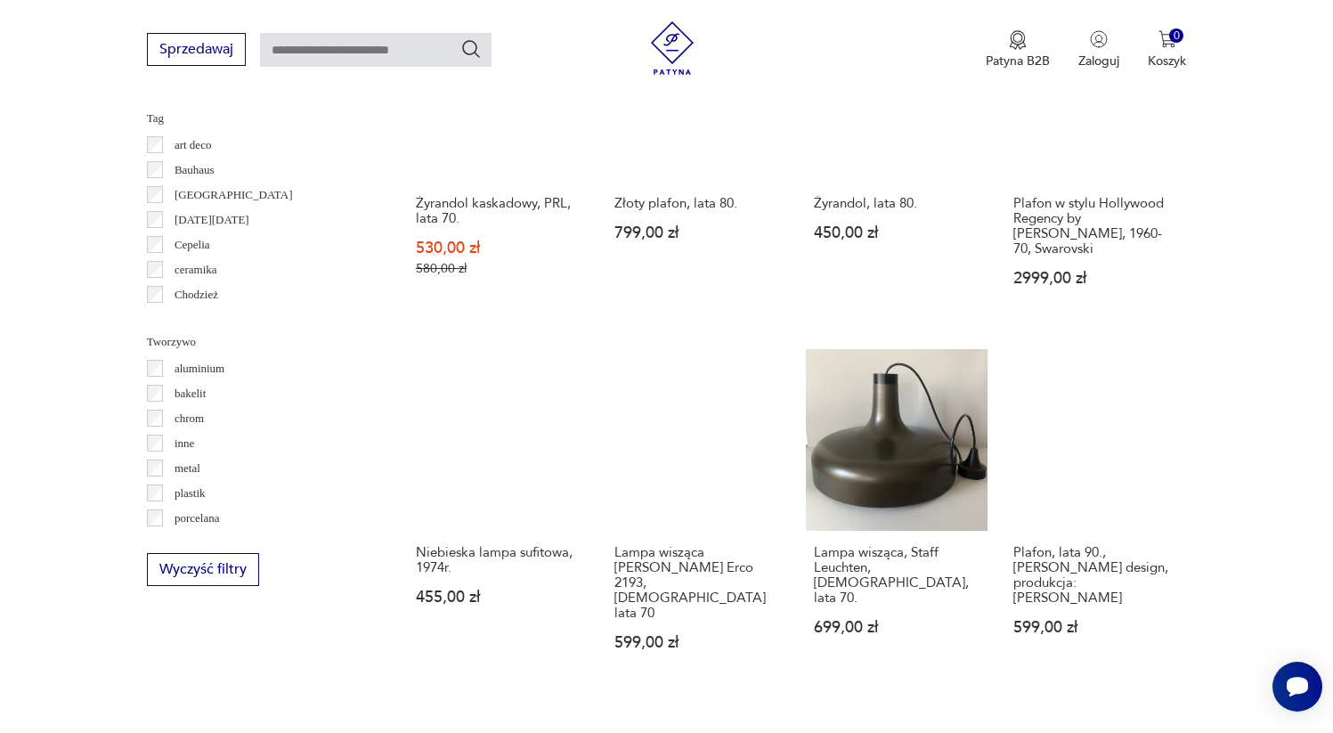
scroll to position [1675, 0]
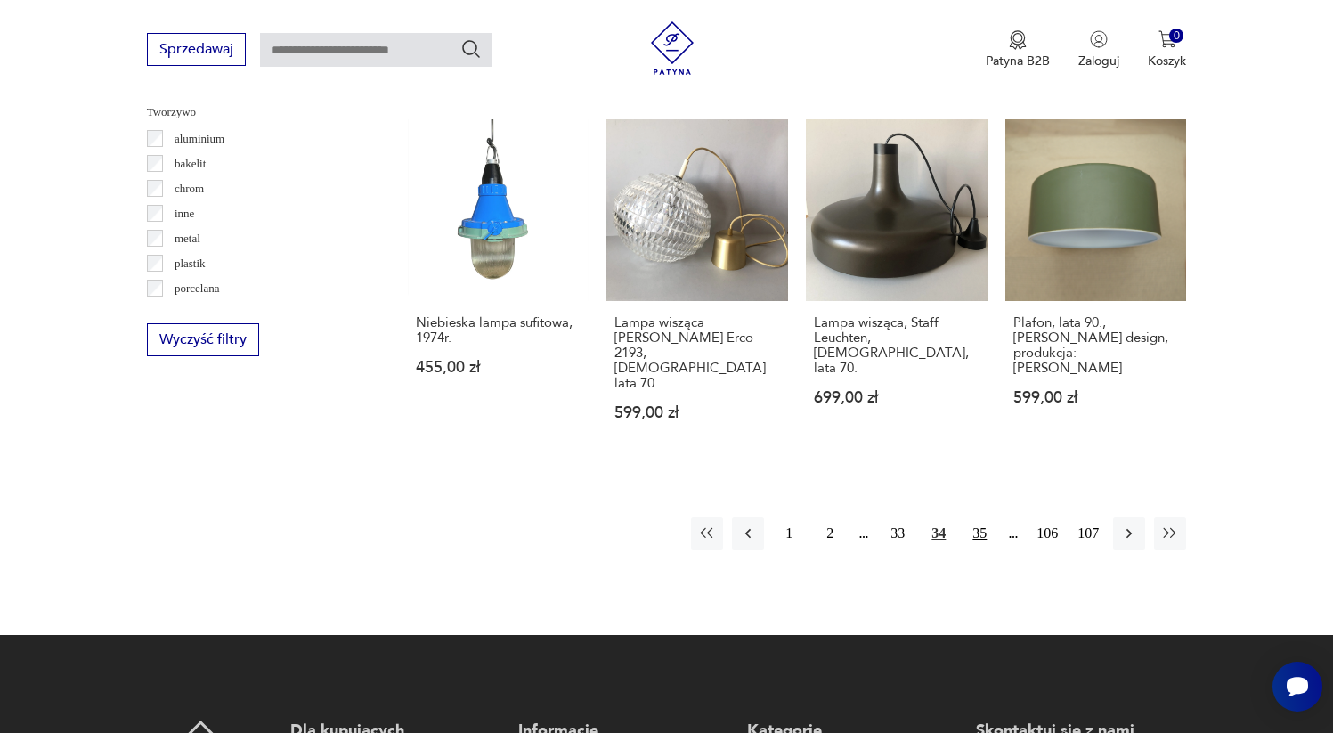
click at [976, 517] on button "35" at bounding box center [980, 533] width 32 height 32
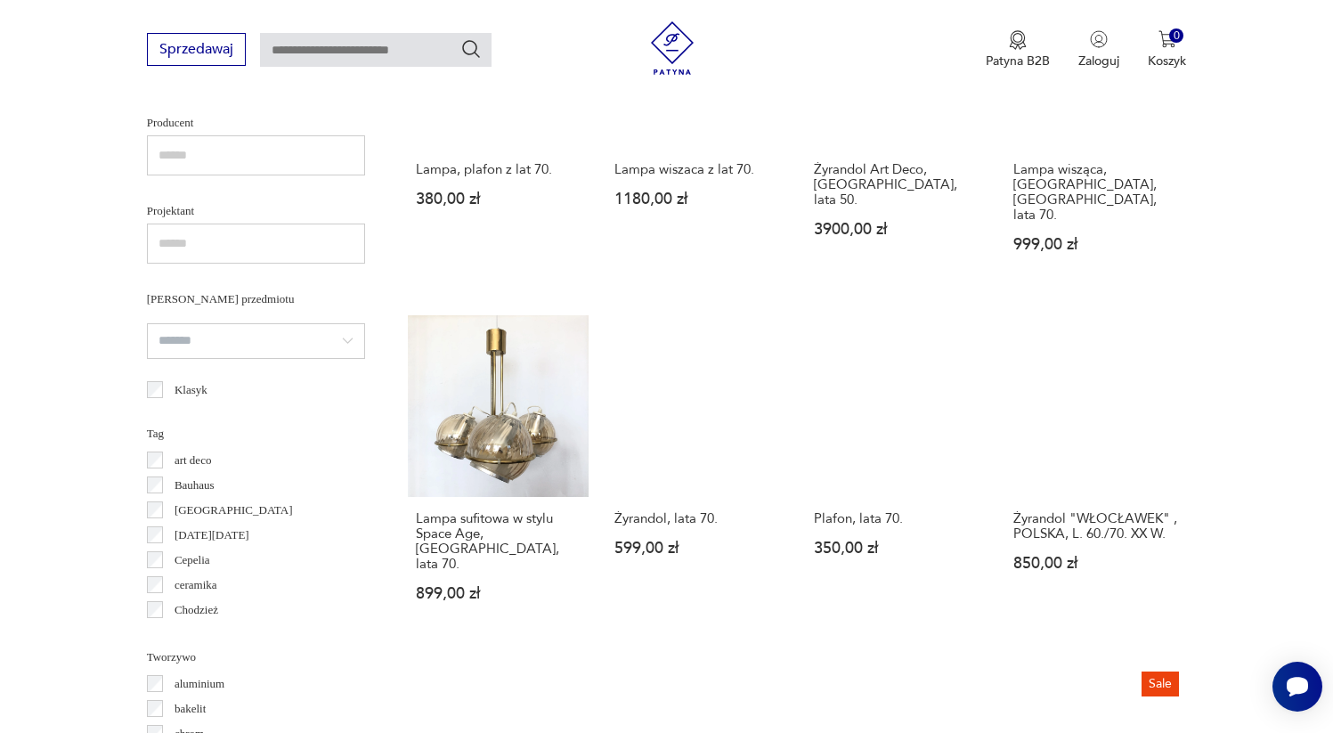
scroll to position [1493, 0]
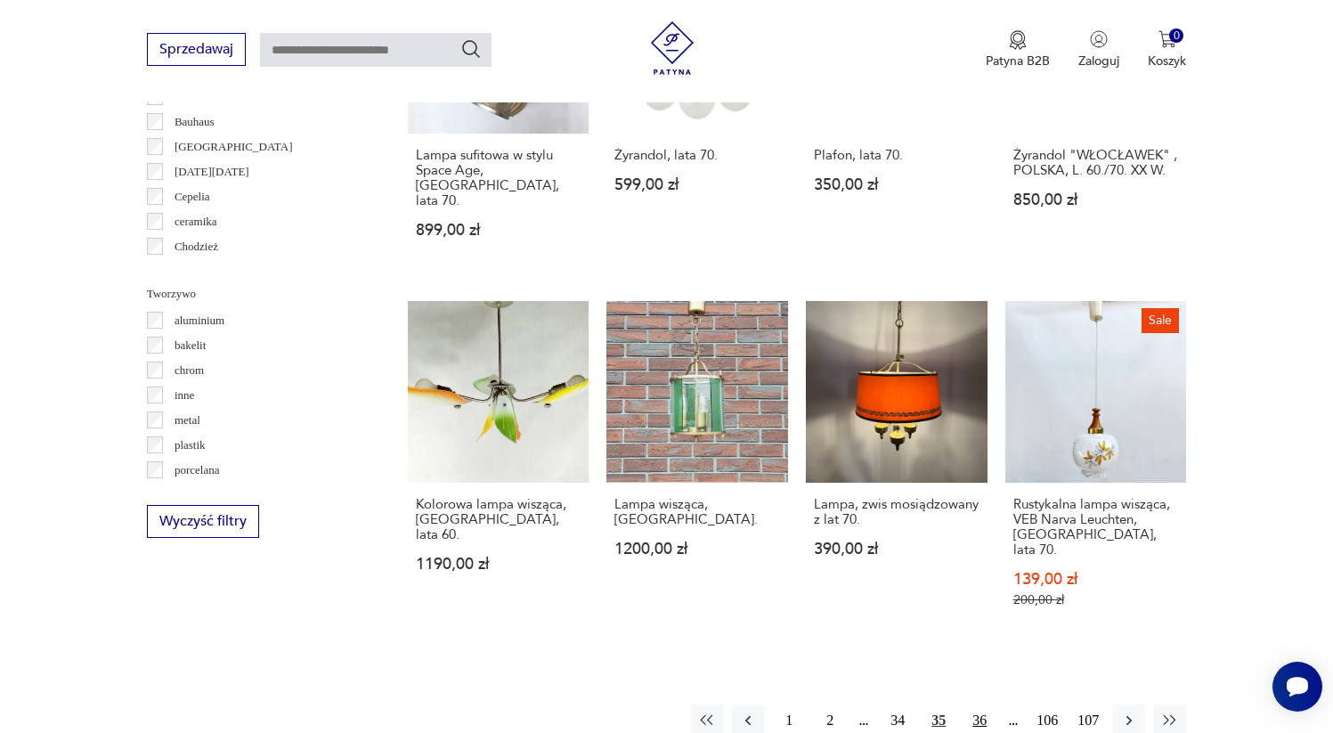
click at [980, 704] on button "36" at bounding box center [980, 720] width 32 height 32
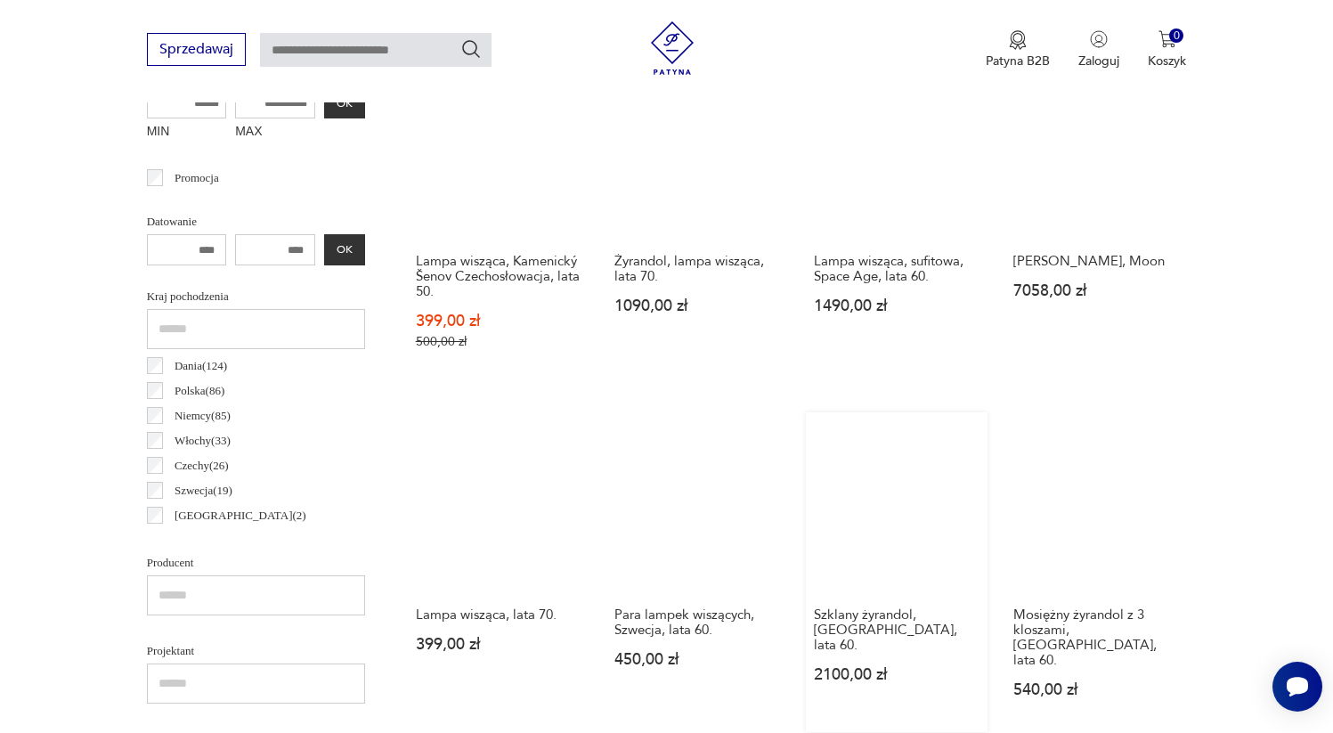
scroll to position [1544, 0]
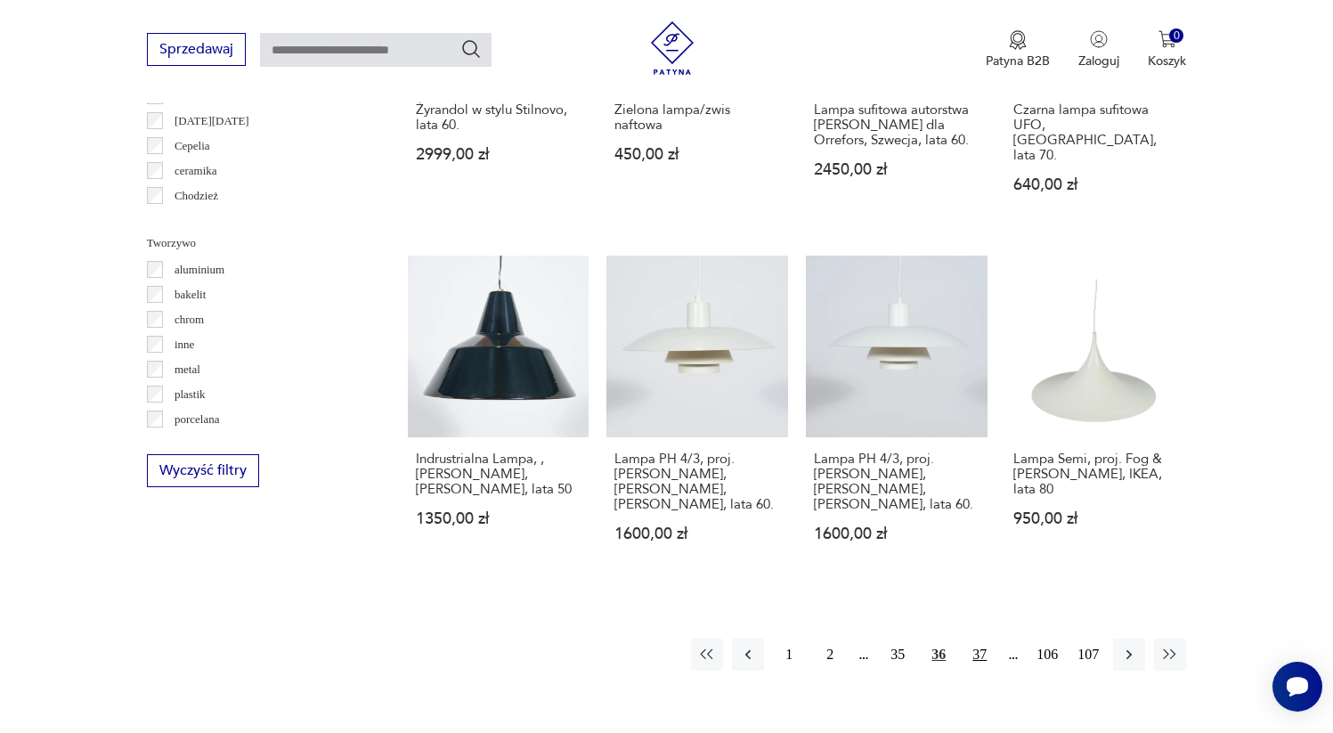
click at [979, 638] on button "37" at bounding box center [980, 654] width 32 height 32
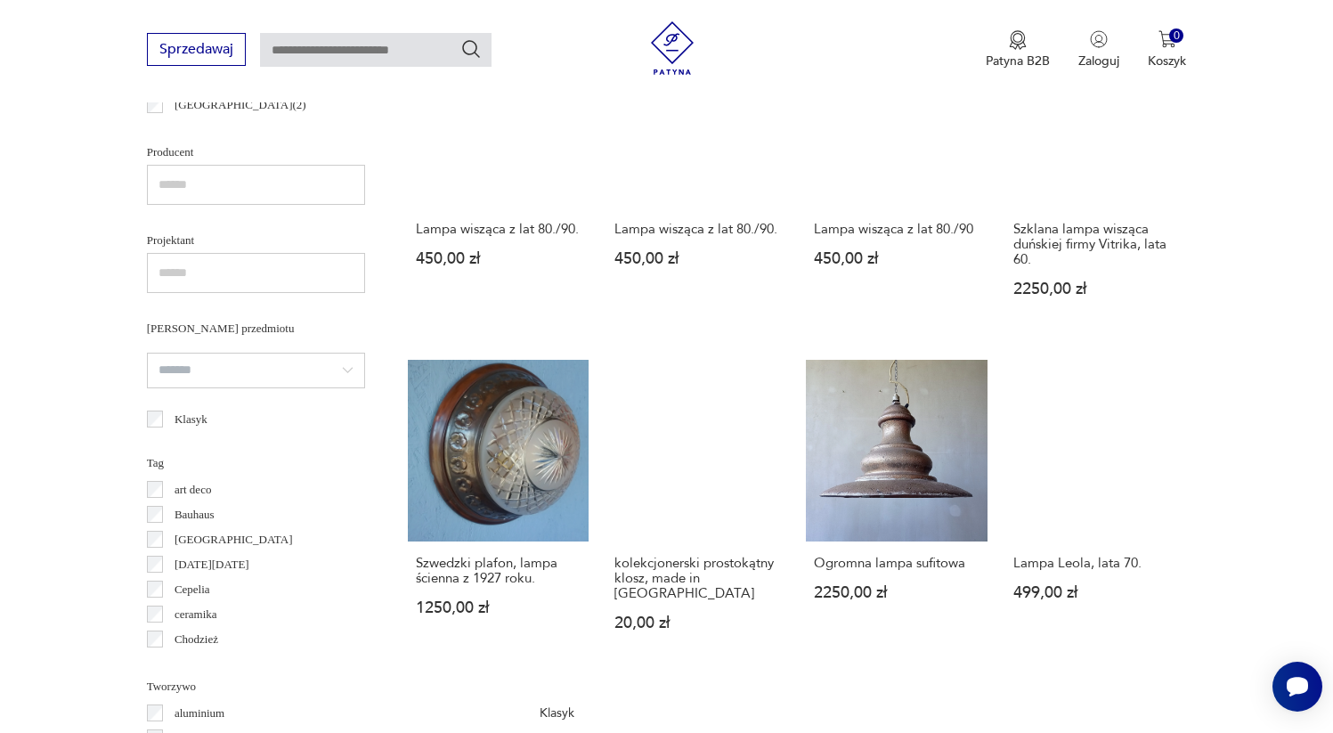
scroll to position [1452, 0]
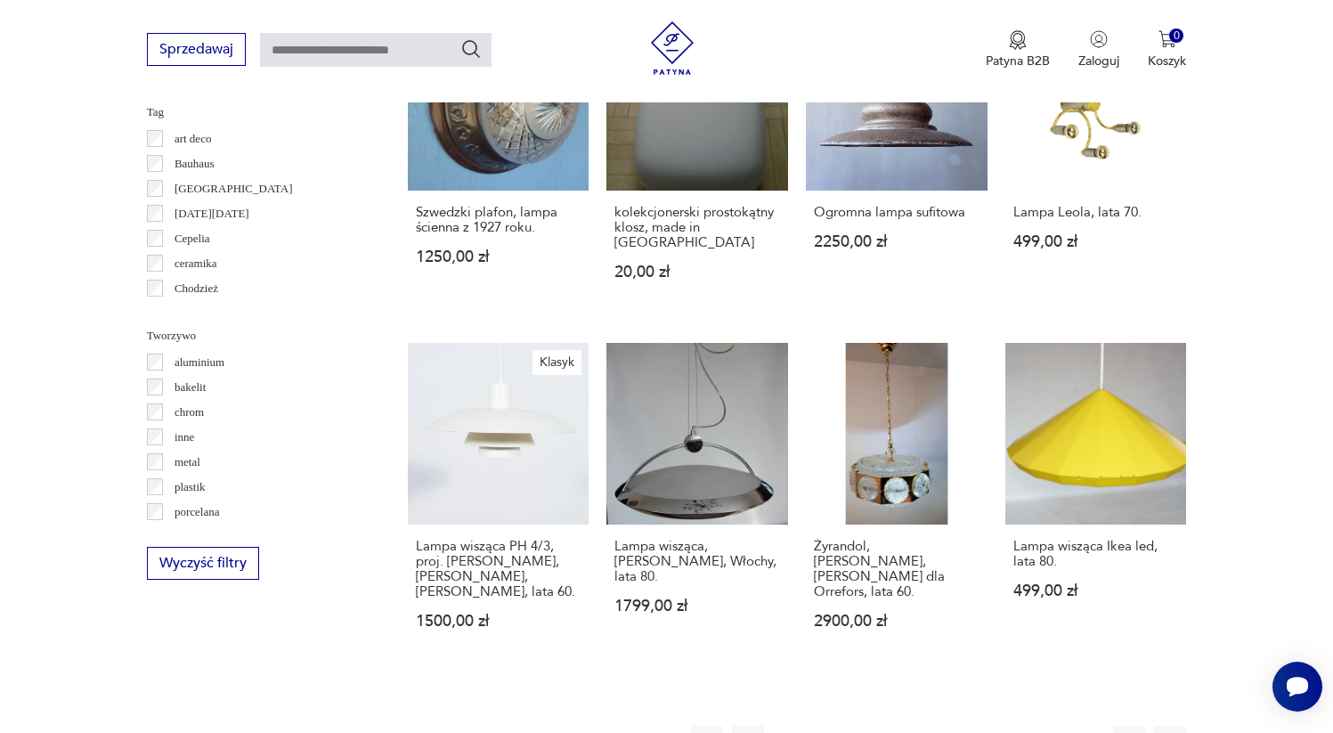
click at [983, 726] on button "38" at bounding box center [980, 742] width 32 height 32
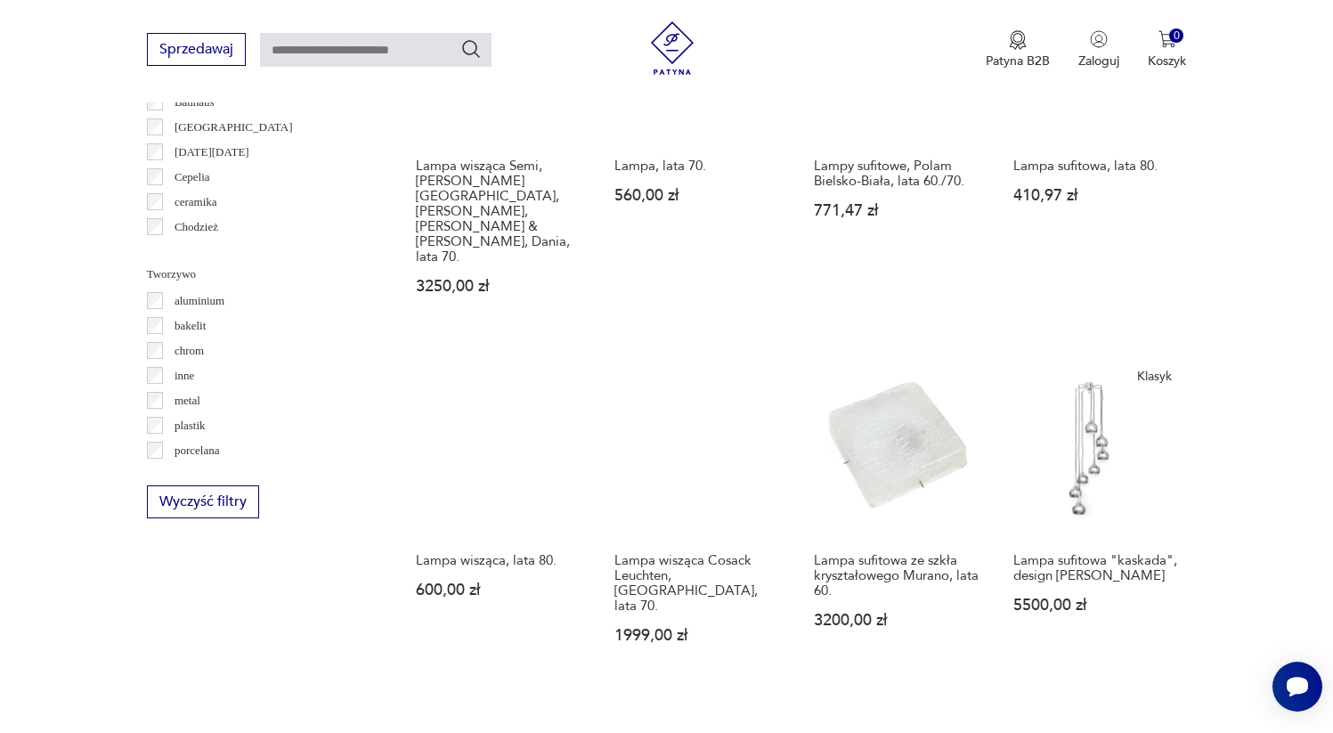
scroll to position [1546, 0]
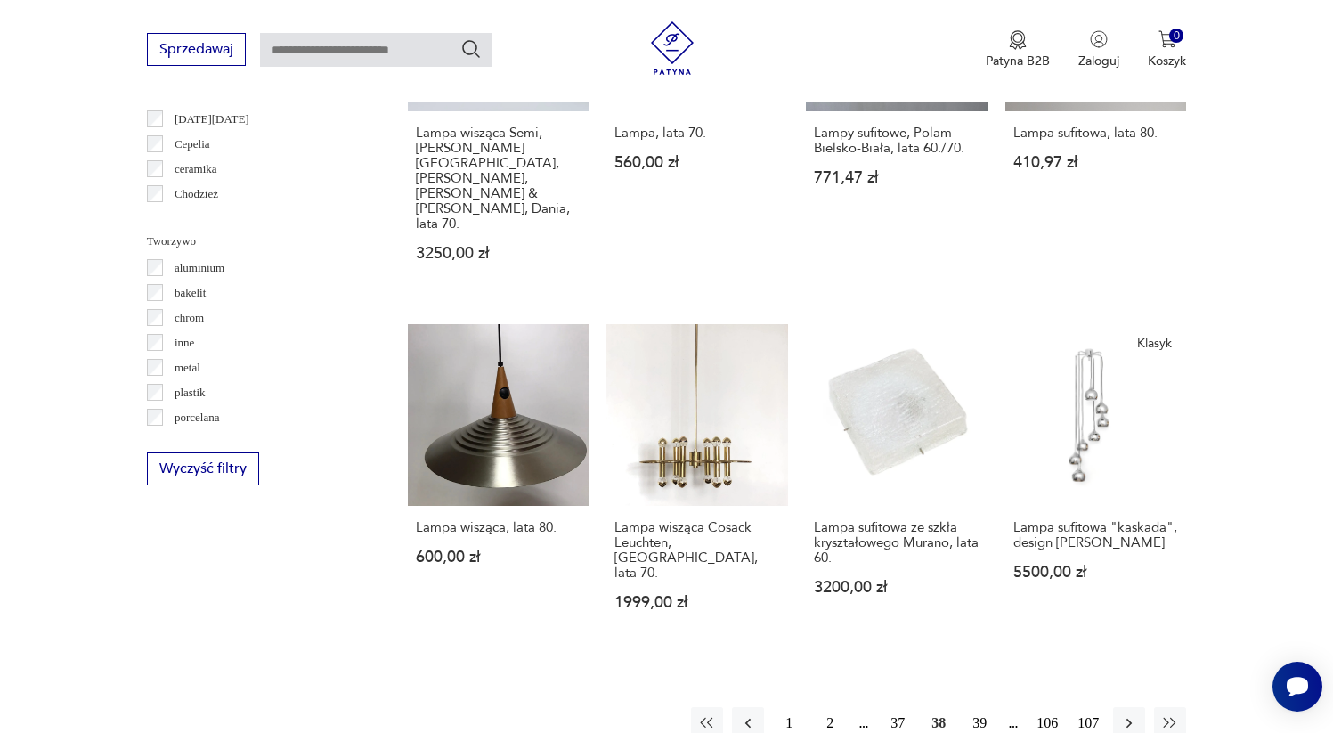
click at [981, 707] on button "39" at bounding box center [980, 723] width 32 height 32
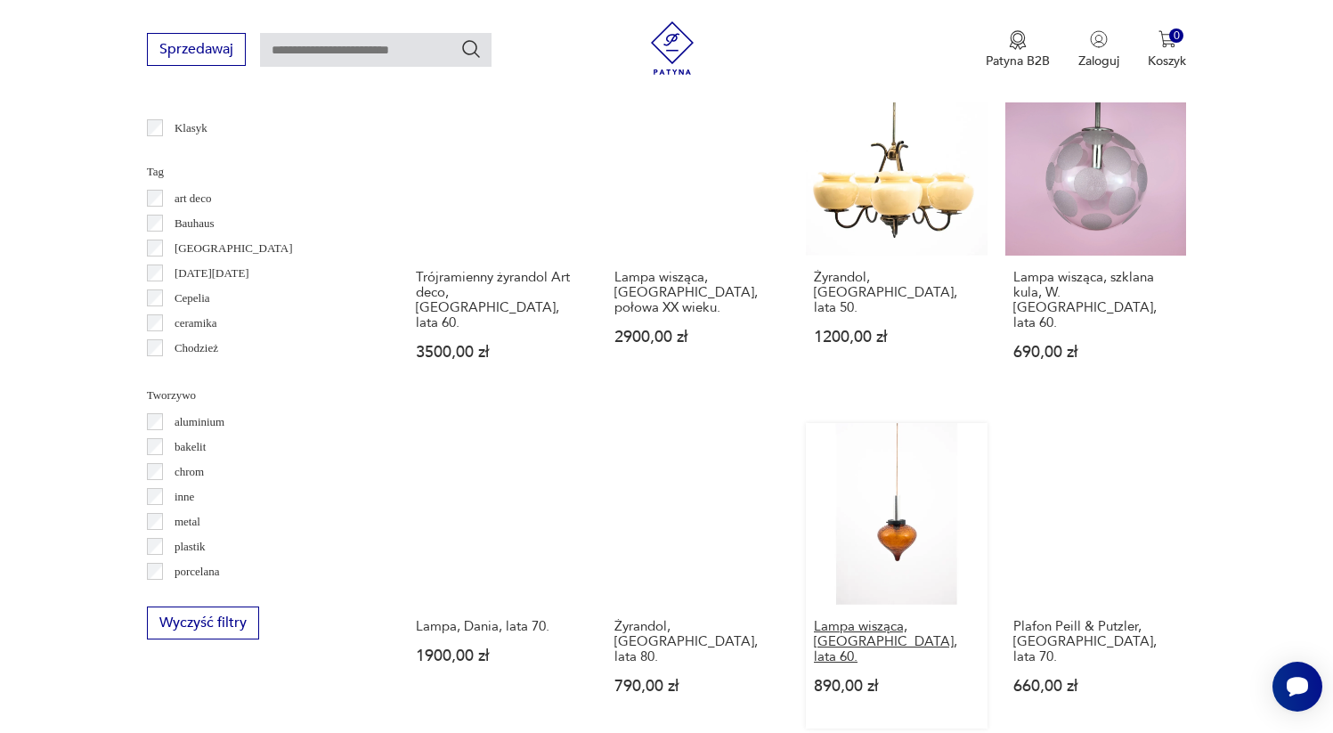
scroll to position [1791, 0]
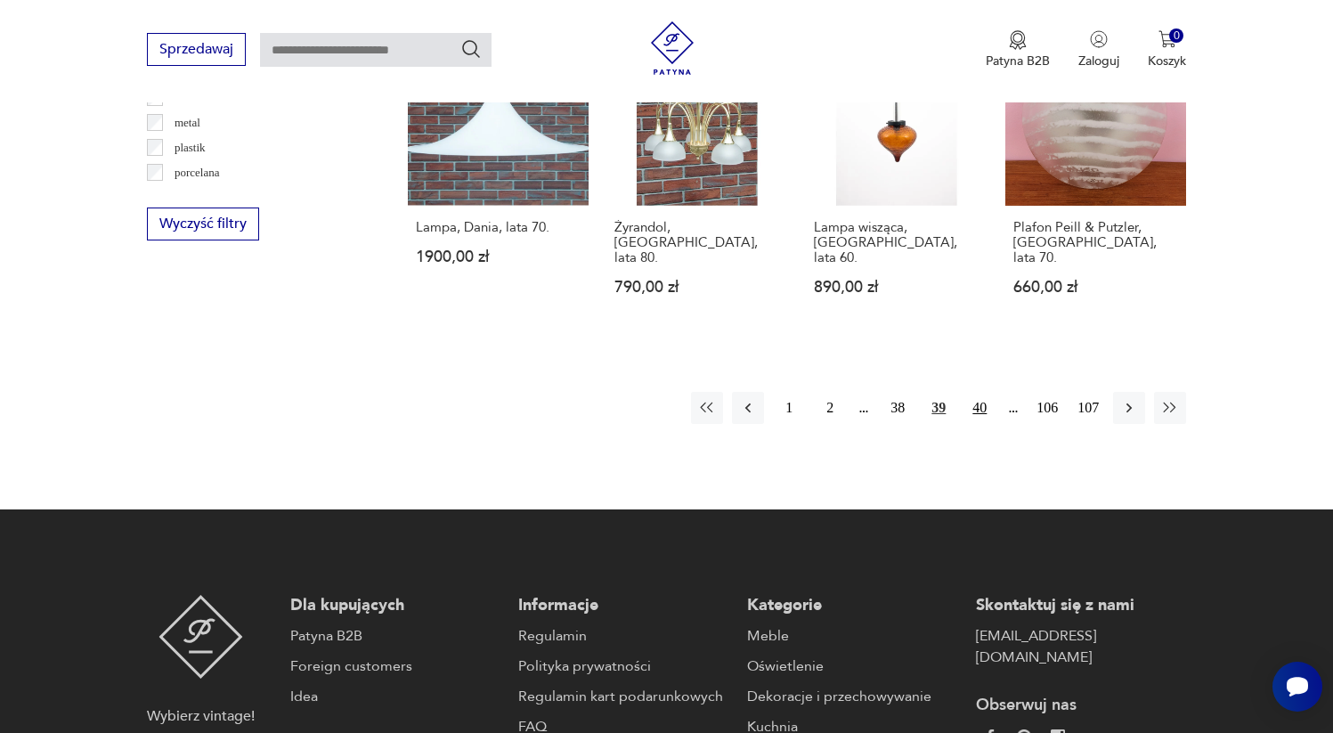
click at [978, 392] on button "40" at bounding box center [980, 408] width 32 height 32
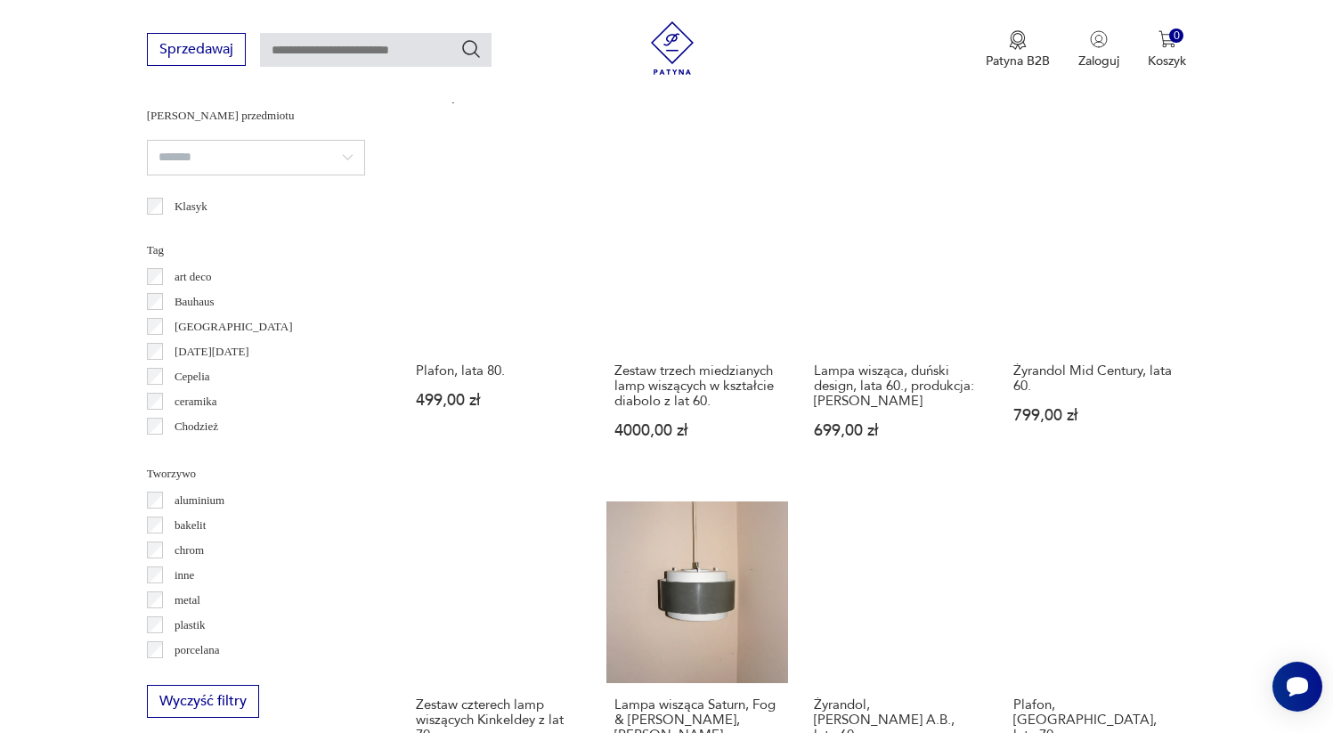
scroll to position [1635, 0]
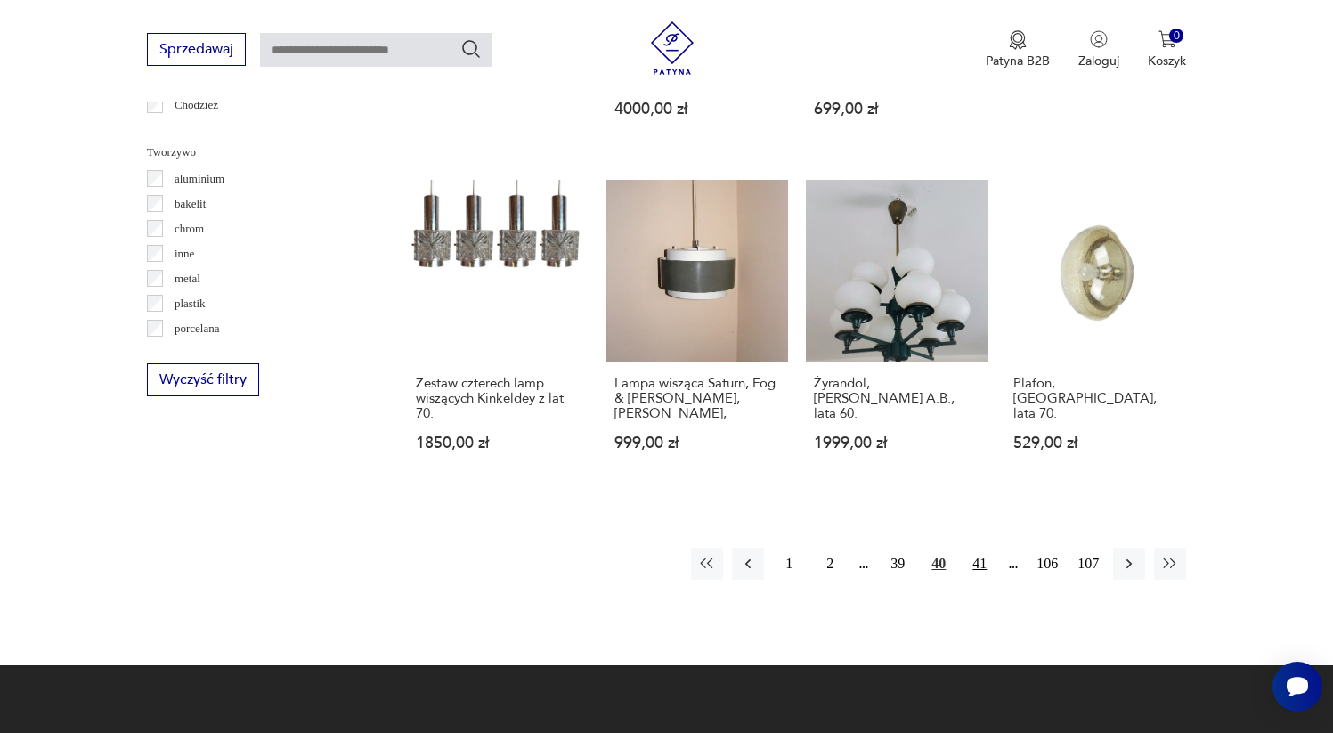
click at [971, 548] on button "41" at bounding box center [980, 564] width 32 height 32
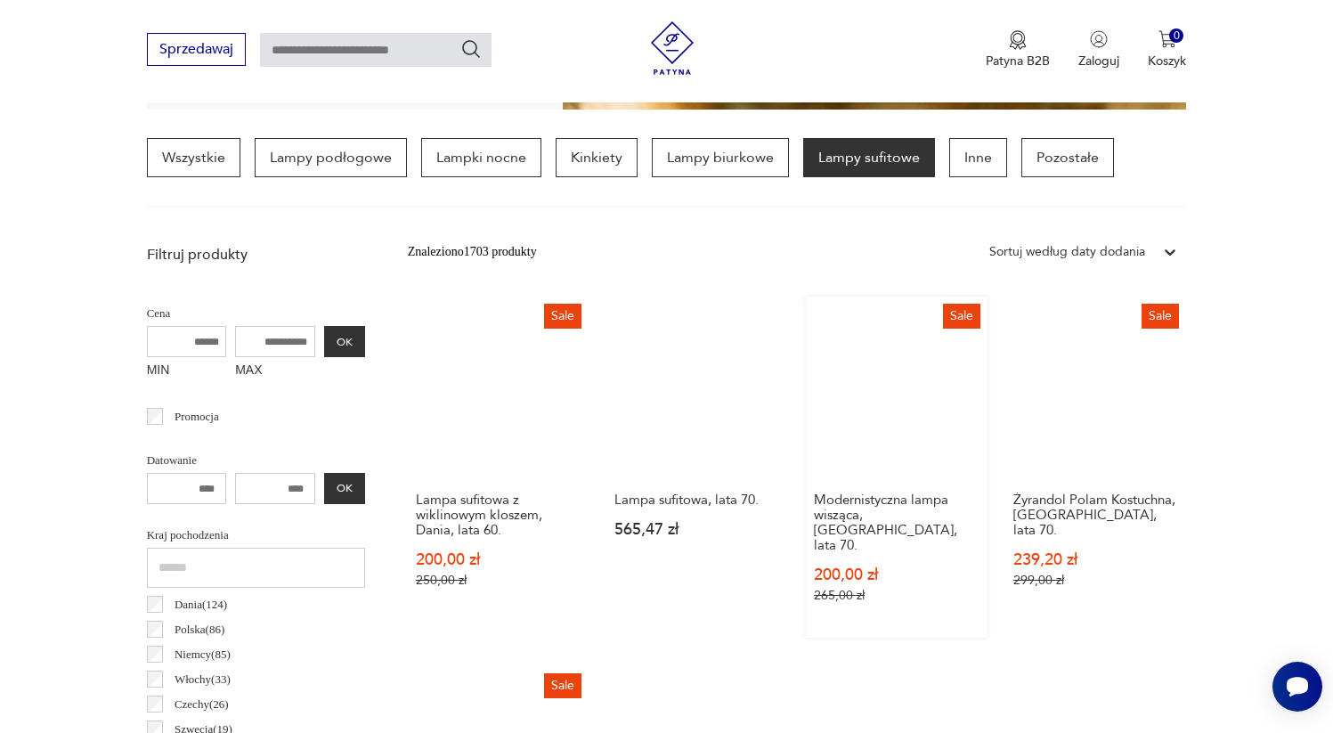
scroll to position [834, 0]
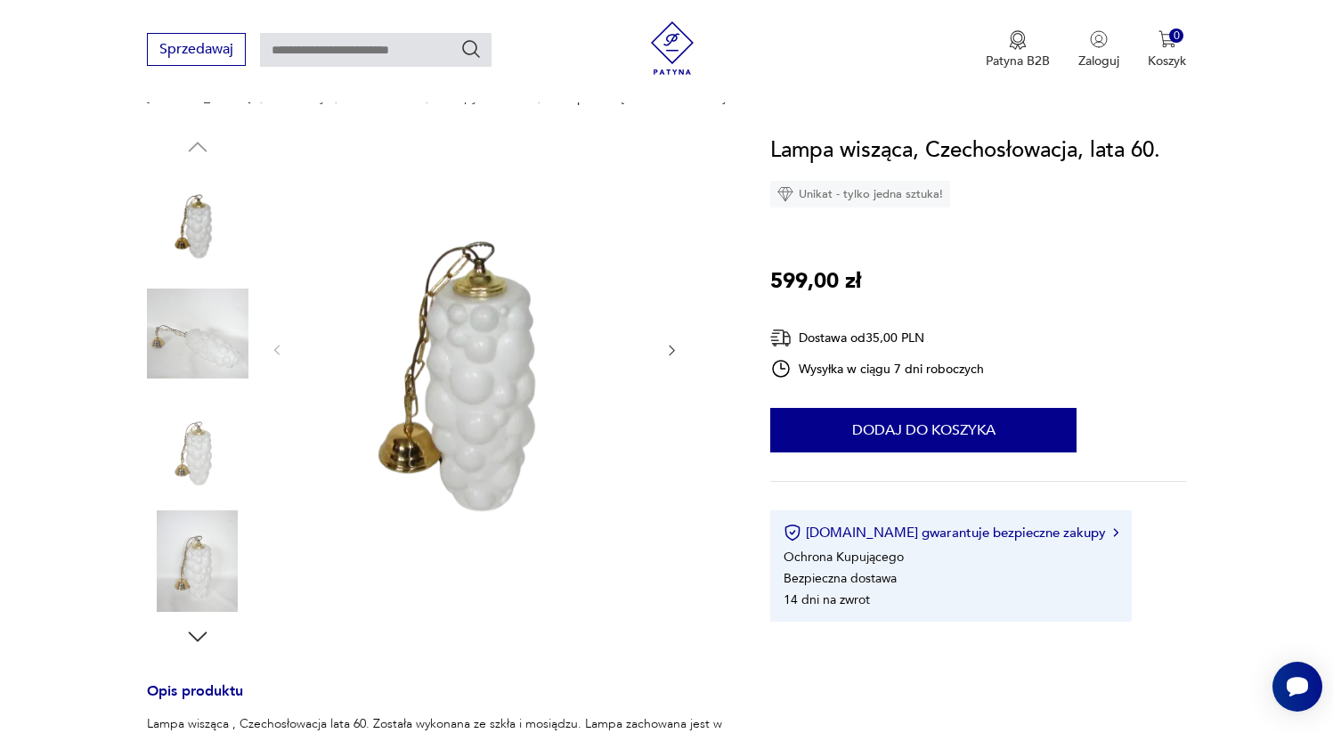
scroll to position [386, 0]
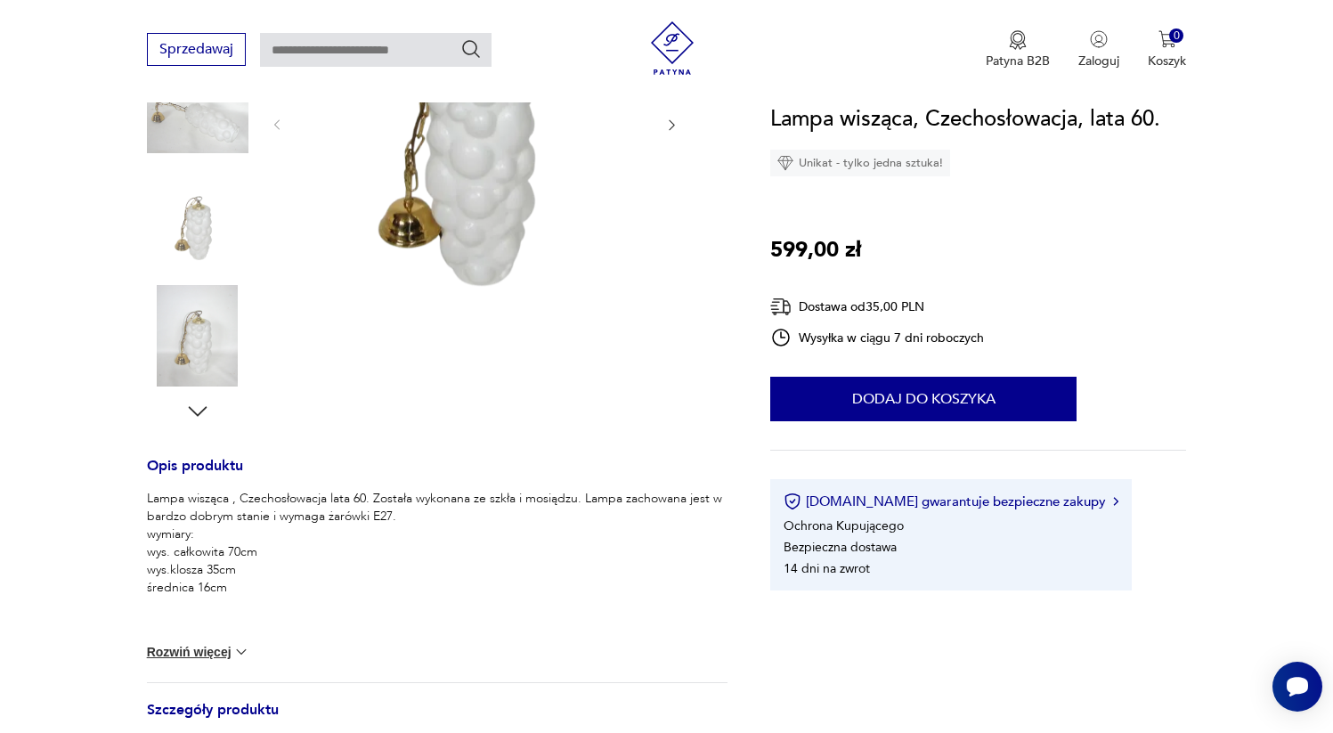
click at [217, 228] on img at bounding box center [198, 222] width 102 height 102
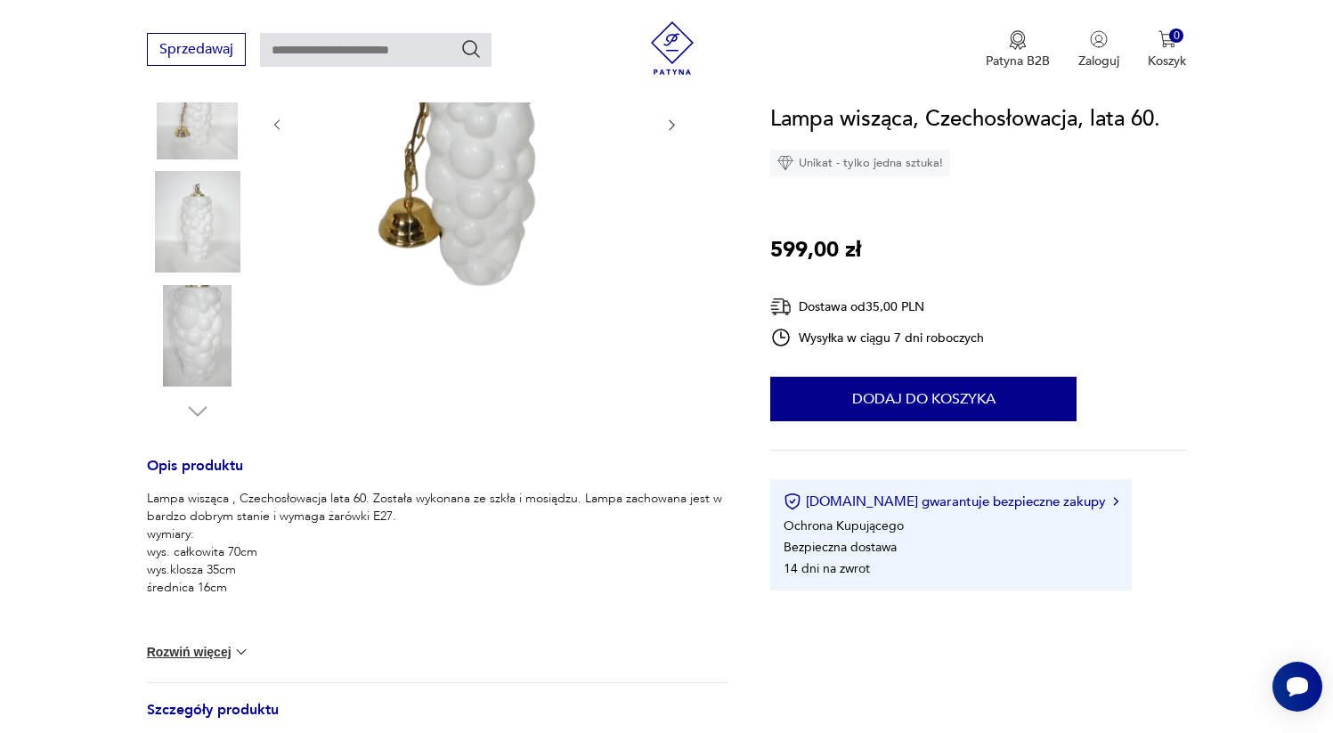
click at [217, 228] on img at bounding box center [198, 222] width 102 height 102
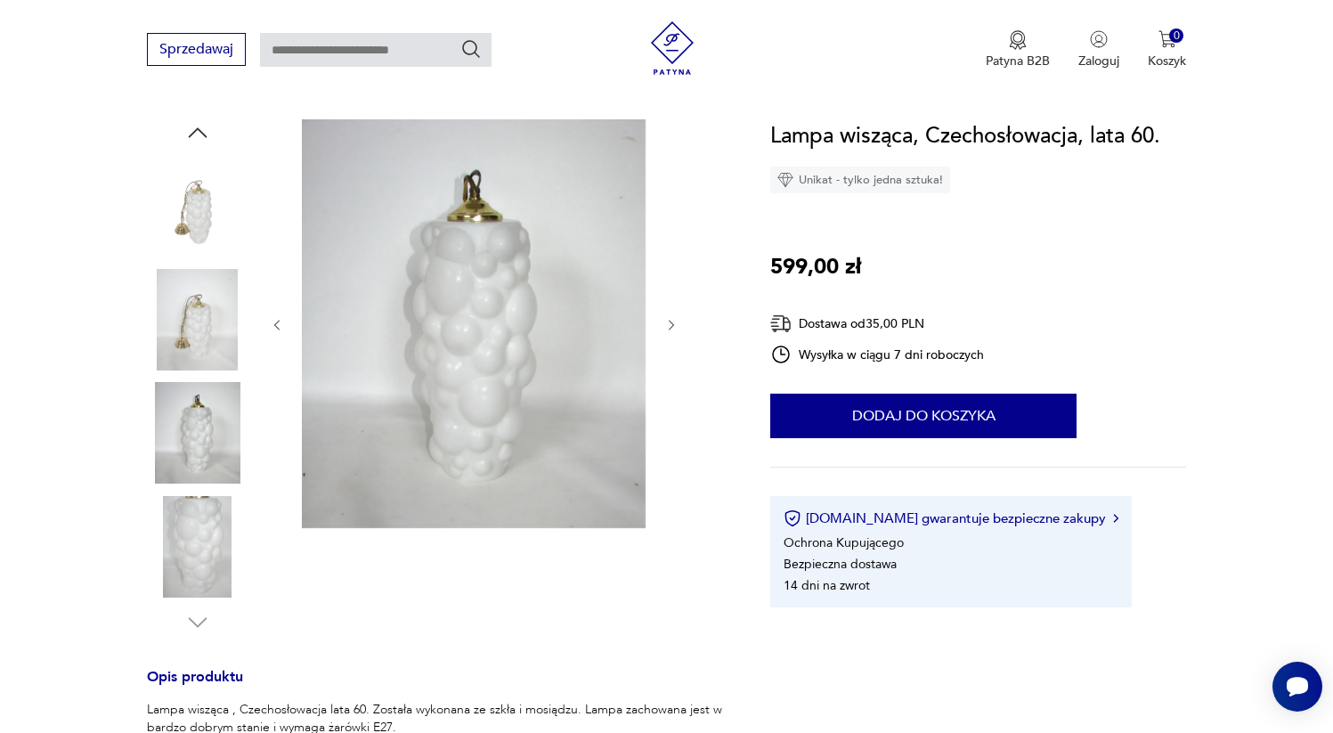
scroll to position [378, 0]
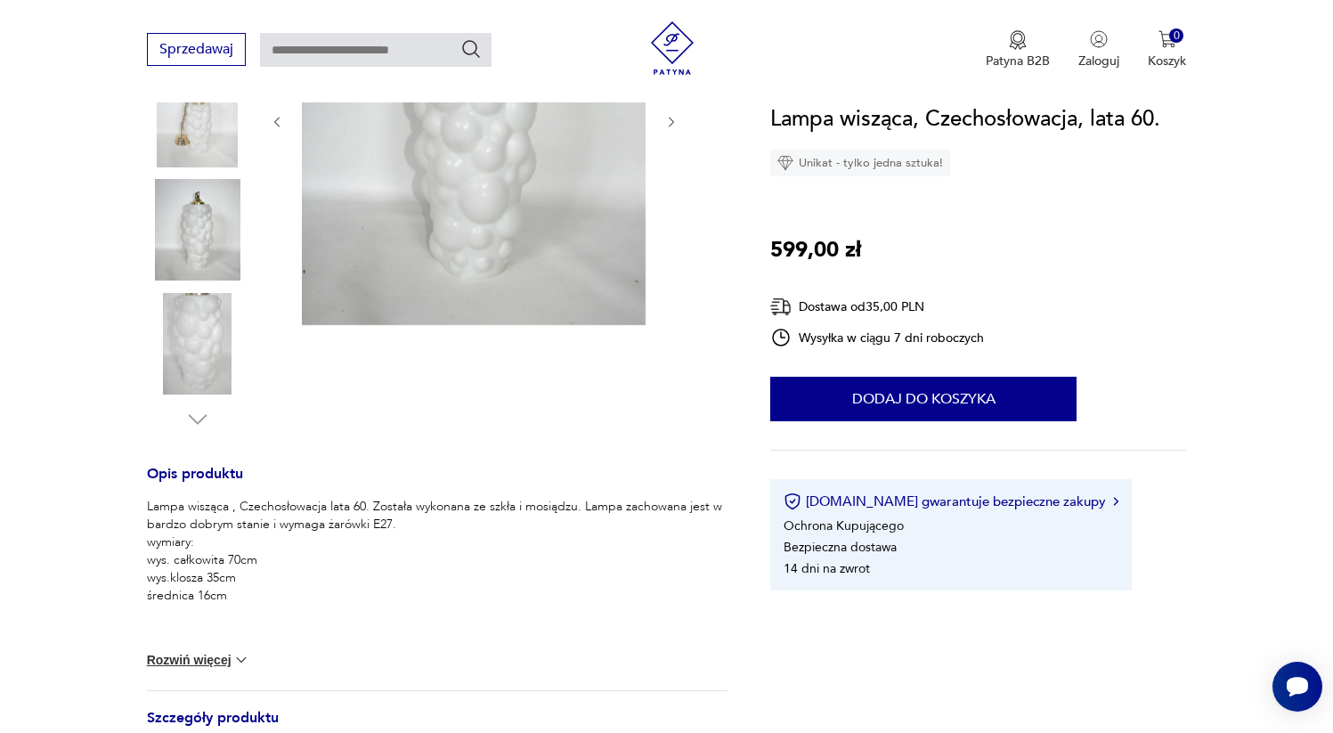
click at [175, 323] on img at bounding box center [198, 344] width 102 height 102
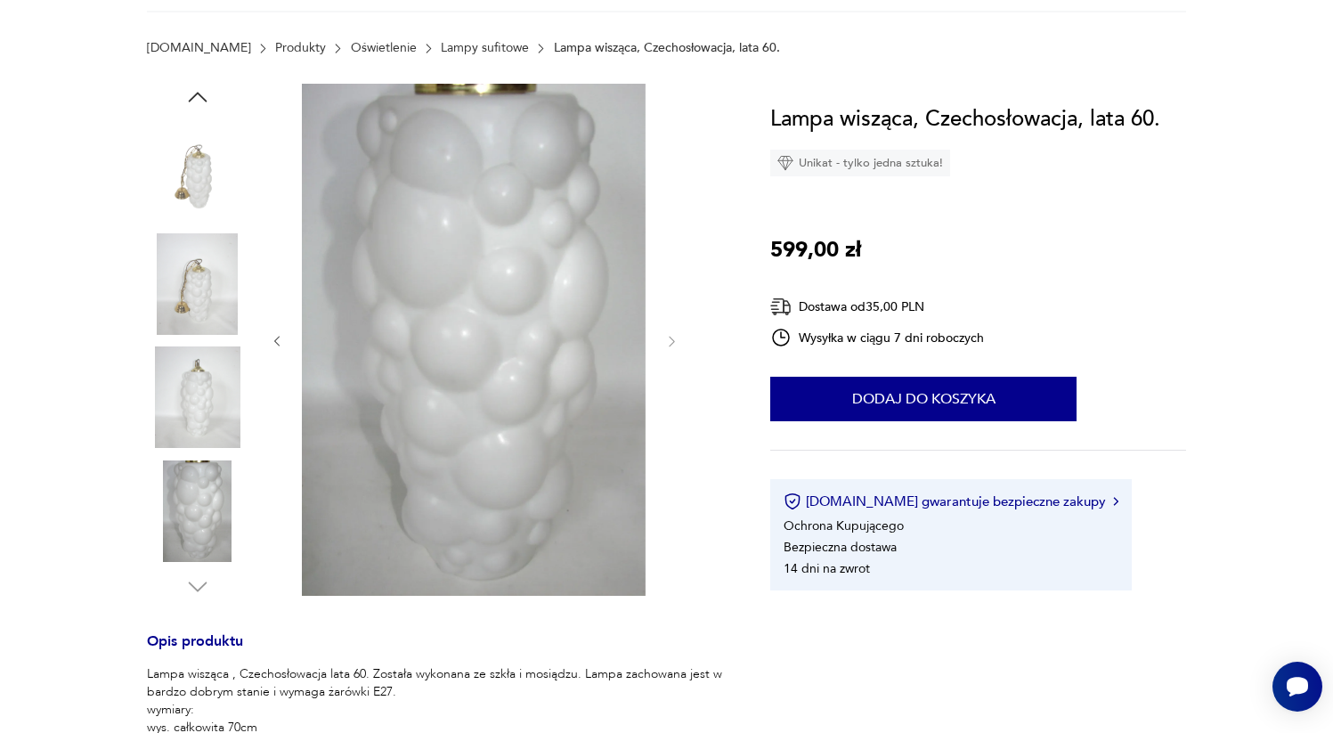
scroll to position [50, 0]
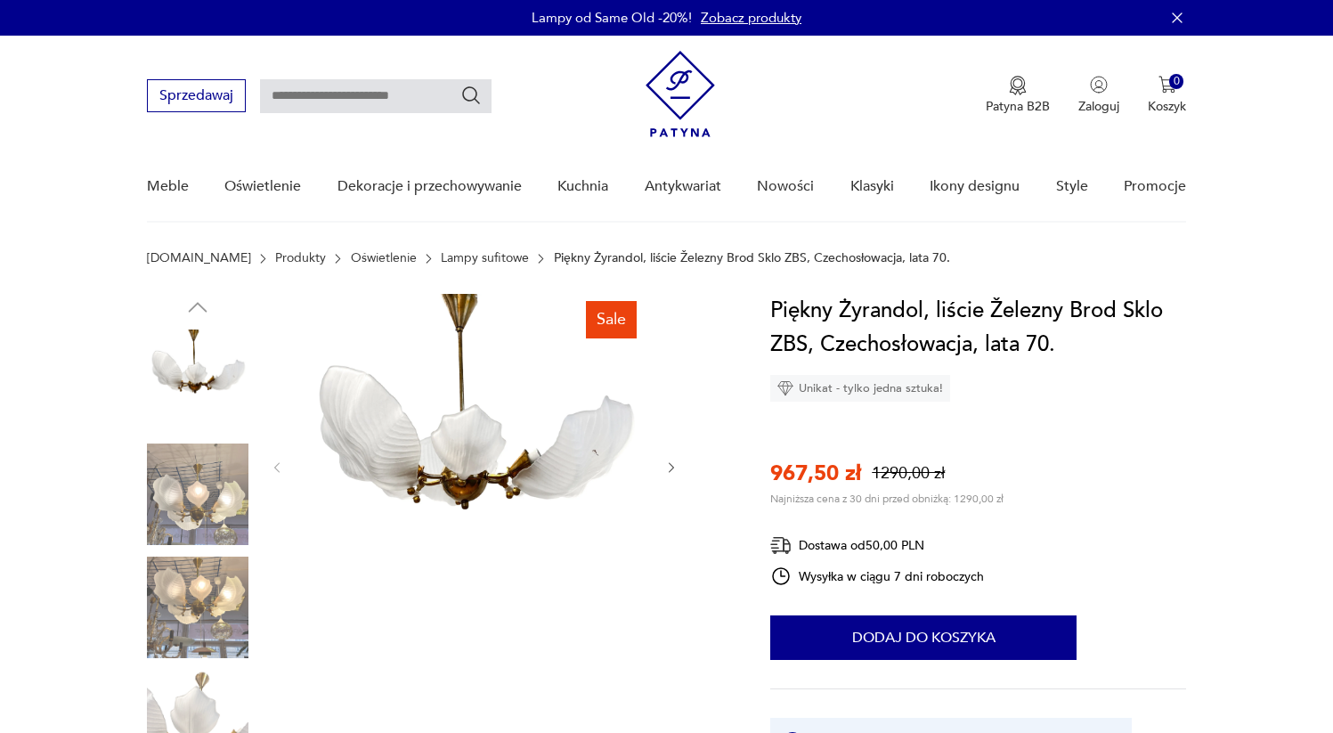
click at [152, 478] on img at bounding box center [198, 494] width 102 height 102
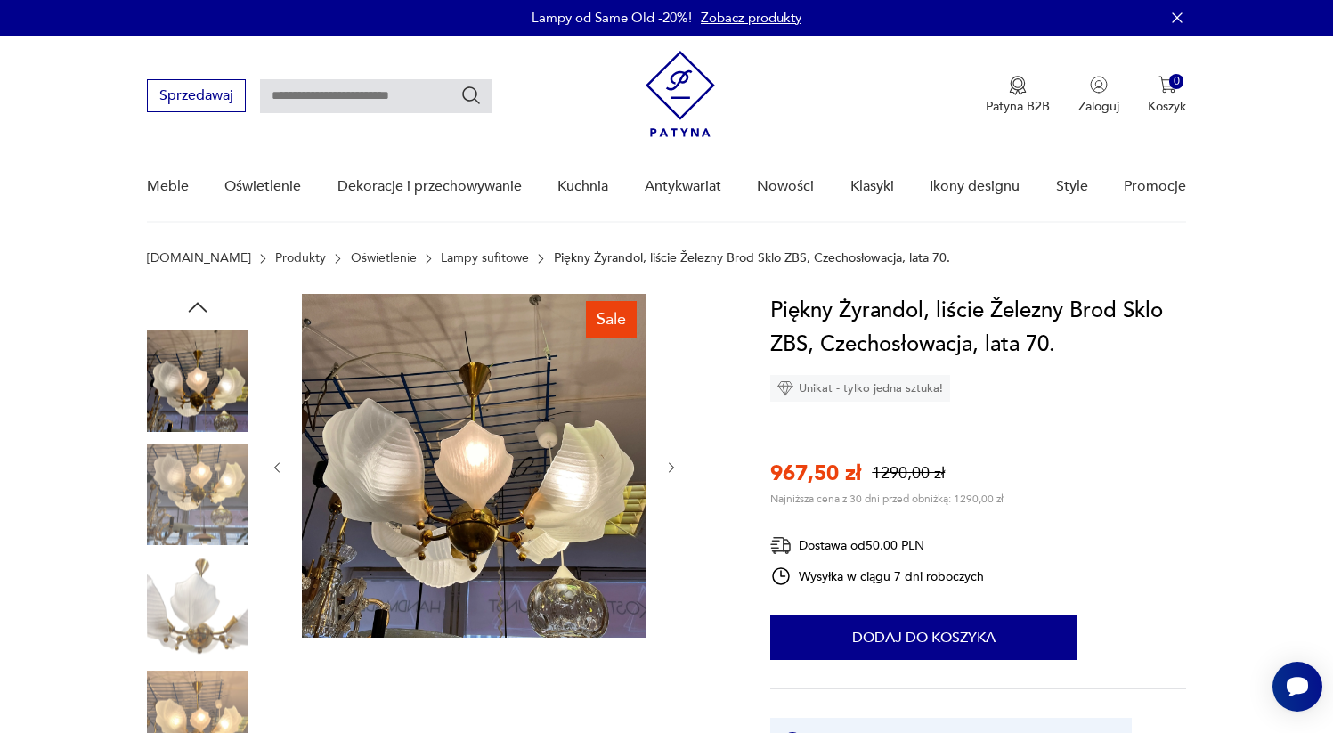
click at [179, 487] on img at bounding box center [198, 494] width 102 height 102
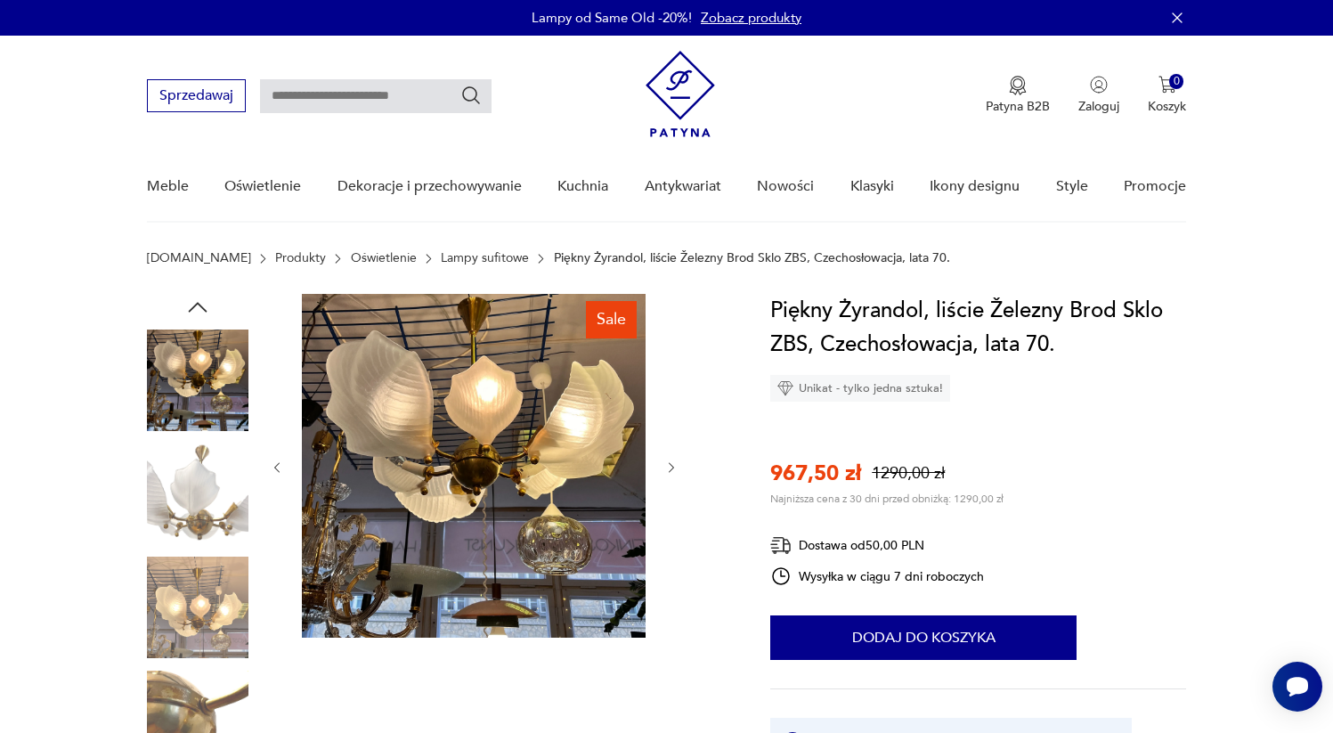
click at [177, 484] on img at bounding box center [198, 494] width 102 height 102
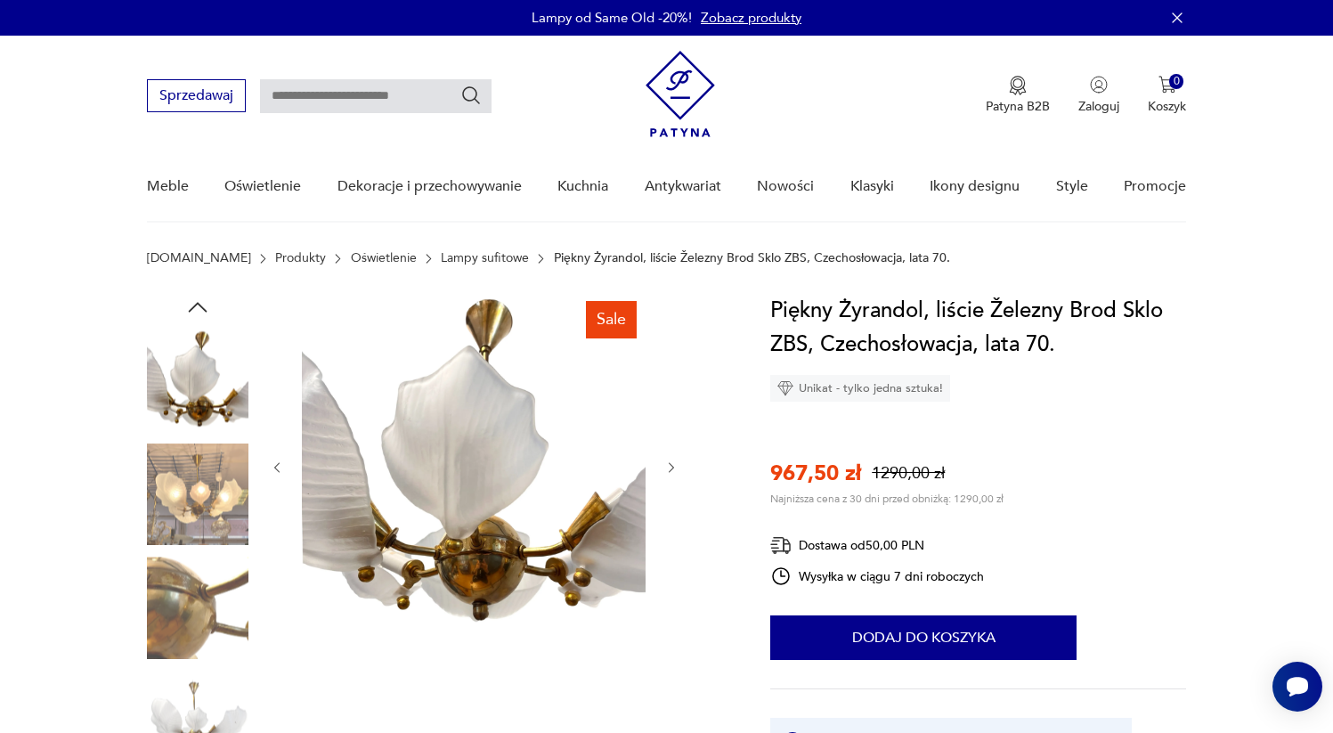
click at [179, 482] on img at bounding box center [198, 494] width 102 height 102
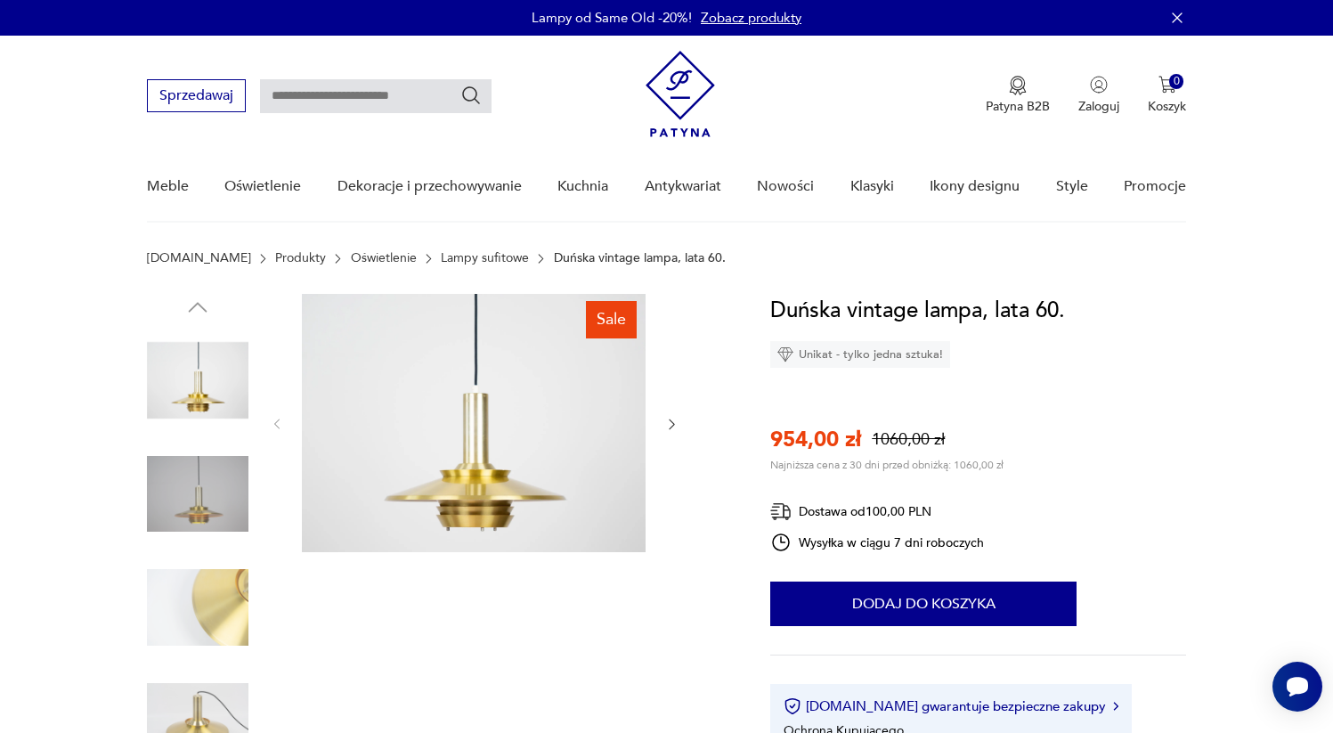
click at [665, 421] on icon "button" at bounding box center [671, 424] width 15 height 15
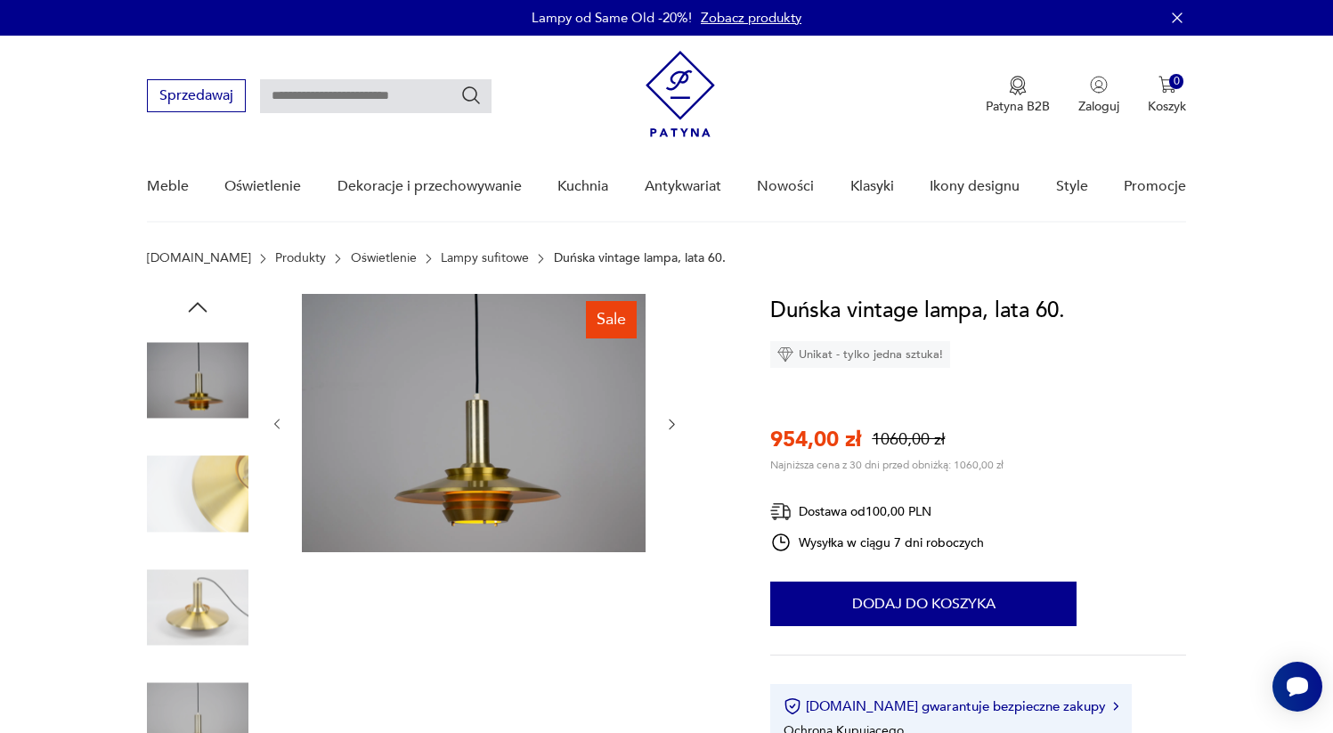
click at [665, 421] on icon "button" at bounding box center [671, 424] width 15 height 15
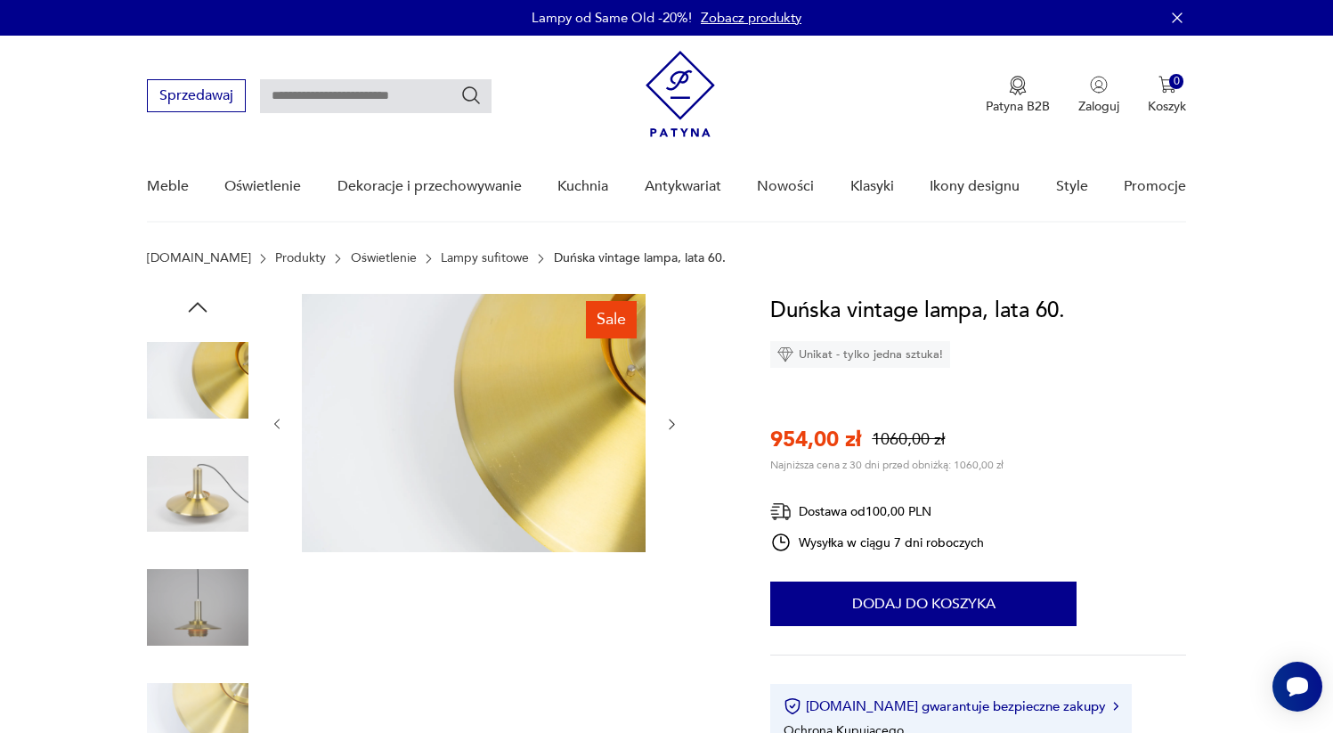
click at [665, 421] on icon "button" at bounding box center [671, 424] width 15 height 15
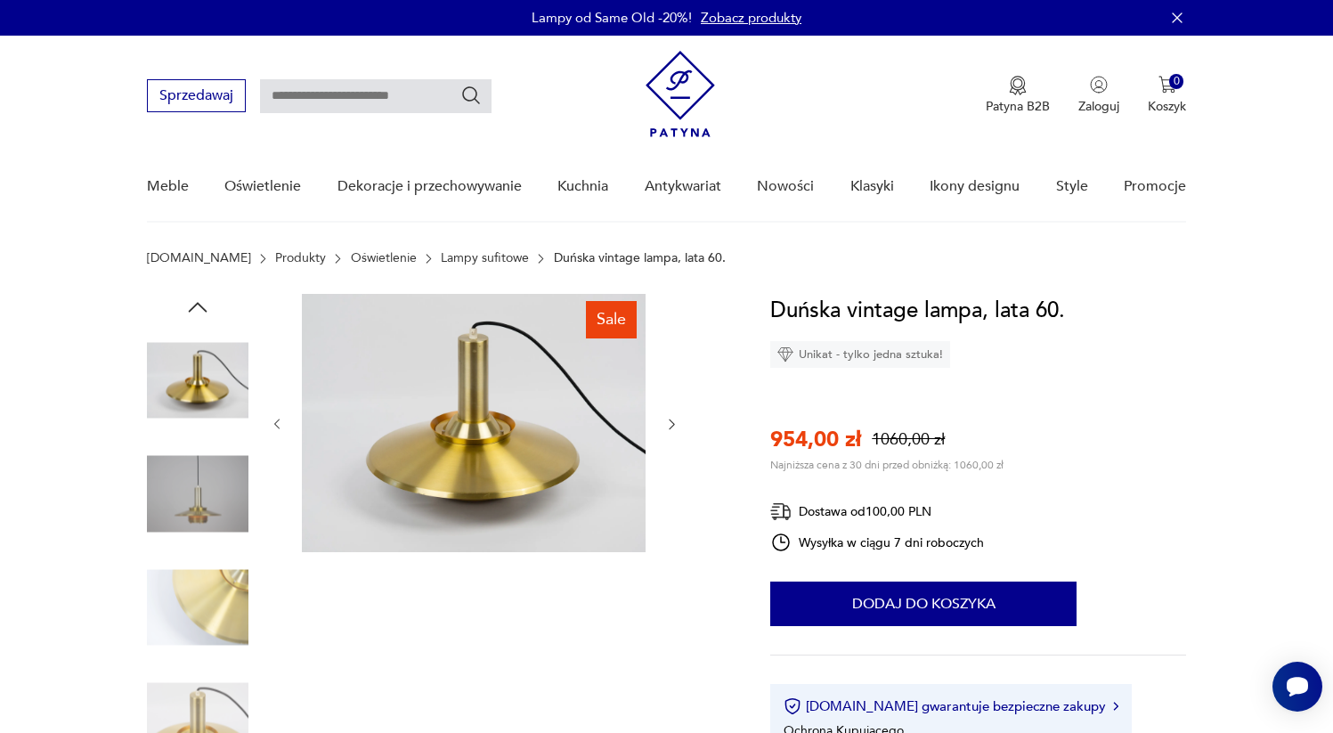
click at [665, 421] on icon "button" at bounding box center [671, 424] width 15 height 15
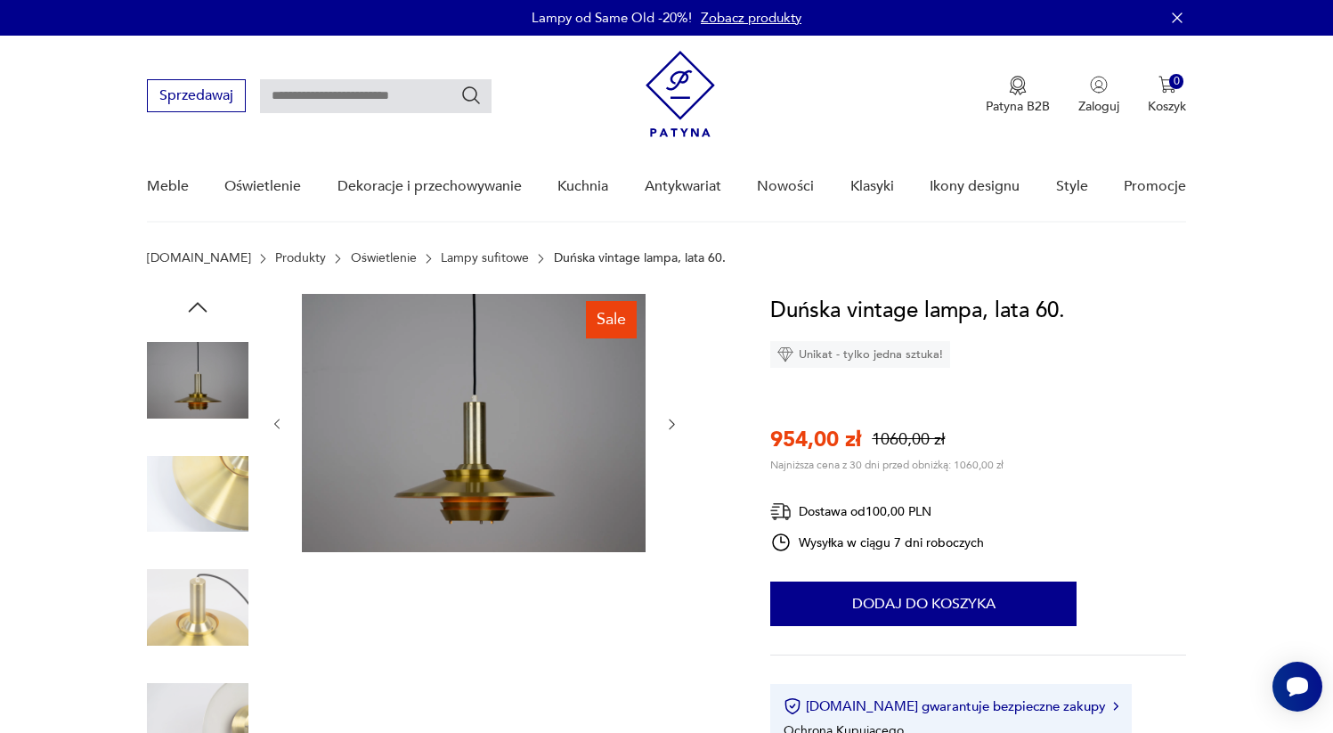
click at [665, 421] on icon "button" at bounding box center [671, 424] width 15 height 15
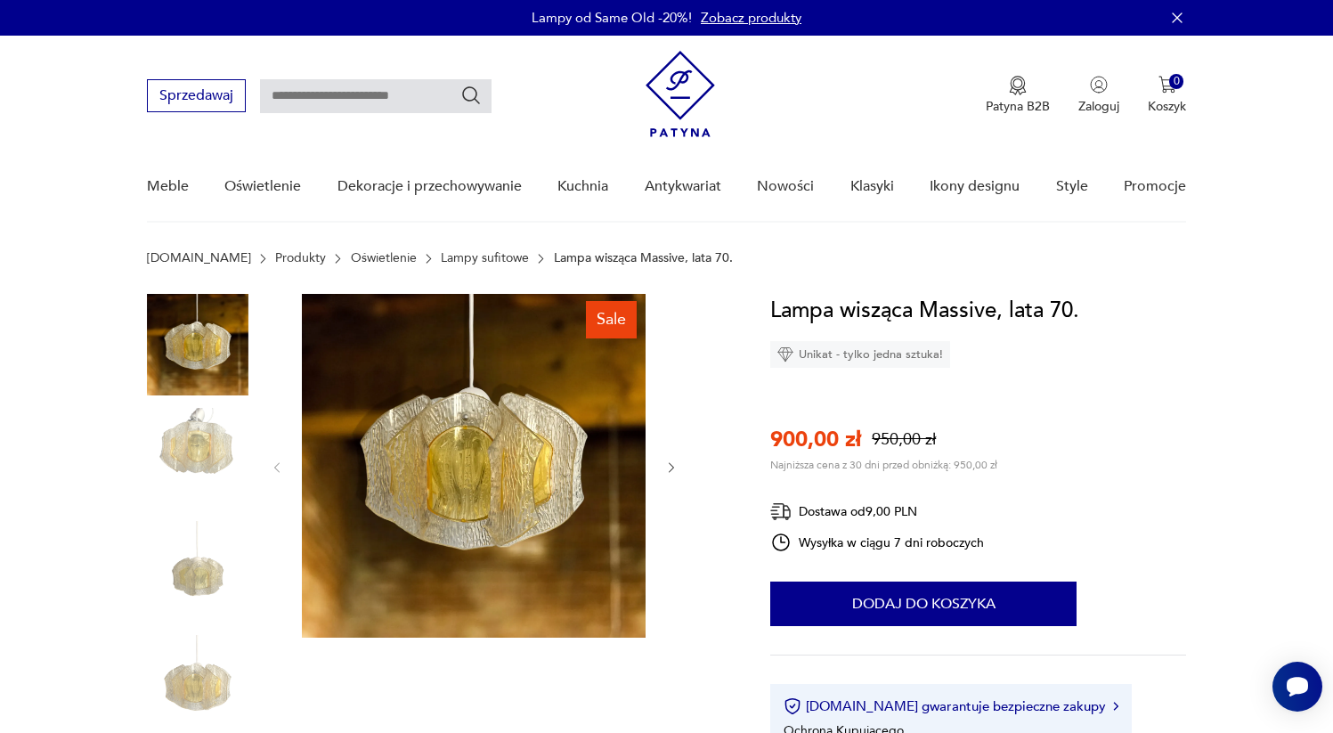
click at [188, 431] on img at bounding box center [198, 459] width 102 height 102
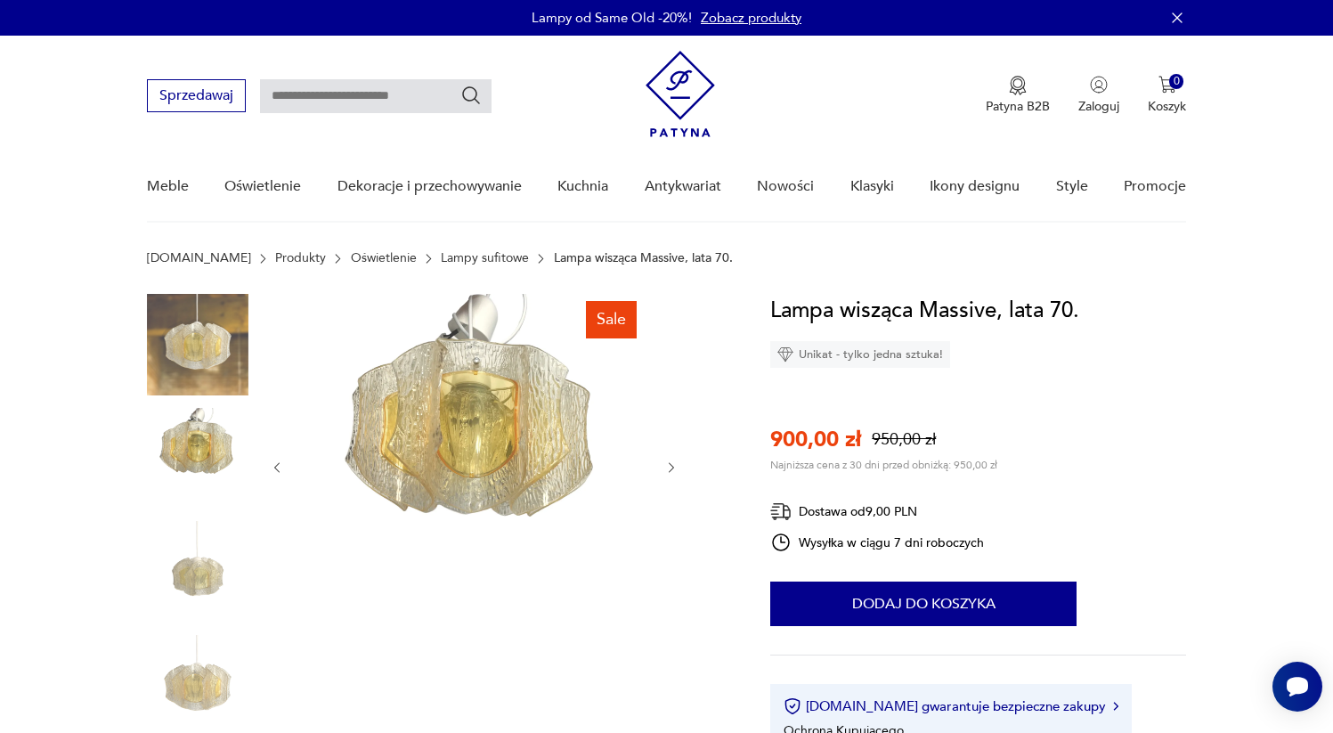
click at [203, 569] on img at bounding box center [198, 572] width 102 height 102
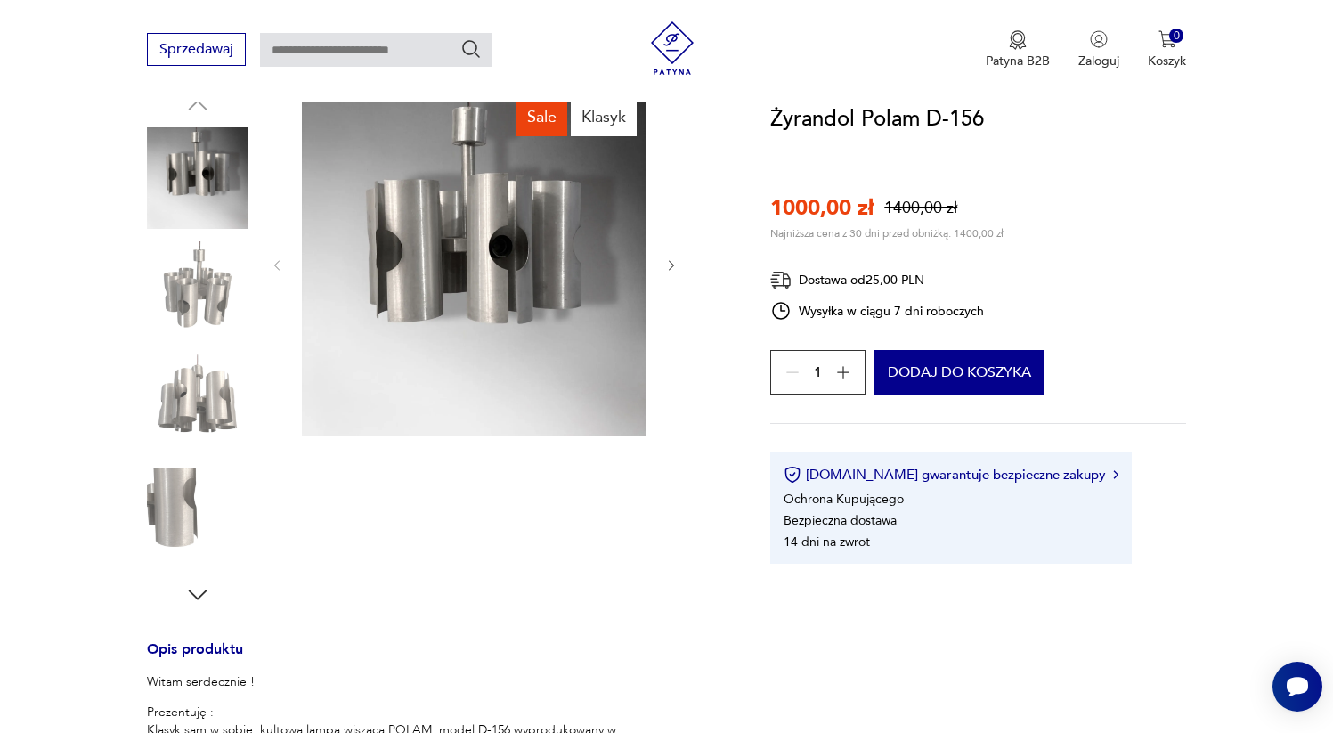
scroll to position [201, 0]
click at [208, 255] on img at bounding box center [198, 293] width 102 height 102
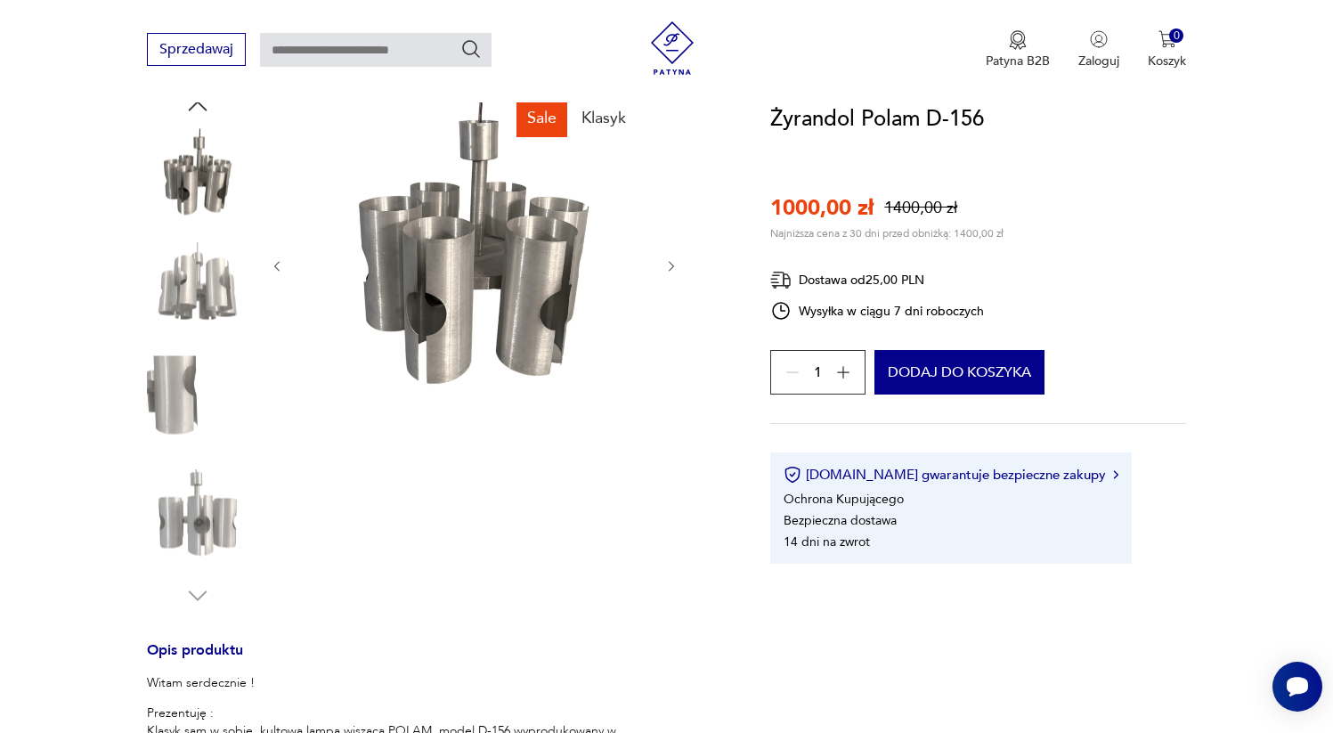
click at [216, 289] on img at bounding box center [198, 293] width 102 height 102
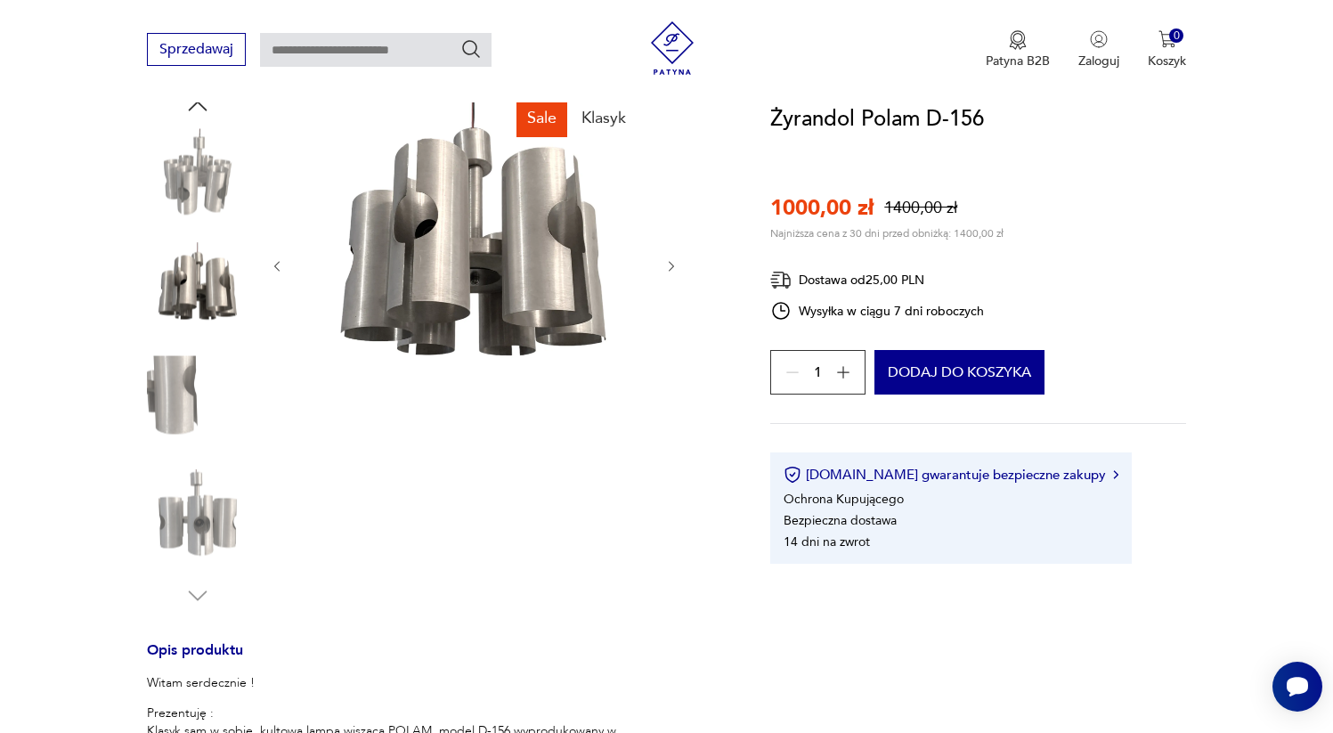
click at [191, 383] on img at bounding box center [198, 406] width 102 height 102
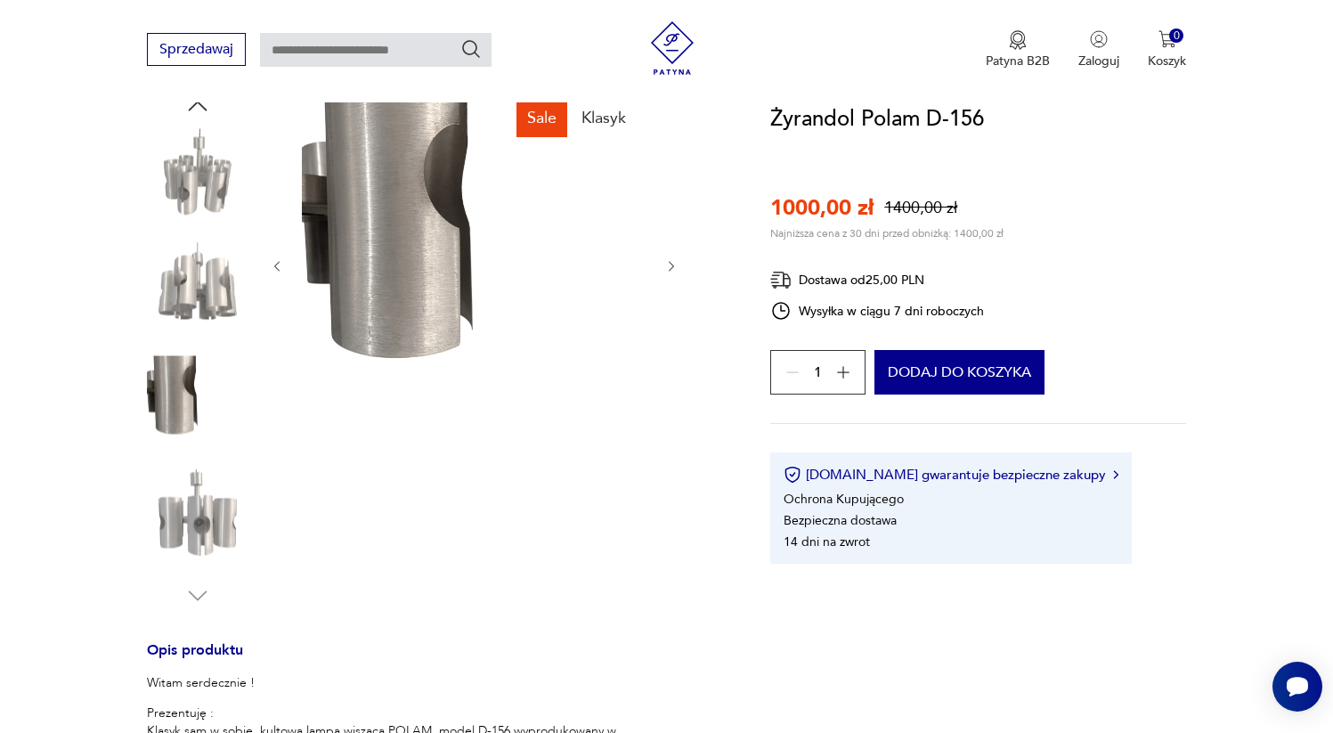
click at [214, 499] on img at bounding box center [198, 520] width 102 height 102
